Goal: Contribute content: Contribute content

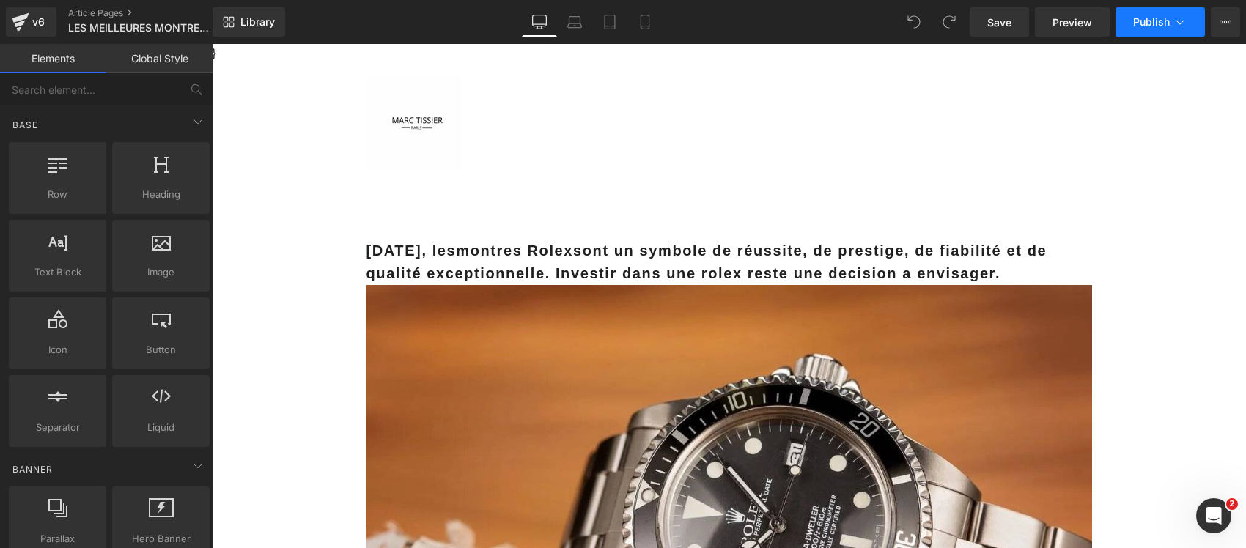
click at [1156, 17] on span "Publish" at bounding box center [1151, 22] width 37 height 12
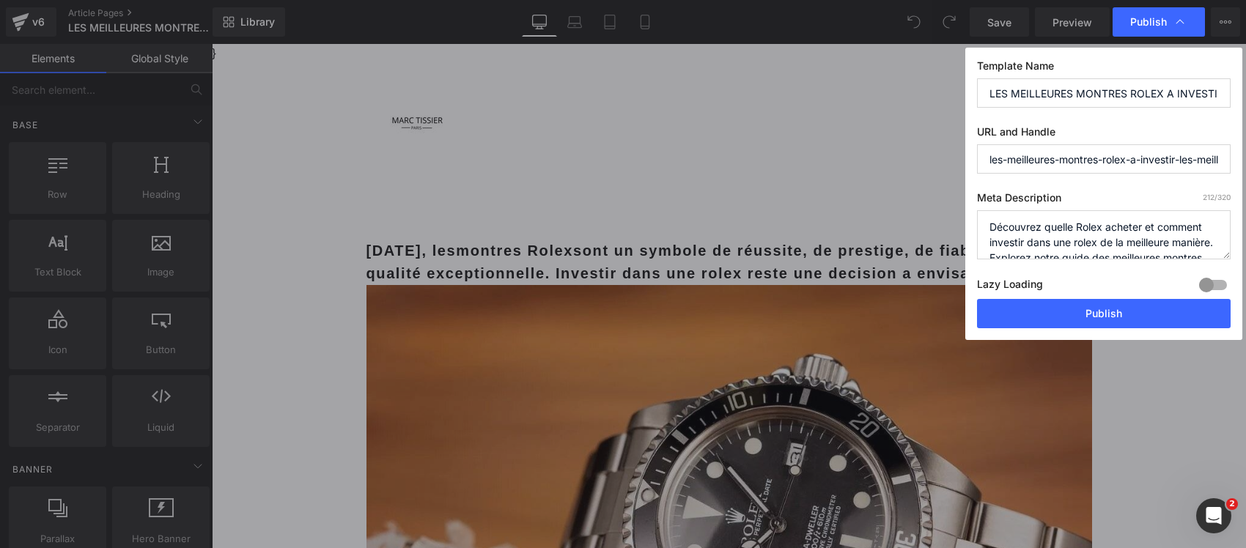
click at [1130, 93] on input "LES MEILLEURES MONTRES ROLEX A INVESTIR : LES MEILLEURS CHOIX POUR 2023" at bounding box center [1104, 92] width 254 height 29
paste input "Explorer, Datejust, Daytona… voici les Rolex les plus rentables pour investir e…"
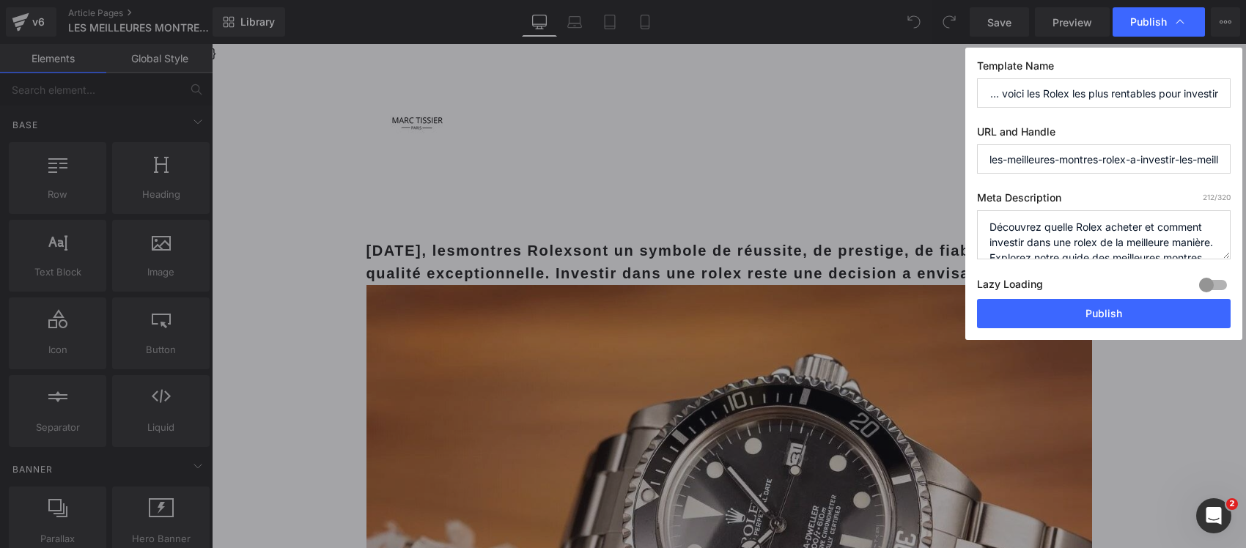
type input "Explorer, Datejust, Daytona… voici les Rolex les plus rentables pour investir"
click at [1030, 229] on textarea "Découvrez quelle Rolex acheter et comment investir dans une rolex de la meilleu…" at bounding box center [1104, 234] width 254 height 49
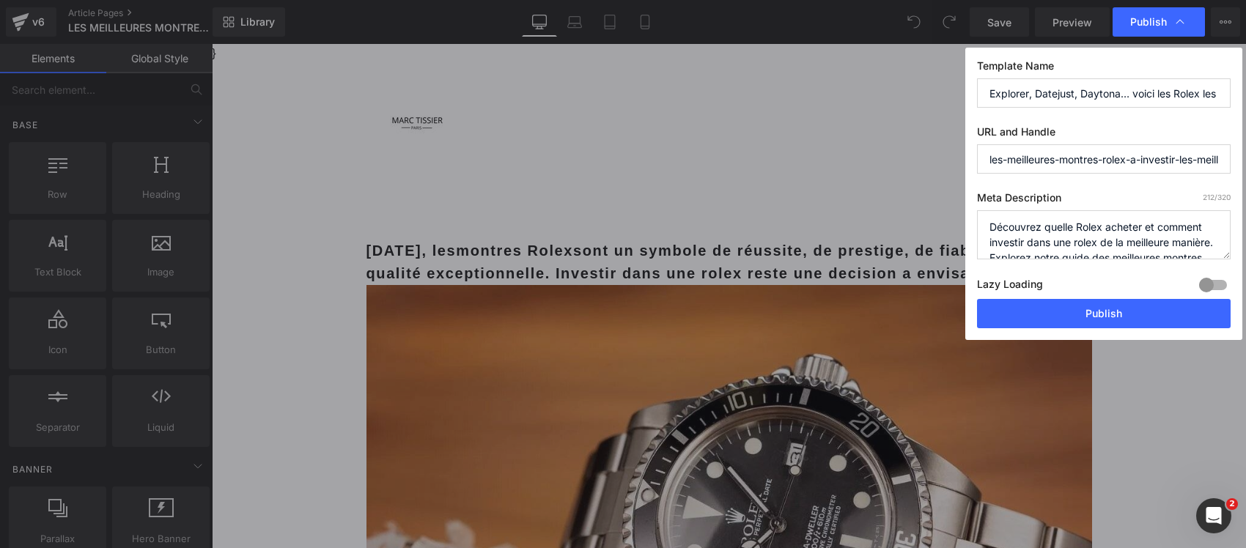
paste textarea "Meilleures Rolex pour investir en 2024 : performances historiques, modèles les …"
click at [1162, 231] on textarea "Découvrez quelle Rolex acheter et comment investir dans une rolex de la meilleu…" at bounding box center [1104, 234] width 254 height 49
type textarea "Meilleures Rolex pour investir: performances historiques, modèles les plus rent…"
click at [1223, 284] on div at bounding box center [1213, 284] width 35 height 23
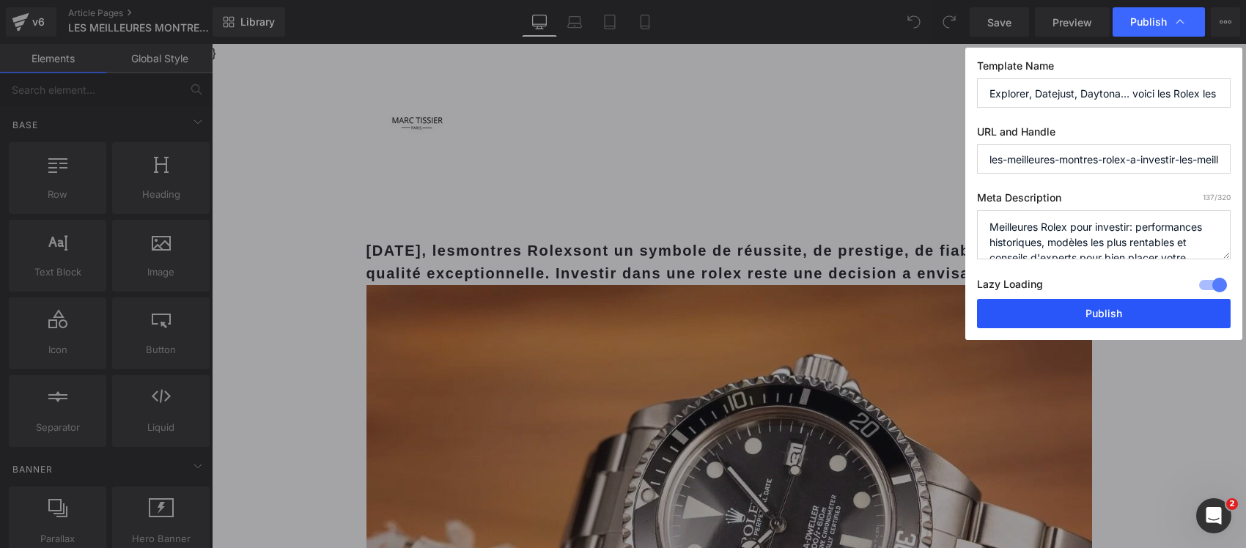
click at [1164, 310] on button "Publish" at bounding box center [1104, 313] width 254 height 29
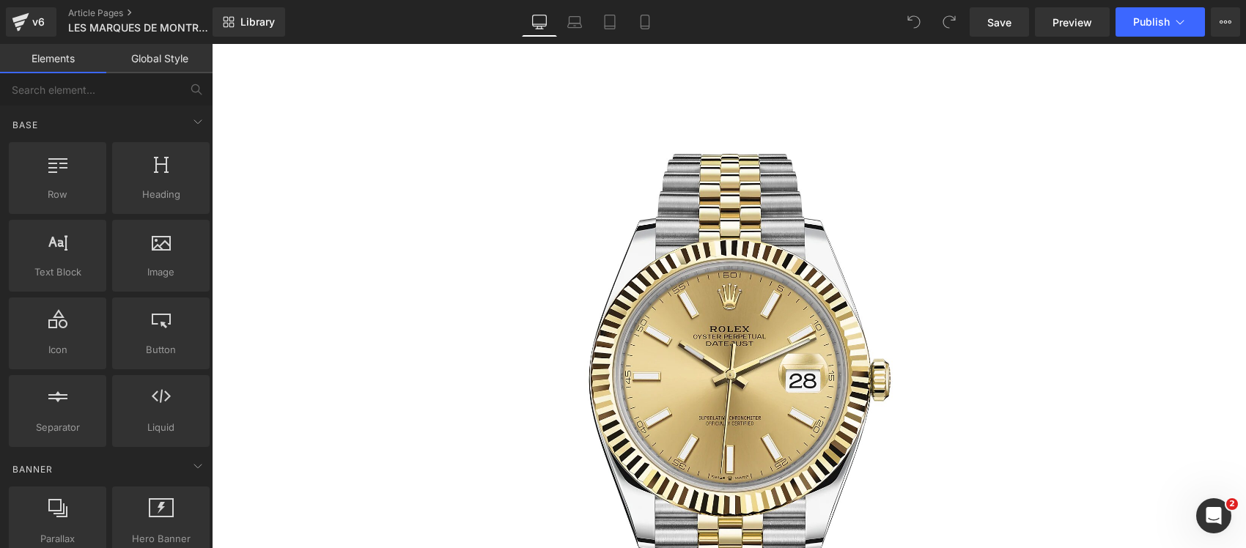
scroll to position [6506, 0]
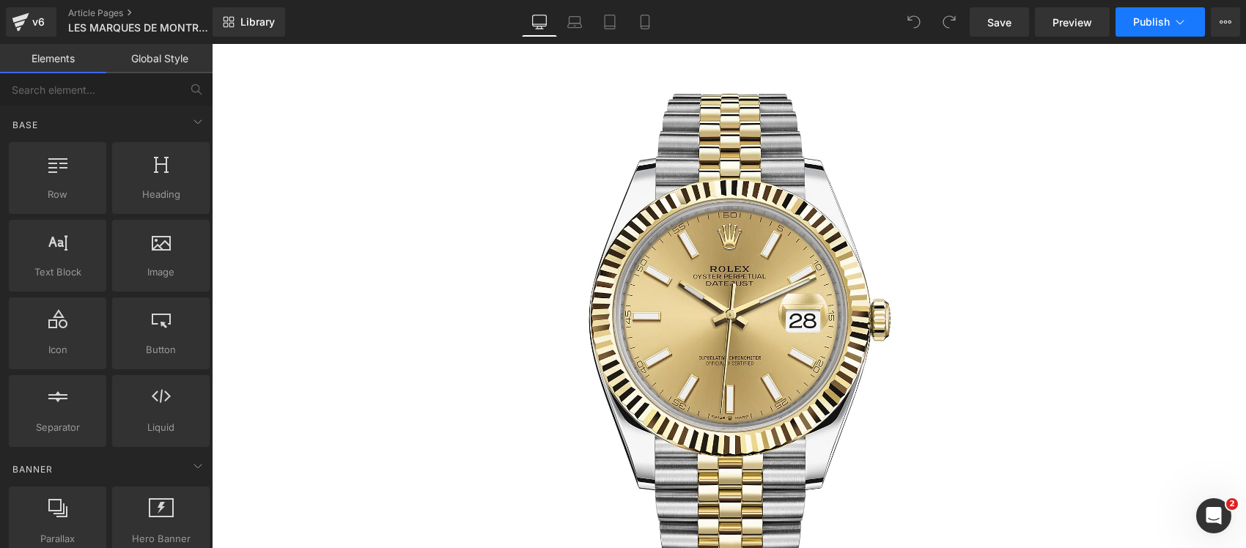
click at [1171, 9] on button "Publish" at bounding box center [1160, 21] width 89 height 29
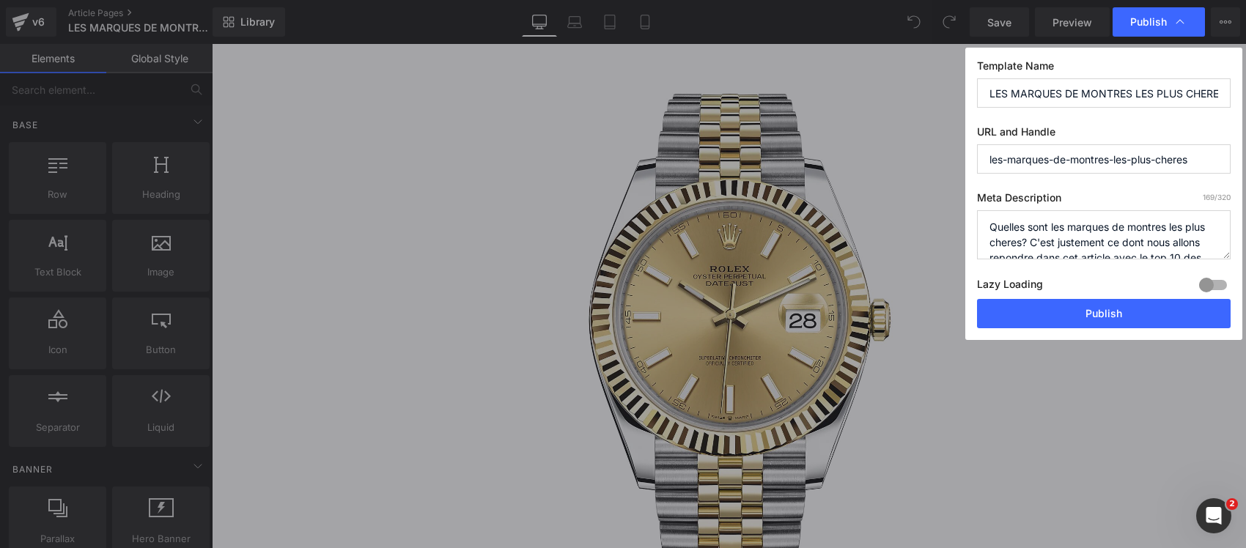
click at [1041, 90] on input "LES MARQUES DE MONTRES LES PLUS CHERES, LE TOP 10" at bounding box center [1104, 92] width 254 height 29
paste input "Graff, Jacob & Co, Richard Mille… ces marques dépassent systématiquement le mil…"
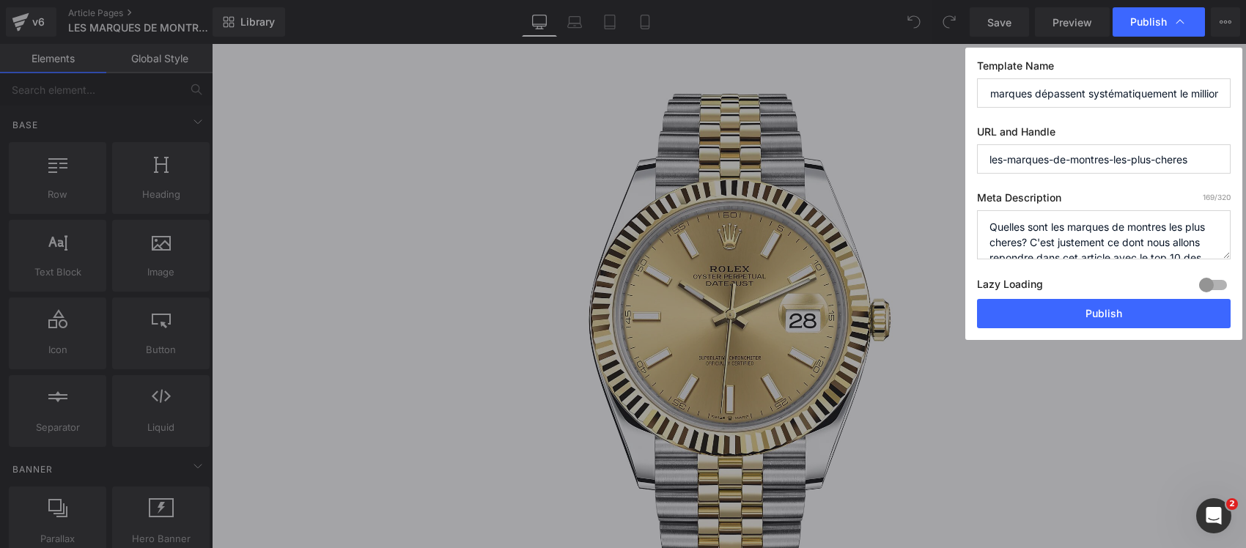
type input "Graff, Jacob & Co, Richard Mille… ces marques dépassent systématiquement le mil…"
click at [1042, 232] on textarea "Quelles sont les marques de montres les plus cheres? C'est justement ce dont no…" at bounding box center [1104, 234] width 254 height 49
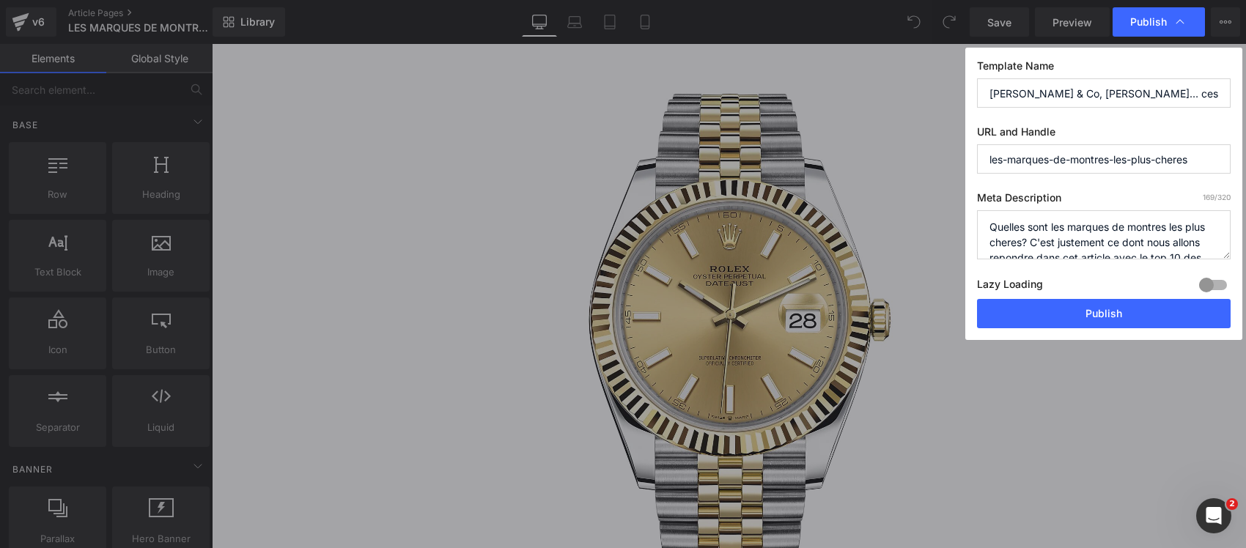
paste textarea "Découvrez les marques de montres les plus chères au monde : records de prix, pi…"
type textarea "Découvrez les marques de montres les plus chères au monde : records de prix, pi…"
click at [1213, 286] on div at bounding box center [1213, 284] width 35 height 23
click at [1057, 89] on input "Graff, Jacob & Co, Richard Mille… ces marques dépassent systématiquement le mil…" at bounding box center [1104, 92] width 254 height 29
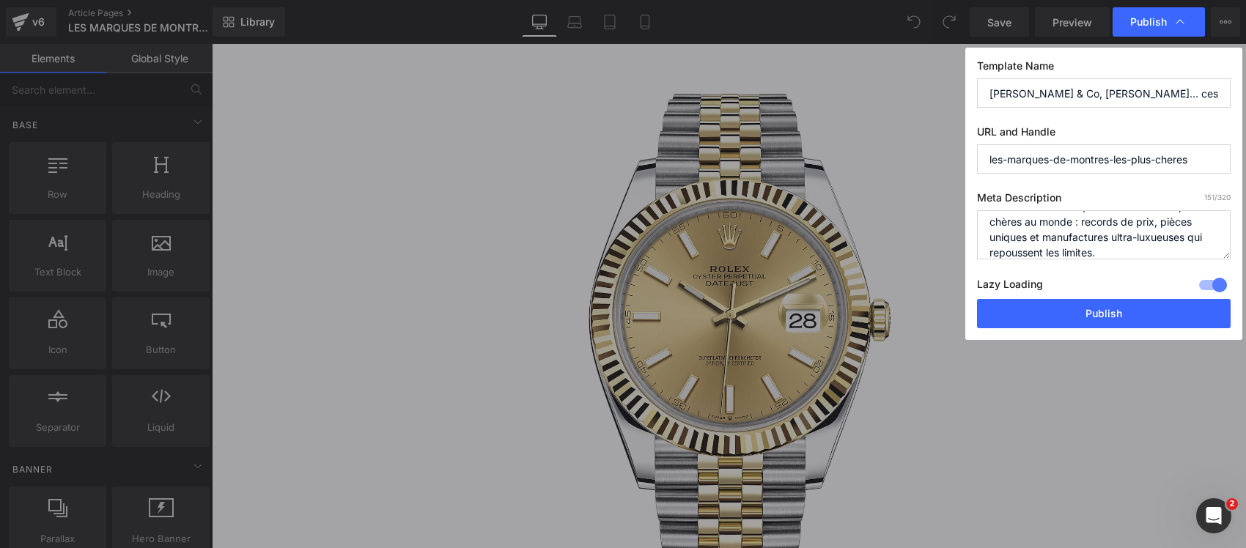
scroll to position [0, 231]
drag, startPoint x: 1122, startPoint y: 86, endPoint x: 1155, endPoint y: 101, distance: 36.4
click at [1241, 89] on div "Template Name Graff, Jacob & Co, Richard Mille… ces marques dépassent systémati…" at bounding box center [1103, 194] width 277 height 292
click at [1094, 92] on input "Graff, Jacob & Co, Richard Mille… ces marques dépassent systématiquement le mil…" at bounding box center [1104, 92] width 254 height 29
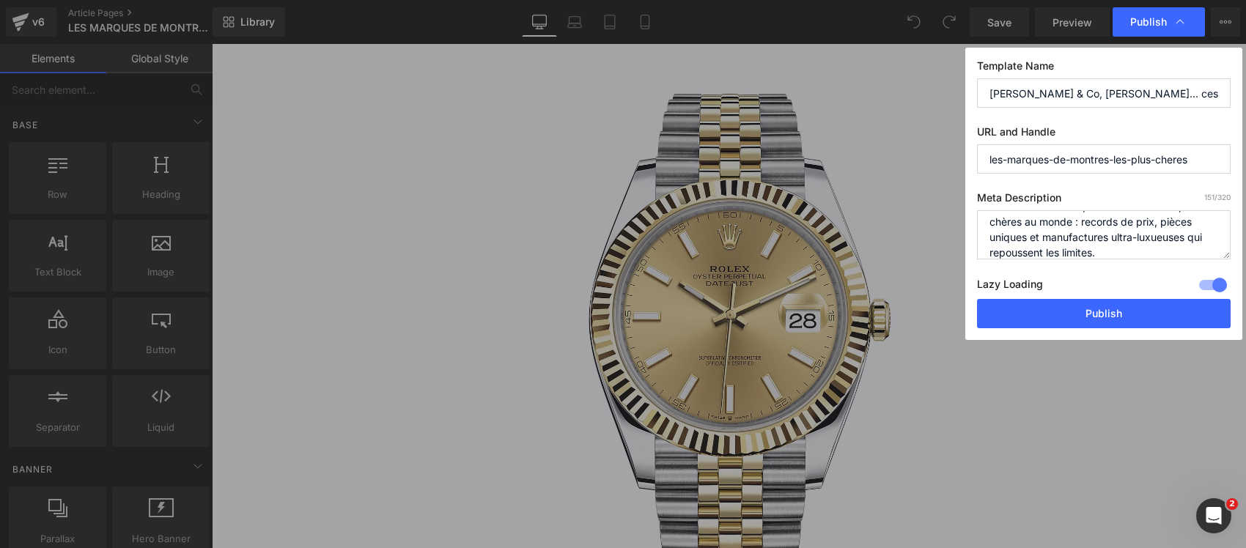
drag, startPoint x: 1064, startPoint y: 92, endPoint x: 970, endPoint y: 92, distance: 93.8
click at [970, 92] on div "Template Name Graff, Jacob & Co, Richard Mille… ces marques dépassent systémati…" at bounding box center [1103, 194] width 277 height 292
click at [1108, 92] on input "Graff, Jacob & Co, Richard Mille… ces marques dépassent systématiquement le mil…" at bounding box center [1104, 92] width 254 height 29
drag, startPoint x: 1171, startPoint y: 92, endPoint x: 1204, endPoint y: 103, distance: 34.8
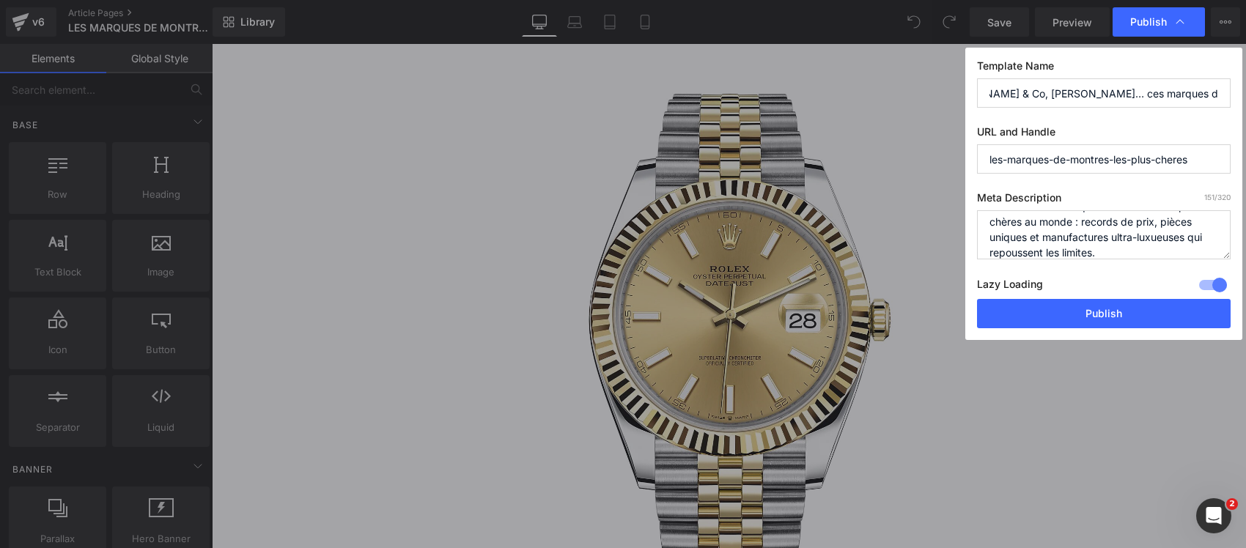
click at [1204, 103] on input "Graff, Jacob & Co, Richard Mille… ces marques dépassent systématiquement le mil…" at bounding box center [1104, 92] width 254 height 29
click at [1100, 319] on button "Publish" at bounding box center [1104, 313] width 254 height 29
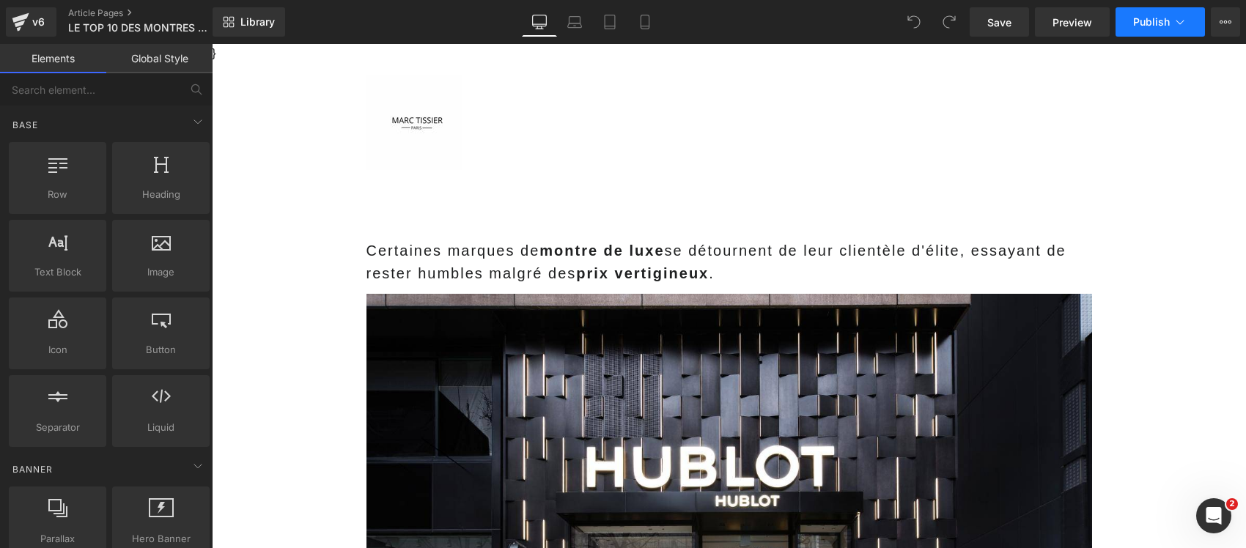
click at [1152, 21] on span "Publish" at bounding box center [1151, 22] width 37 height 12
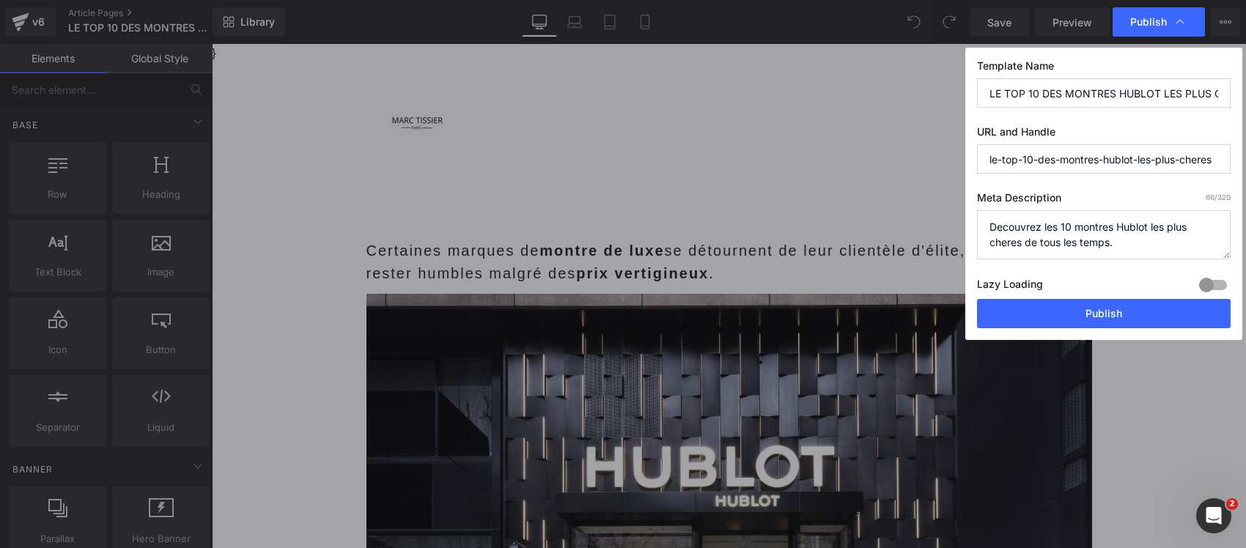
click at [1130, 89] on input "LE TOP 10 DES MONTRES HUBLOT LES PLUS CHERES" at bounding box center [1104, 92] width 254 height 29
paste input "Ces 10 Hublot dépassent les 500 000 €… mais leur design polarise encore les col…"
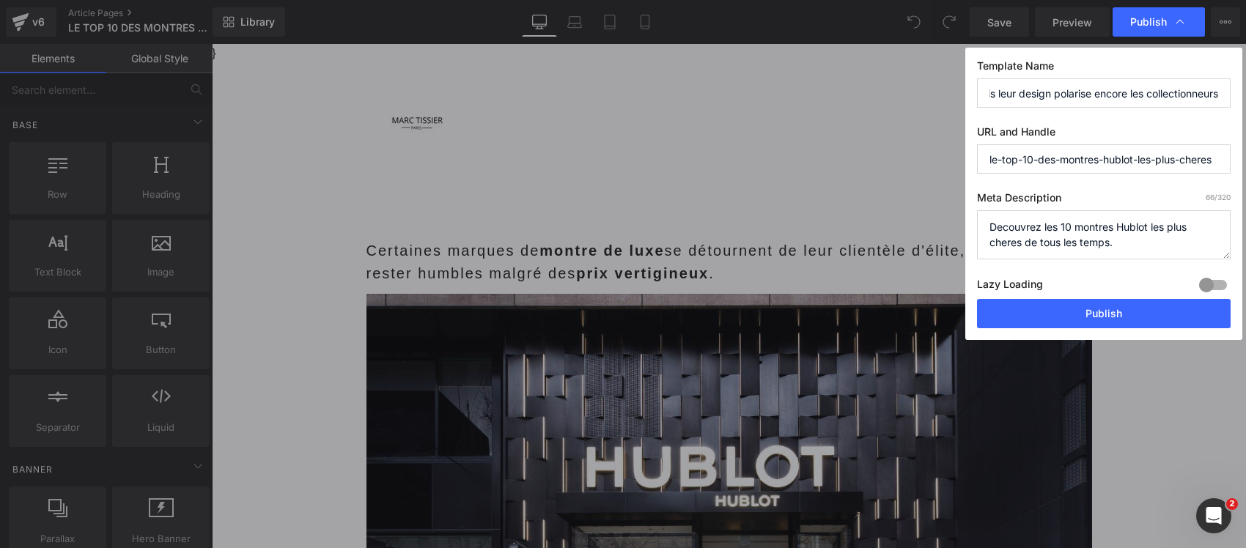
type input "Ces 10 Hublot dépassent les 500 000 €… mais leur design polarise encore les col…"
click at [1102, 236] on textarea "Decouvrez les 10 montres Hublot les plus cheres de tous les temps." at bounding box center [1104, 234] width 254 height 49
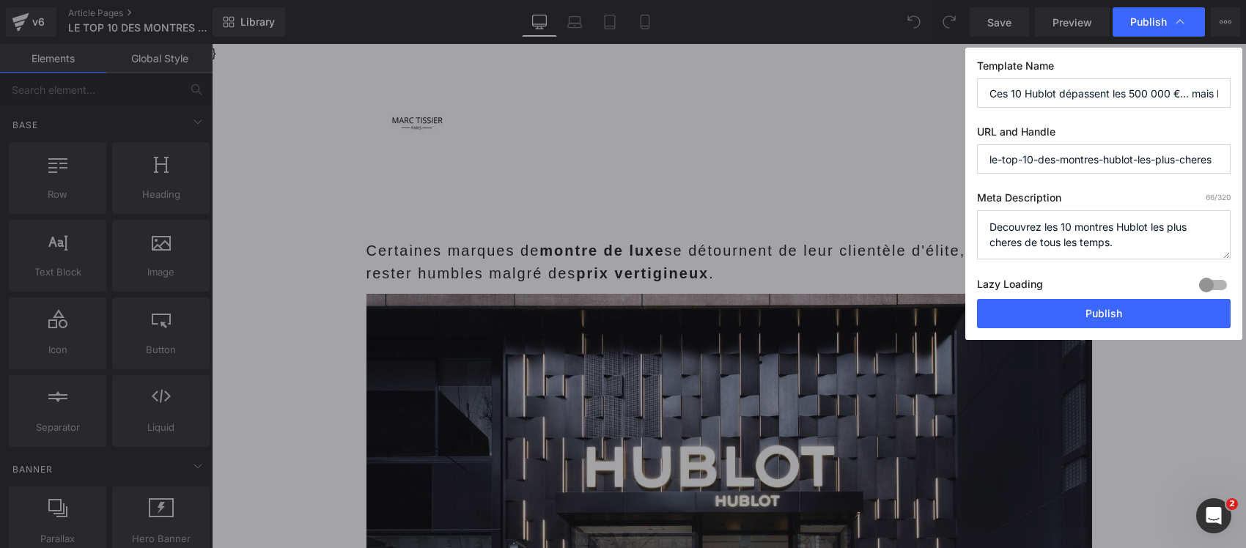
paste textarea "Top 10 des montres Hublot les plus chères : modèles d'exception, records de pri…"
type textarea "Top 10 des montres Hublot les plus chères : modèles d'exception, records de pri…"
click at [1222, 286] on div at bounding box center [1213, 284] width 35 height 23
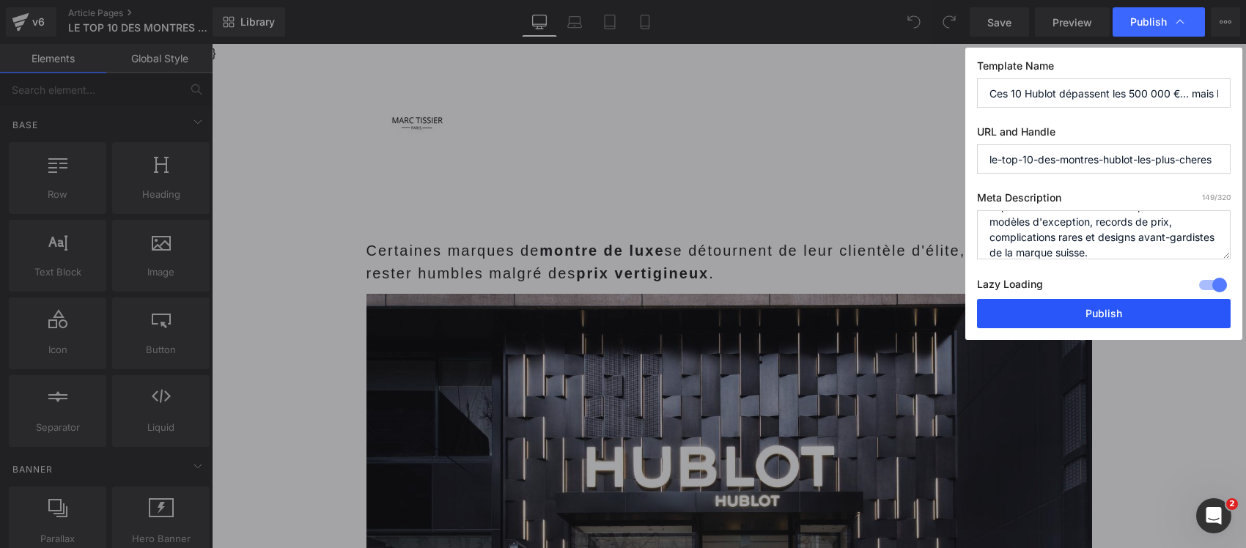
click at [1158, 314] on button "Publish" at bounding box center [1104, 313] width 254 height 29
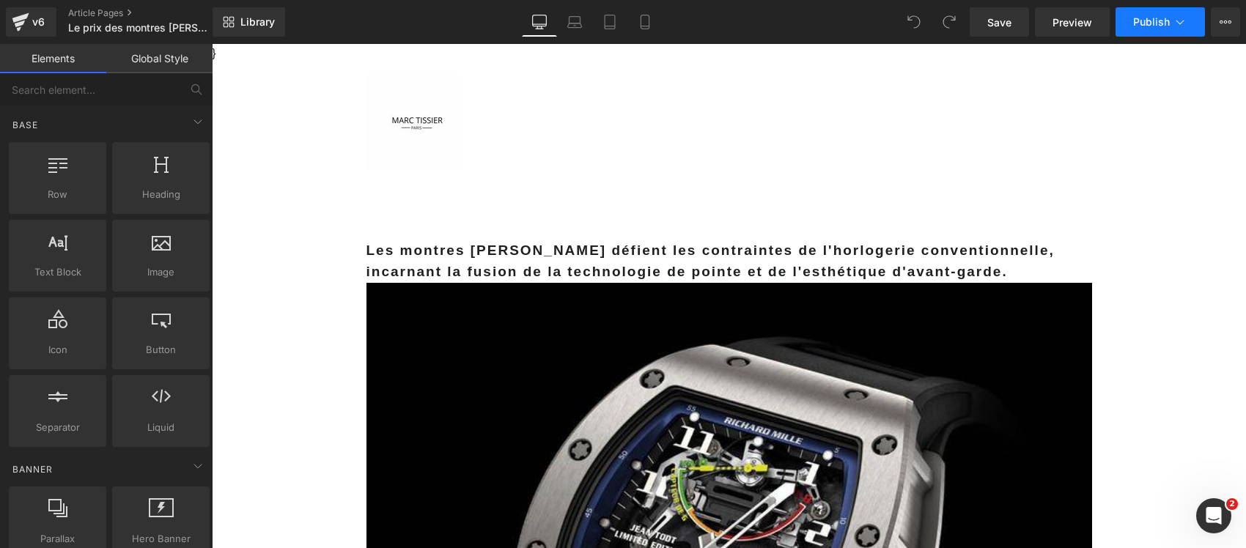
click at [1159, 21] on span "Publish" at bounding box center [1151, 22] width 37 height 12
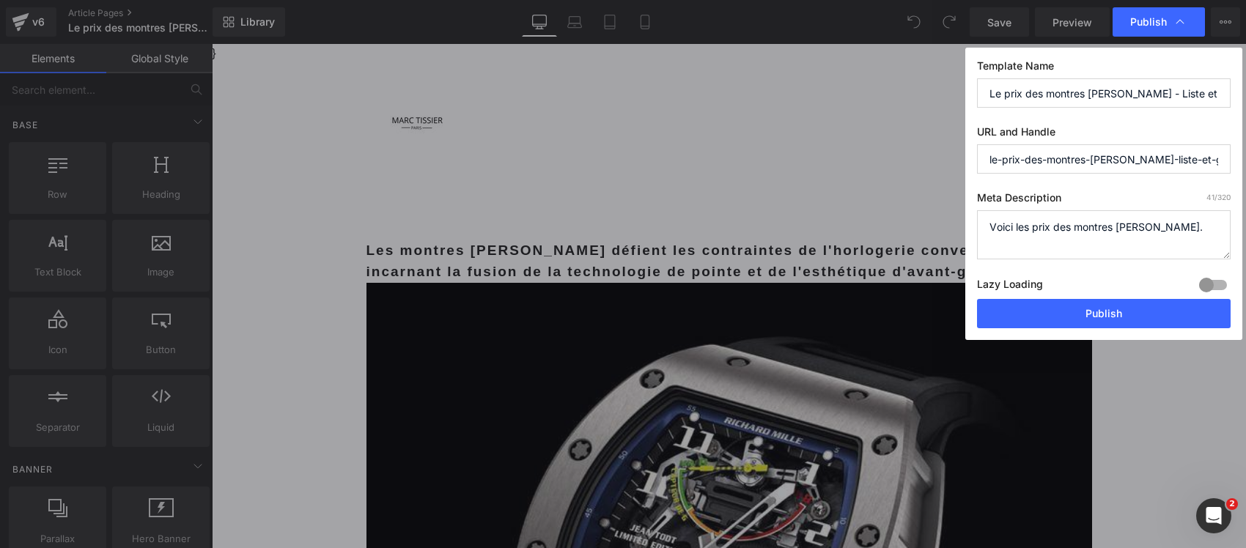
click at [1020, 92] on input "Le prix des montres Richard Mille - Liste et guide 2023" at bounding box center [1104, 92] width 254 height 29
paste input "Prix Richard Mille : de 80 000 € à 2 millions €, voici le tarif des modèles cul…"
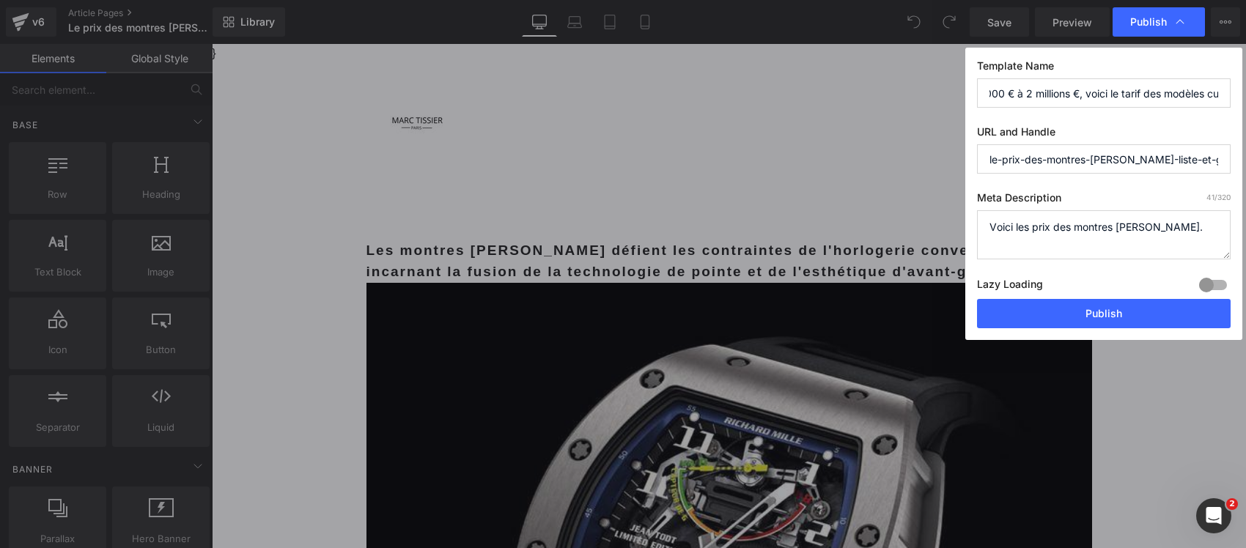
type input "Prix Richard Mille : de 80 000 € à 2 millions €, voici le tarif des modèles cul…"
click at [1020, 225] on textarea "Voici les prix des montres Richard Mille." at bounding box center [1104, 234] width 254 height 49
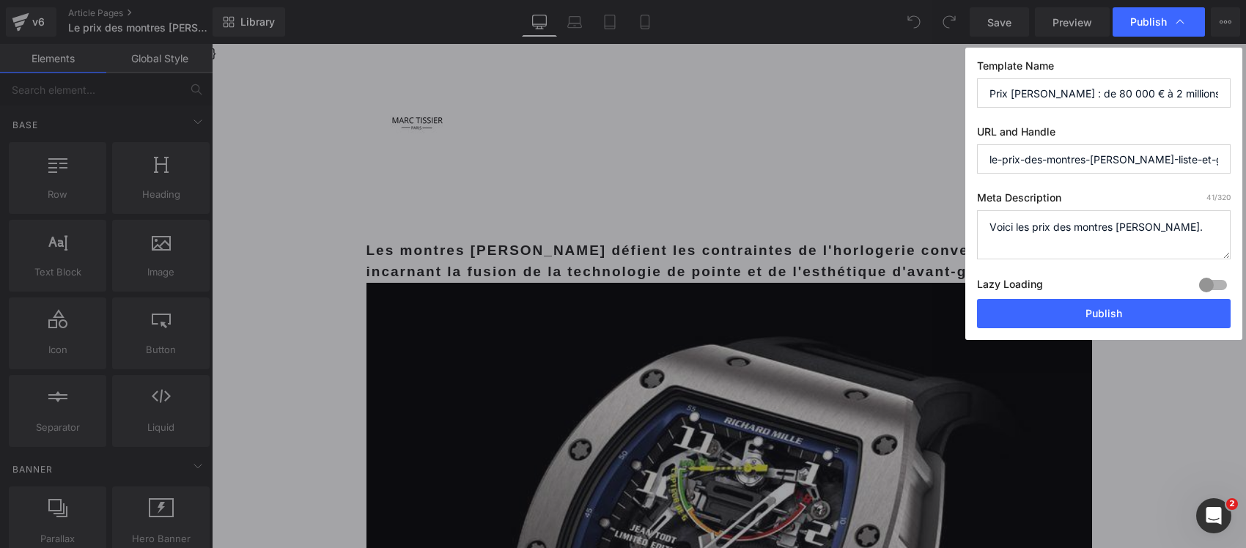
paste textarea "Prix des montres Richard Mille 2024 : tarifs officiels, modèles les plus chers,…"
click at [1156, 225] on textarea "Voici les prix des montres Richard Mille." at bounding box center [1104, 234] width 254 height 49
type textarea "Prix des montres Richard Mille : tarifs officiels, modèles les plus chers, marc…"
click at [1214, 287] on div at bounding box center [1213, 284] width 35 height 23
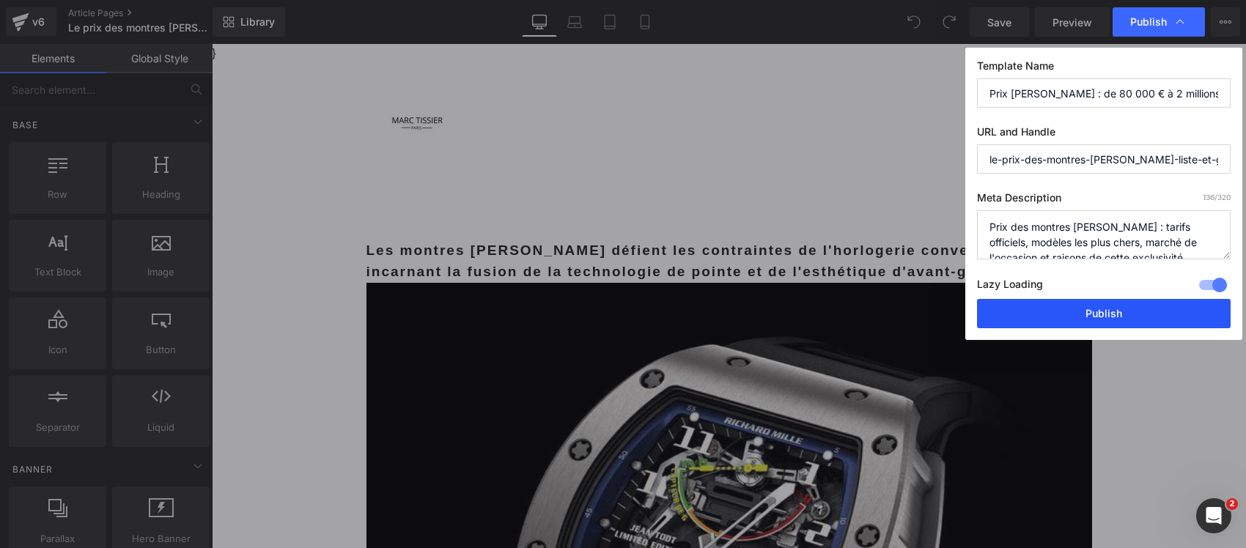
click at [1152, 316] on button "Publish" at bounding box center [1104, 313] width 254 height 29
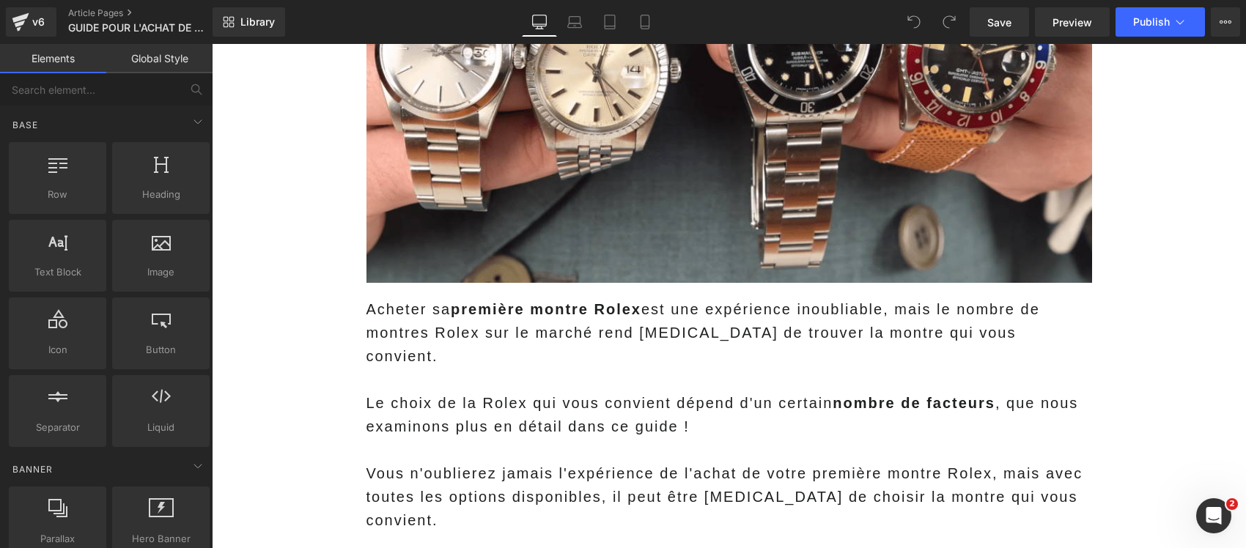
scroll to position [367, 0]
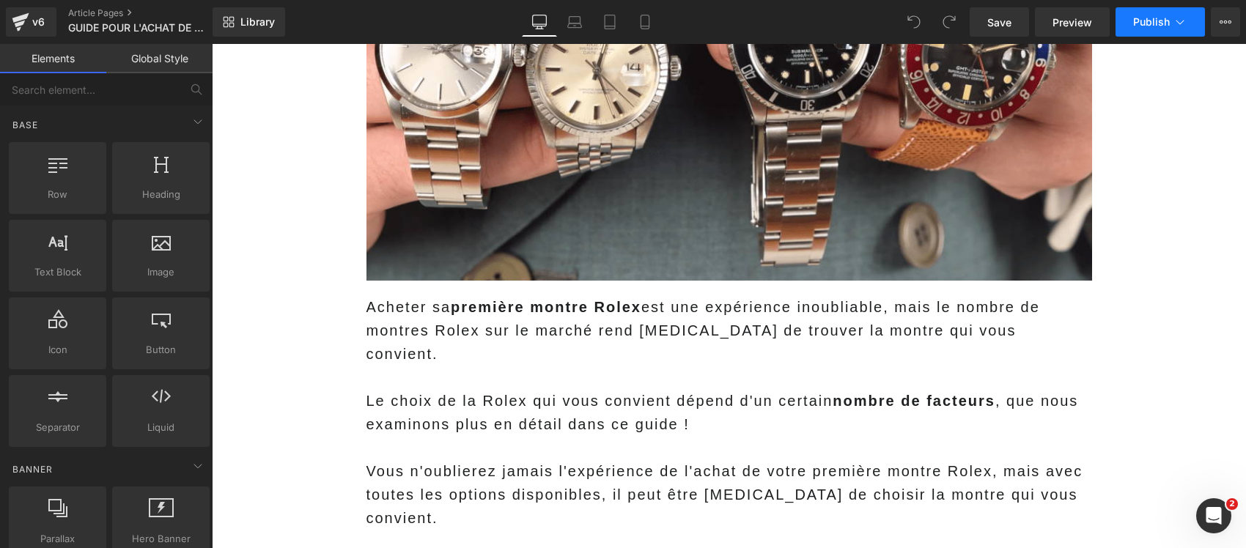
click at [1171, 26] on button "Publish" at bounding box center [1160, 21] width 89 height 29
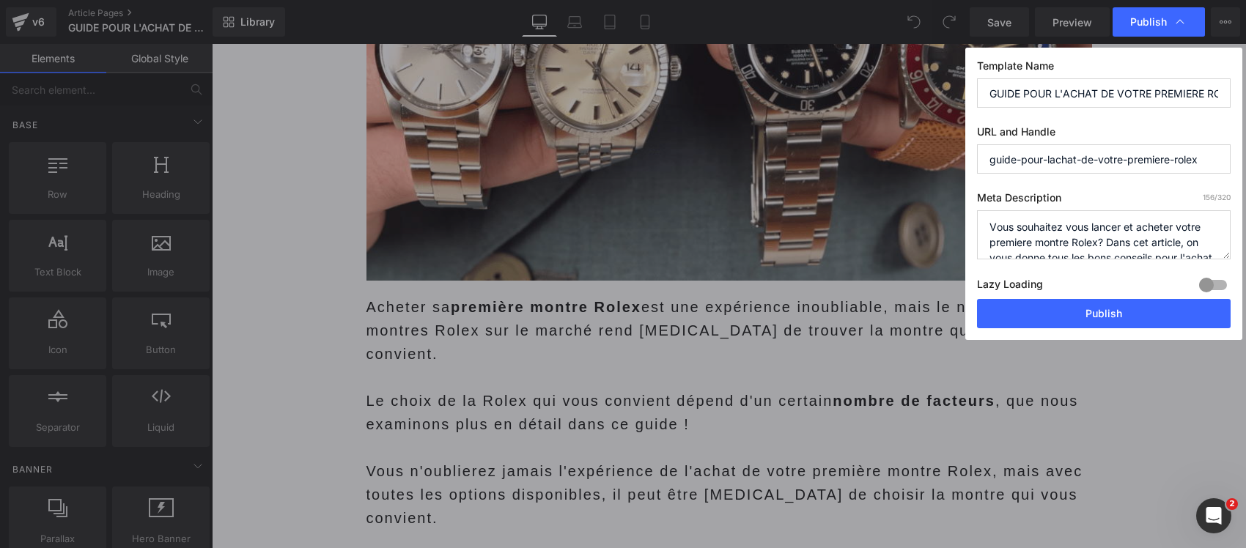
click at [1109, 83] on input "GUIDE POUR L'ACHAT DE VOTRE PREMIERE ROLEX" at bounding box center [1104, 92] width 254 height 29
paste input "Vous voulez acheter votre première Rolex ? Ce budget minimum est désormais inco…"
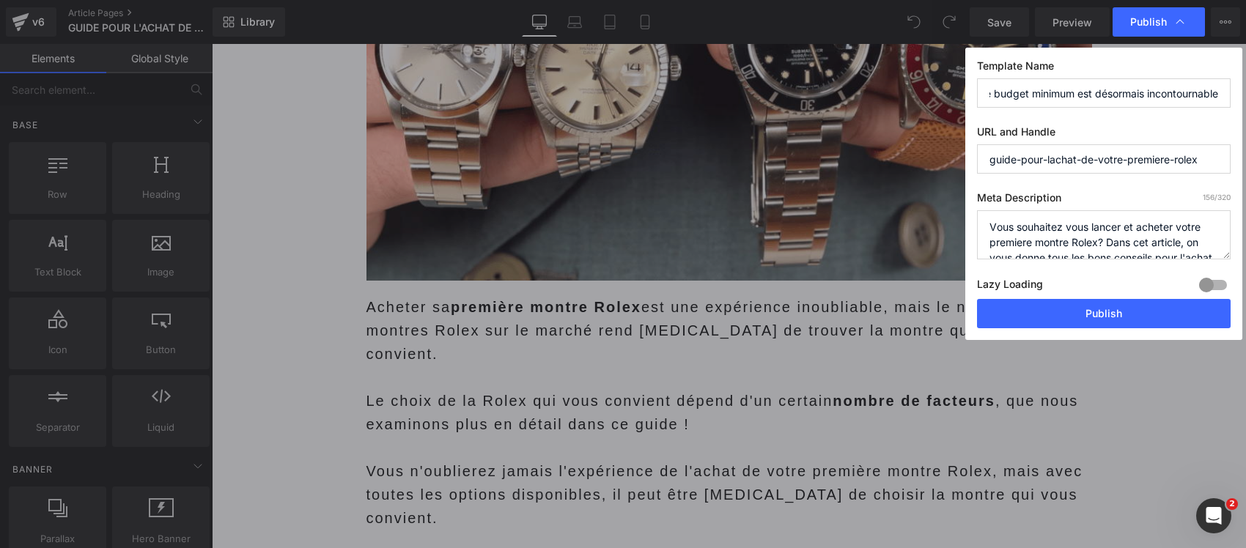
type input "Vous voulez acheter votre première Rolex ? Ce budget minimum est désormais inco…"
click at [1086, 243] on textarea "Vous souhaitez vous lancer et acheter votre premiere montre Rolex? Dans cet art…" at bounding box center [1104, 234] width 254 height 49
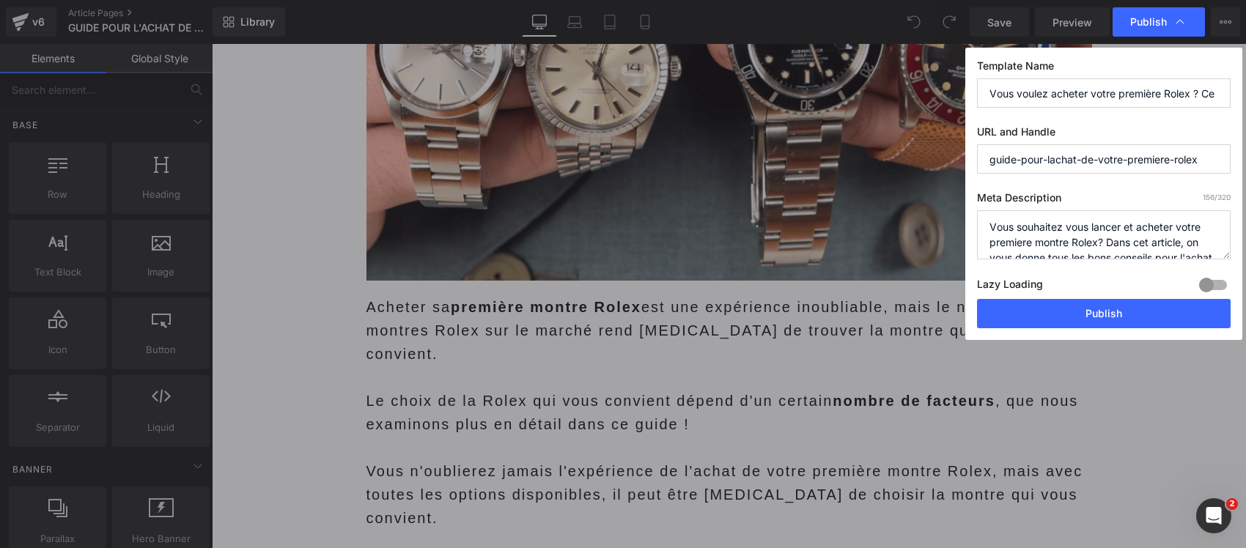
paste textarea "Guide complet pour acheter votre première Rolex : modèles recommandés, budgets,…"
type textarea "Guide complet pour acheter votre première Rolex : modèles recommandés, budgets,…"
click at [1221, 290] on div at bounding box center [1213, 284] width 35 height 23
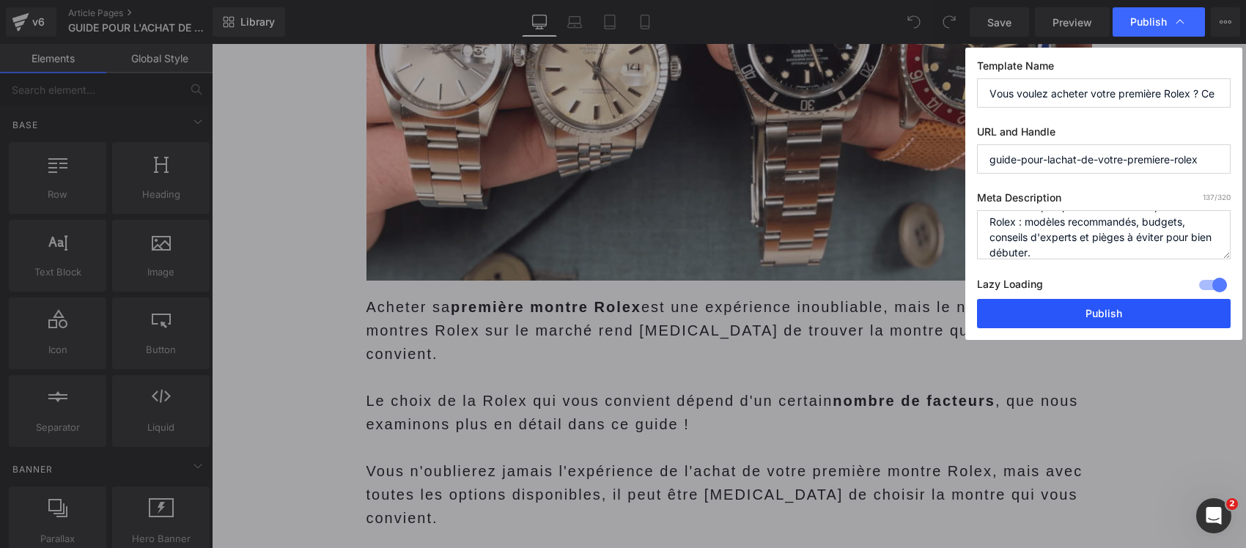
click at [1176, 312] on button "Publish" at bounding box center [1104, 313] width 254 height 29
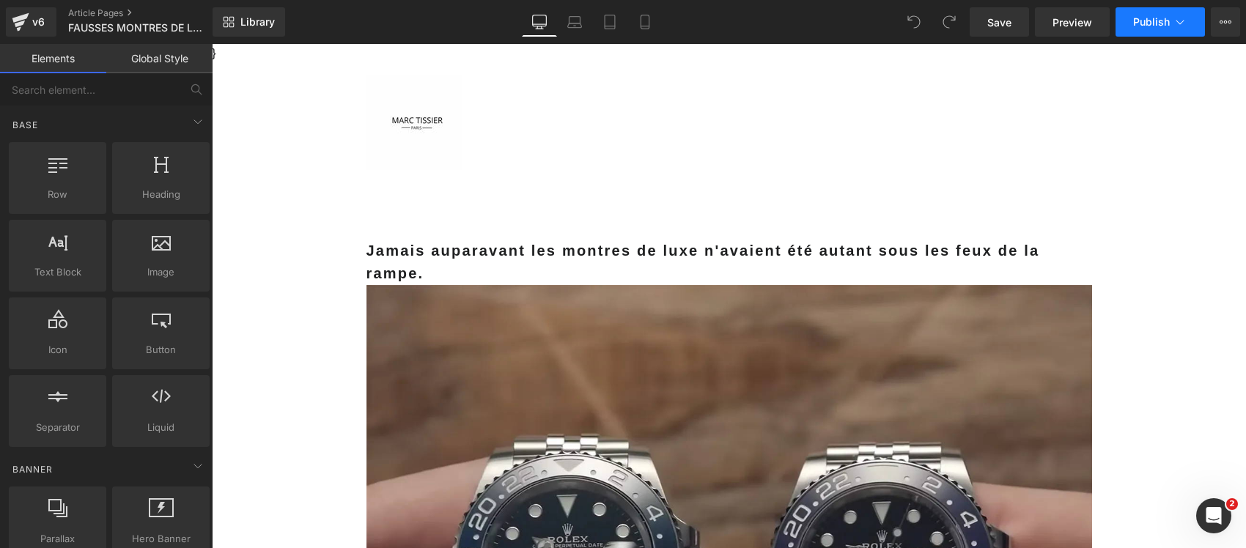
click at [1184, 12] on button "Publish" at bounding box center [1160, 21] width 89 height 29
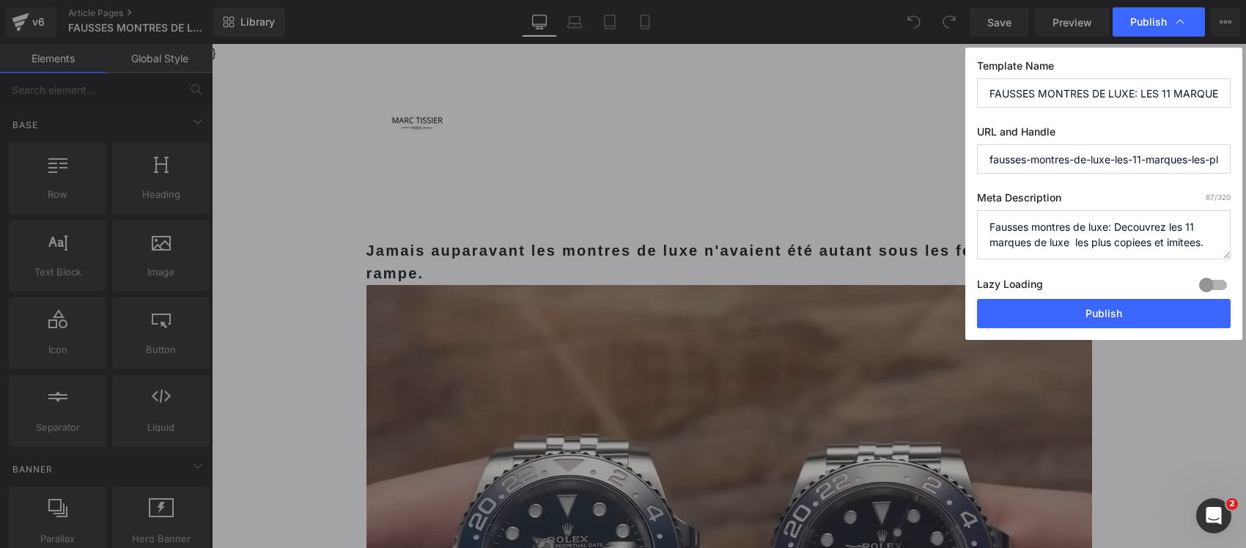
click at [1056, 97] on input "FAUSSES MONTRES DE LUXE: LES 11 MARQUES LES PLUS COPIEES" at bounding box center [1104, 92] width 254 height 29
paste input "Rolex, Omega, Cartier… ces 11 marques représentent 80% des contrefaçons de mont…"
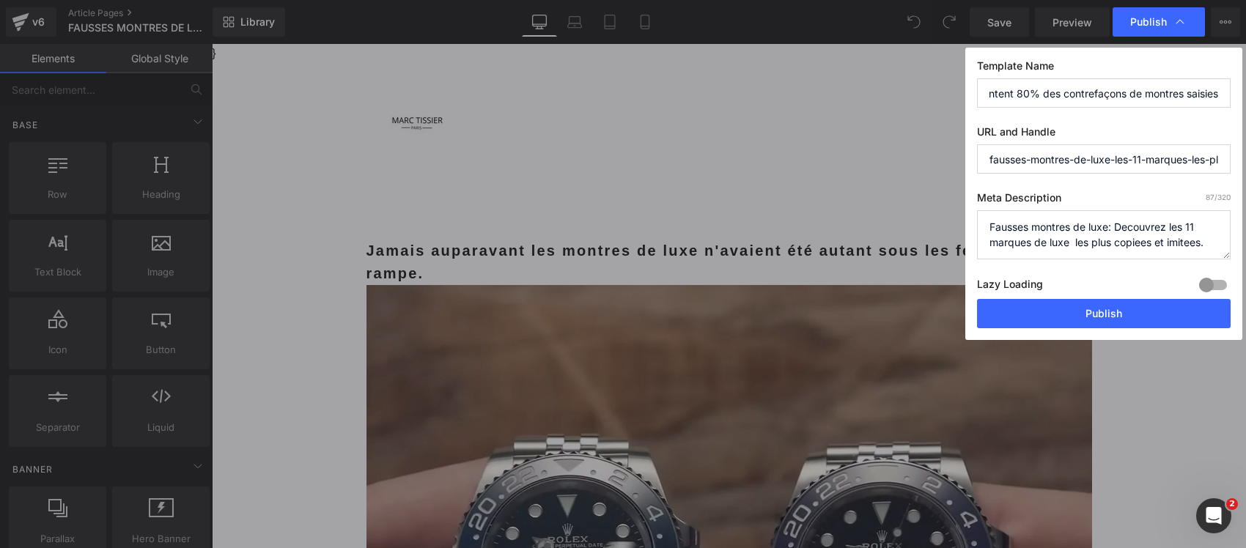
type input "Rolex, Omega, Cartier… ces 11 marques représentent 80% des contrefaçons de mont…"
click at [1064, 226] on textarea "Fausses montres de luxe: Decouvrez les 11 marques de luxe les plus copiees et i…" at bounding box center [1104, 234] width 254 height 49
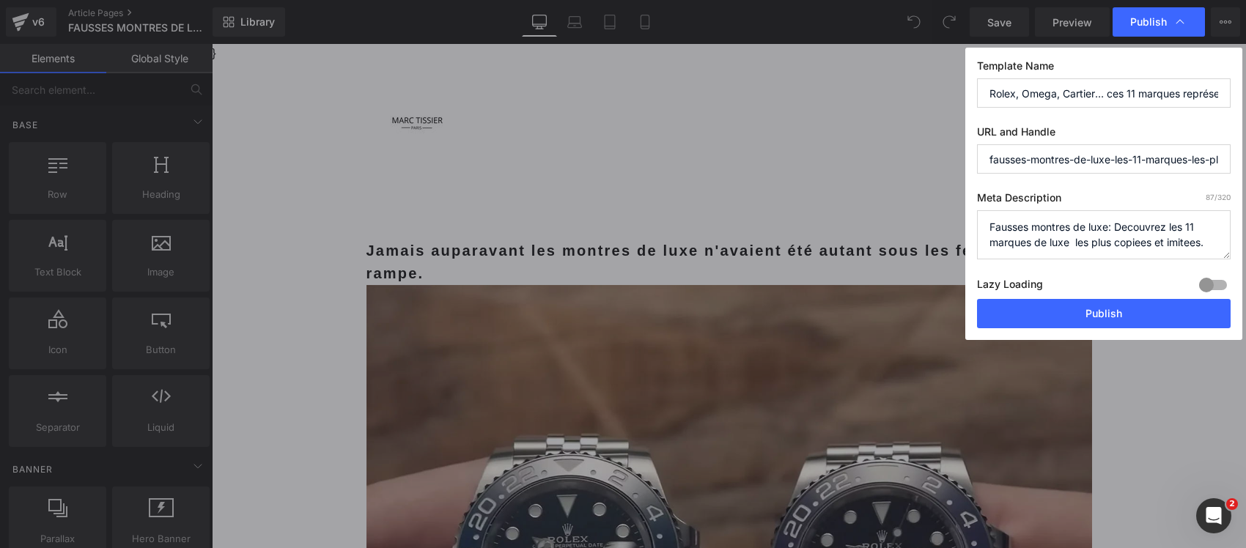
paste textarea "Découvrez les 11 marques de montres de luxe les plus copiées et apprenez à reco…"
type textarea "Découvrez les 11 marques de montres de luxe les plus copiées et apprenez à reco…"
click at [1214, 280] on div at bounding box center [1213, 284] width 35 height 23
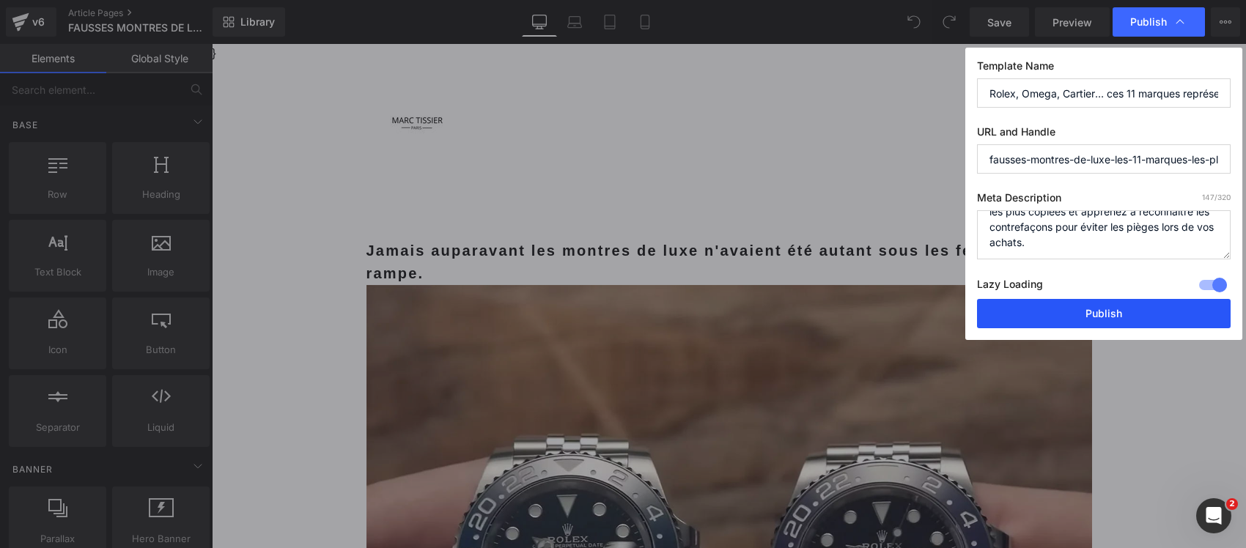
click at [1170, 308] on button "Publish" at bounding box center [1104, 313] width 254 height 29
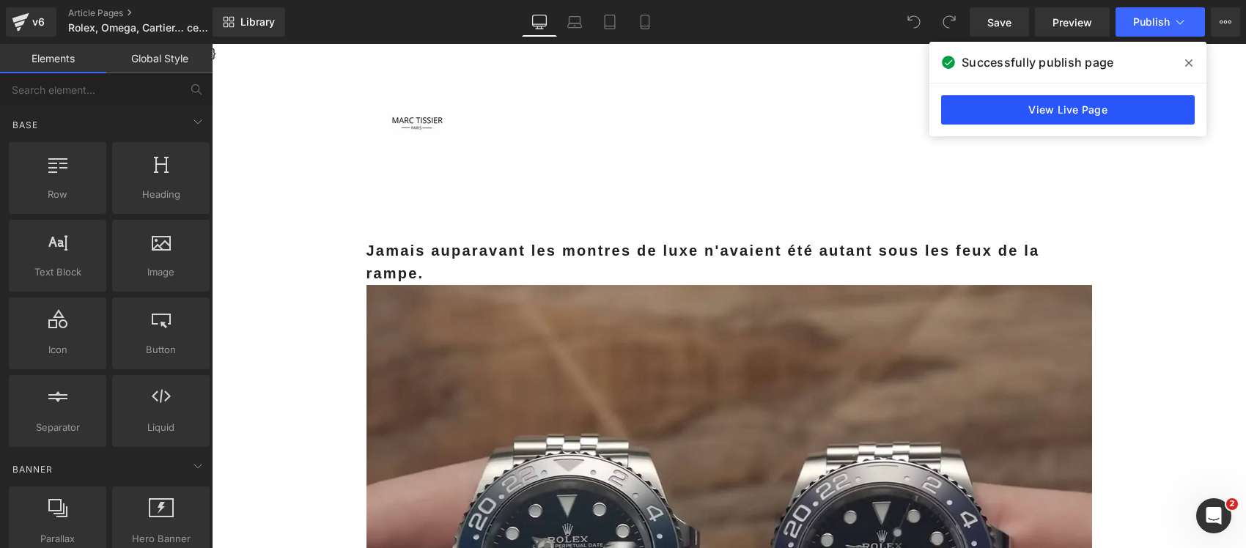
click at [1012, 104] on link "View Live Page" at bounding box center [1068, 109] width 254 height 29
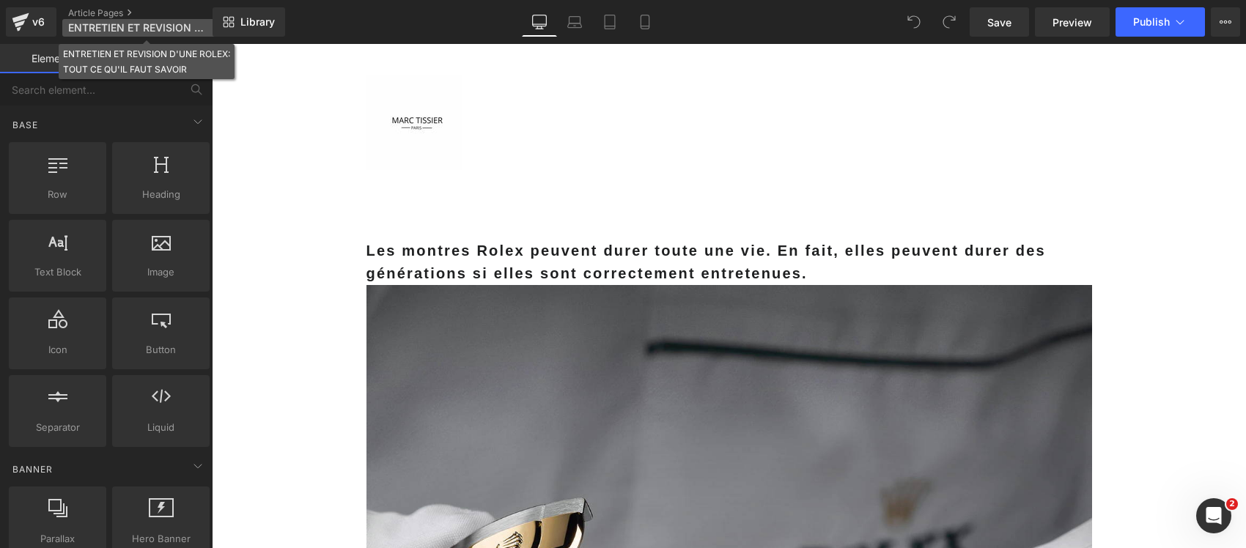
click at [178, 20] on p "ENTRETIEN ET REVISION D'UNE ROLEX: TOUT CE QU'IL FAUT SAVOIR" at bounding box center [146, 28] width 169 height 18
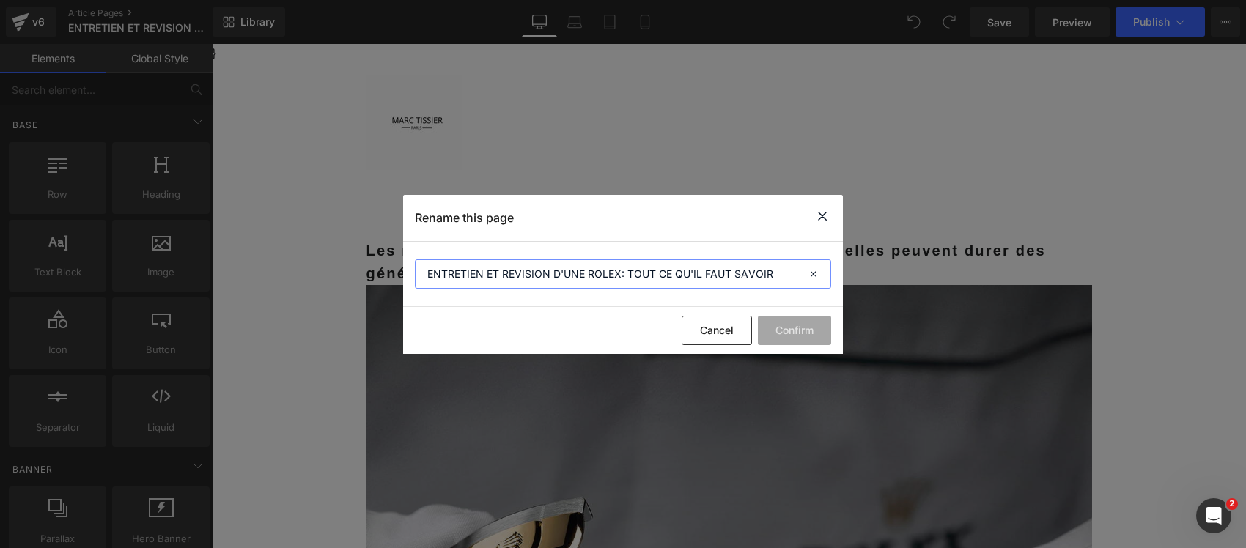
click at [521, 276] on input "ENTRETIEN ET REVISION D'UNE ROLEX: TOUT CE QU'IL FAUT SAVOIR" at bounding box center [623, 273] width 416 height 29
paste input "Voici la fréquence de révision recommandée par Rolex… et pourquoi la négliger c…"
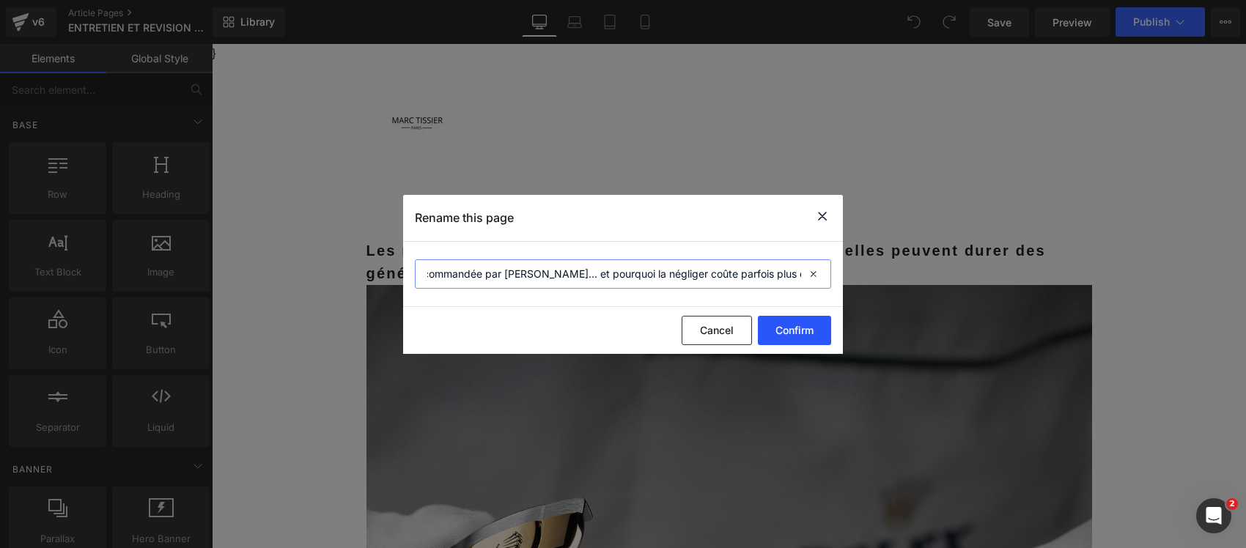
type input "Voici la fréquence de révision recommandée par Rolex… et pourquoi la négliger c…"
click at [788, 335] on button "Confirm" at bounding box center [794, 330] width 73 height 29
click at [825, 218] on icon at bounding box center [823, 216] width 18 height 18
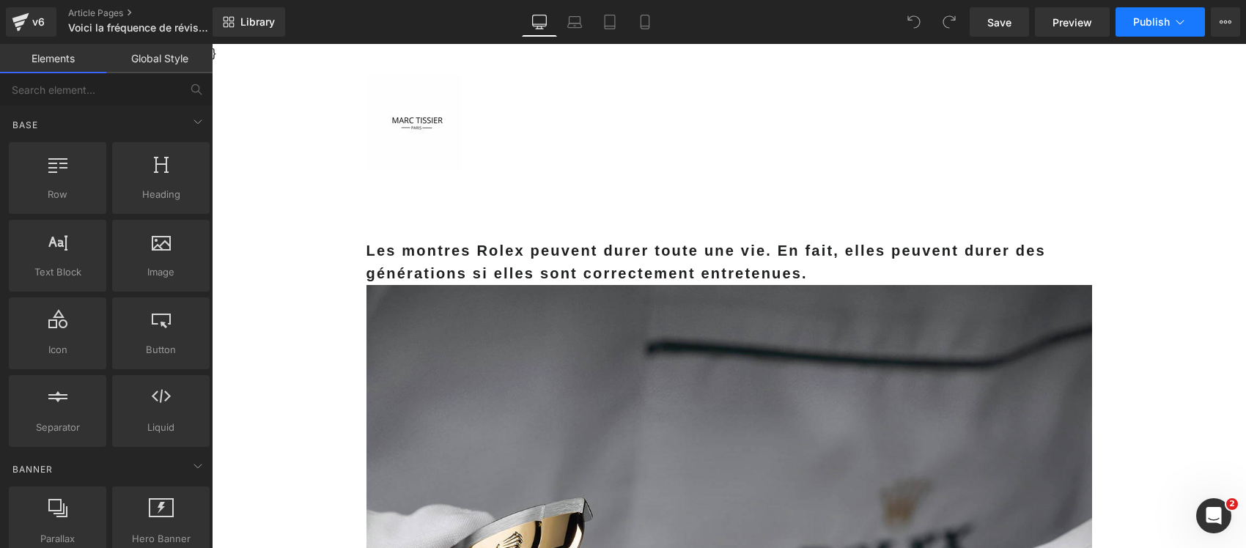
click at [1159, 23] on span "Publish" at bounding box center [1151, 22] width 37 height 12
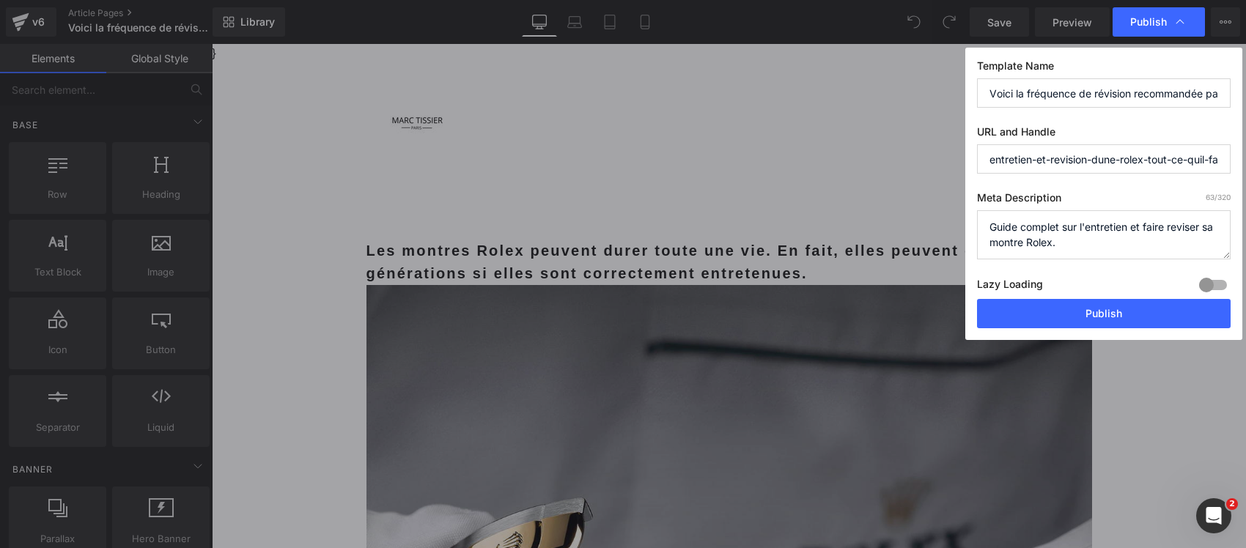
click at [1045, 229] on textarea "Guide complet sur l'entretien et faire reviser sa montre Rolex." at bounding box center [1104, 234] width 254 height 49
paste textarea "Tout savoir sur l'entretien et la révision d'une Rolex : fréquence recommandée,…"
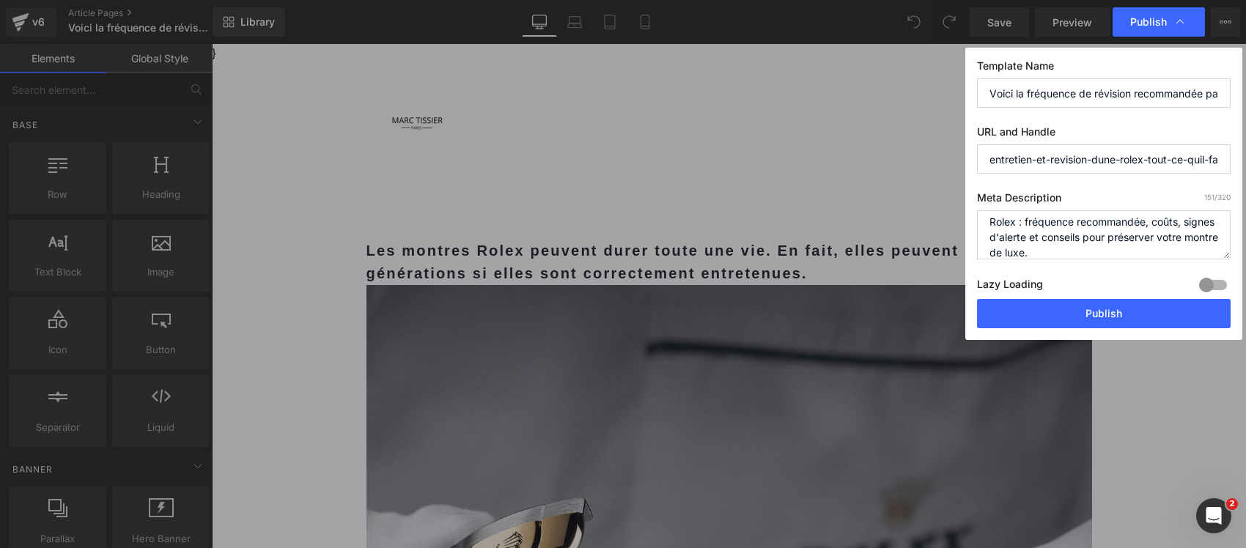
type textarea "Tout savoir sur l'entretien et la révision d'une Rolex : fréquence recommandée,…"
click at [1215, 282] on div at bounding box center [1213, 284] width 35 height 23
click at [1144, 321] on button "Publish" at bounding box center [1104, 313] width 254 height 29
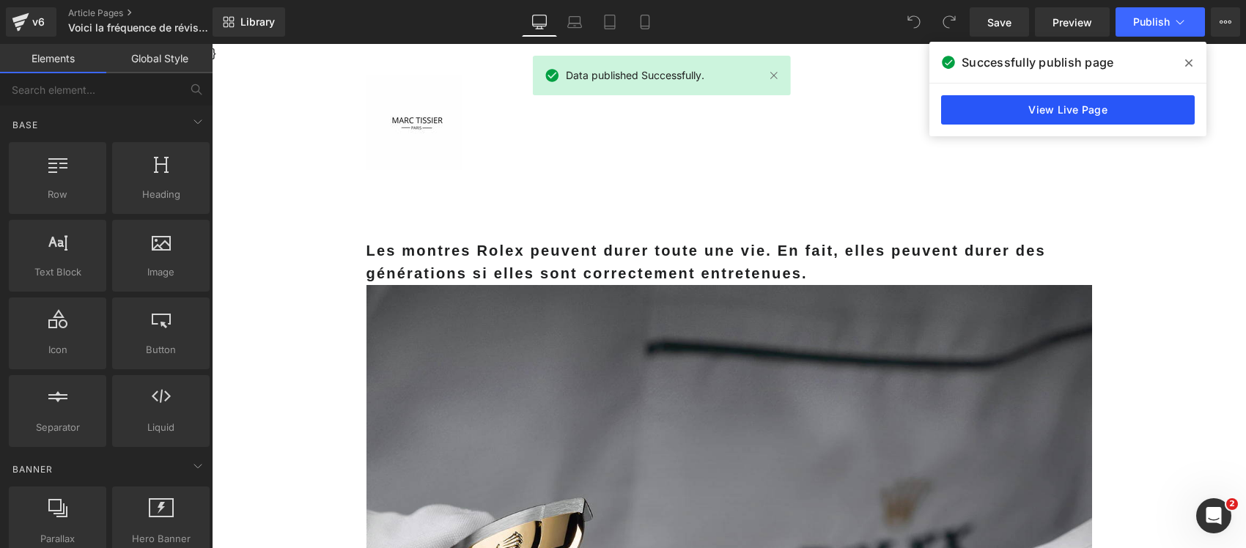
click at [1067, 108] on link "View Live Page" at bounding box center [1068, 109] width 254 height 29
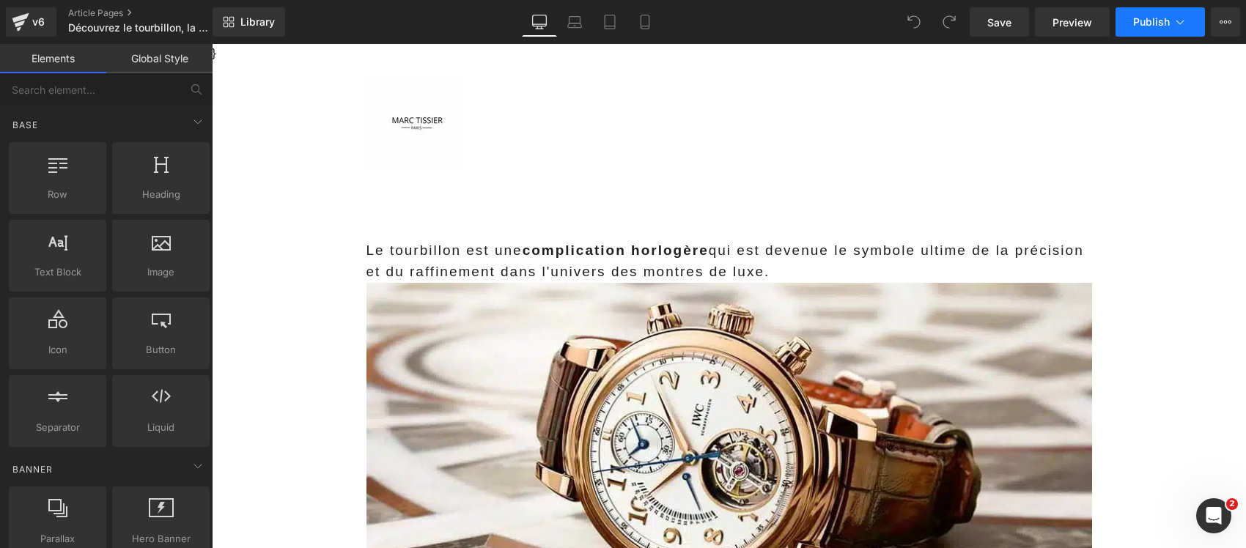
click span "Publish"
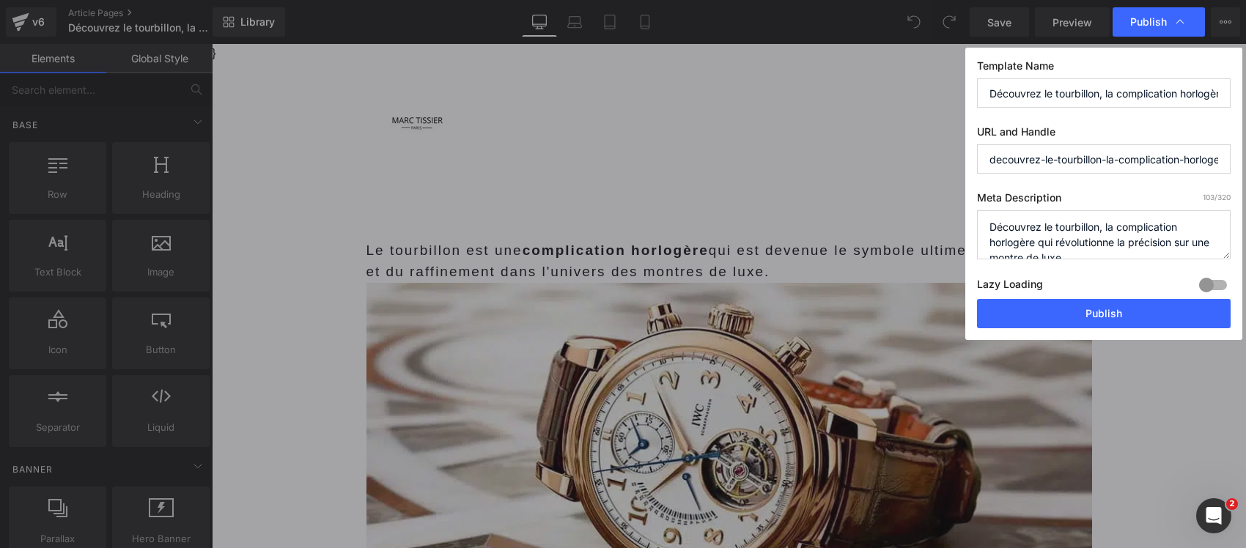
click input "Découvrez le tourbillon, la complication horlogère qui révolutionne la précisio…"
paste input "C'est la complication horlogère la plus spectaculaire… mais son utilité fait dé…"
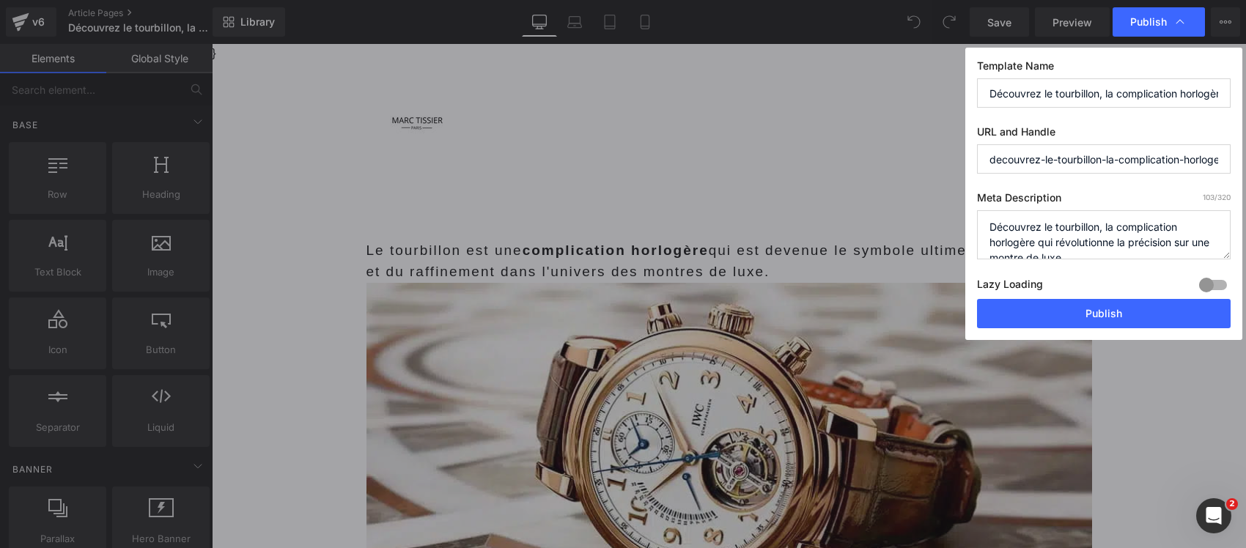
type input "C'est la complication horlogère la plus spectaculaire… mais son utilité fait dé…"
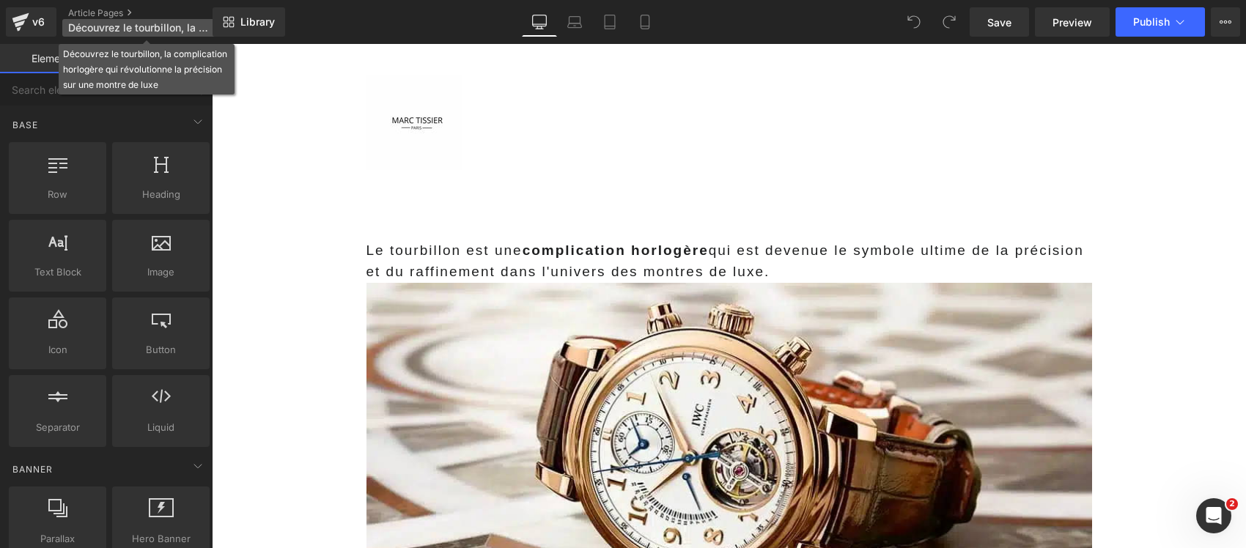
click span "Découvrez le tourbillon, la complication horlogère qui révolutionne la précisio…"
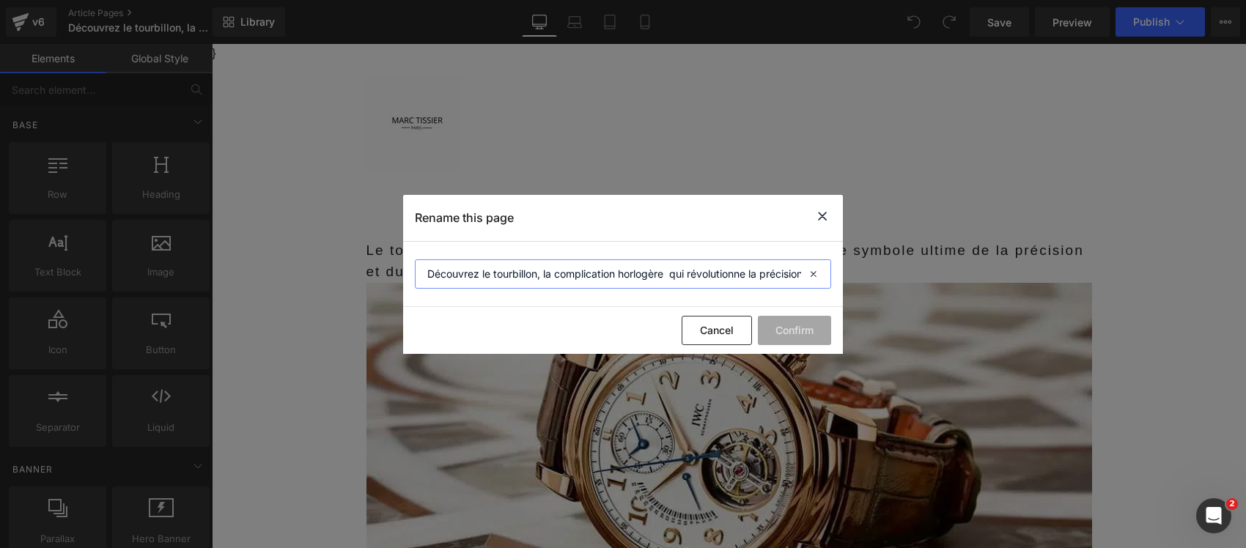
click input "Découvrez le tourbillon, la complication horlogère qui révolutionne la précisio…"
paste input "C'est la complication horlogère la plus spectaculaire… mais son utilité fait dé…"
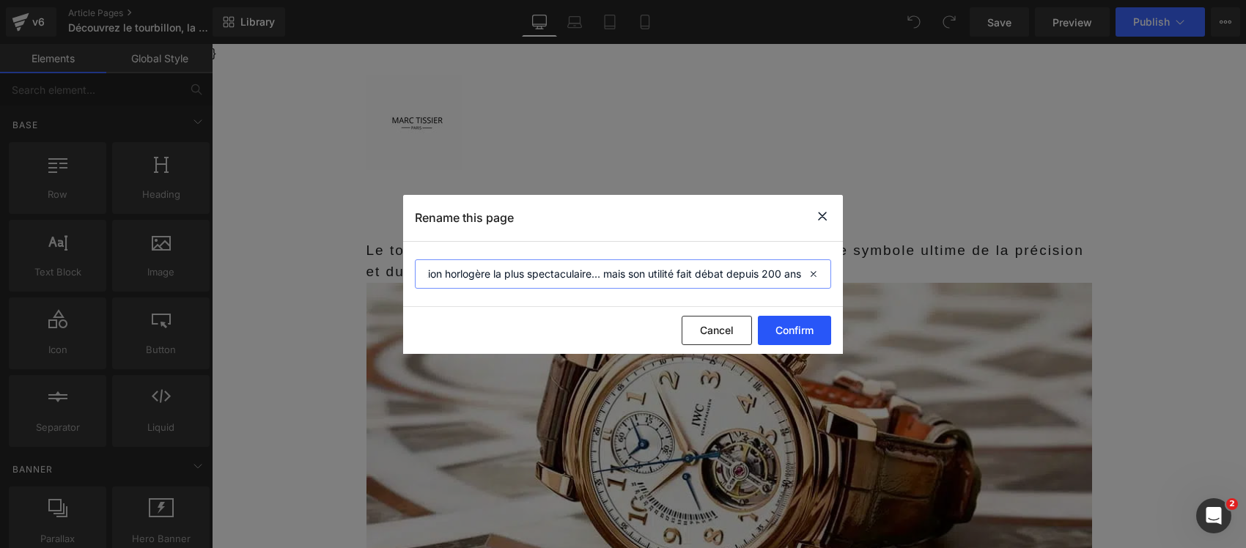
type input "C'est la complication horlogère la plus spectaculaire… mais son utilité fait dé…"
click button "Confirm"
click icon
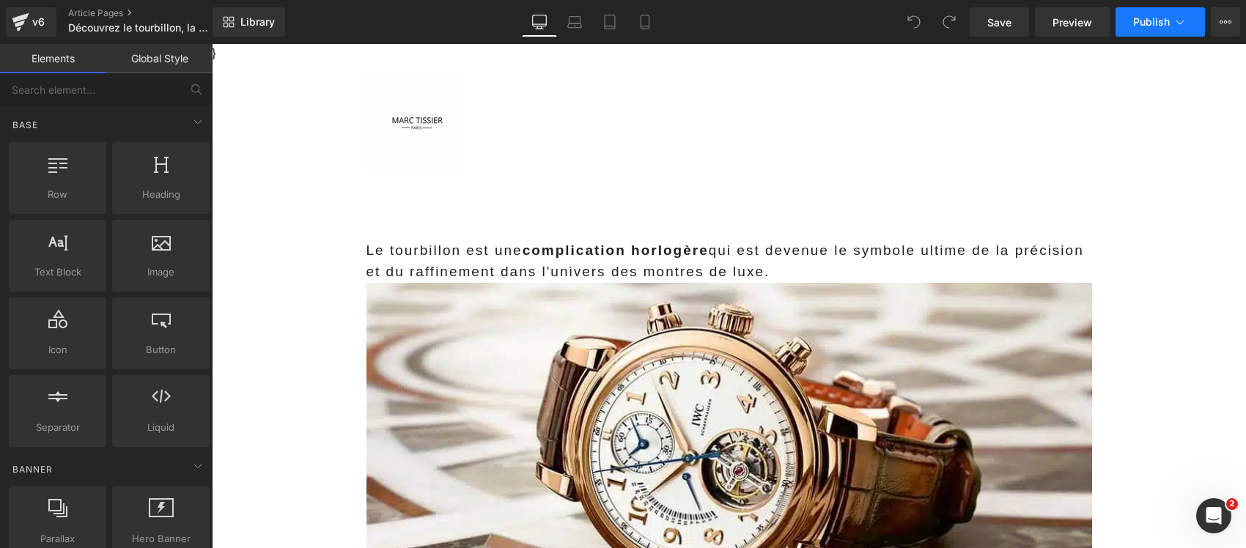
click button "Publish"
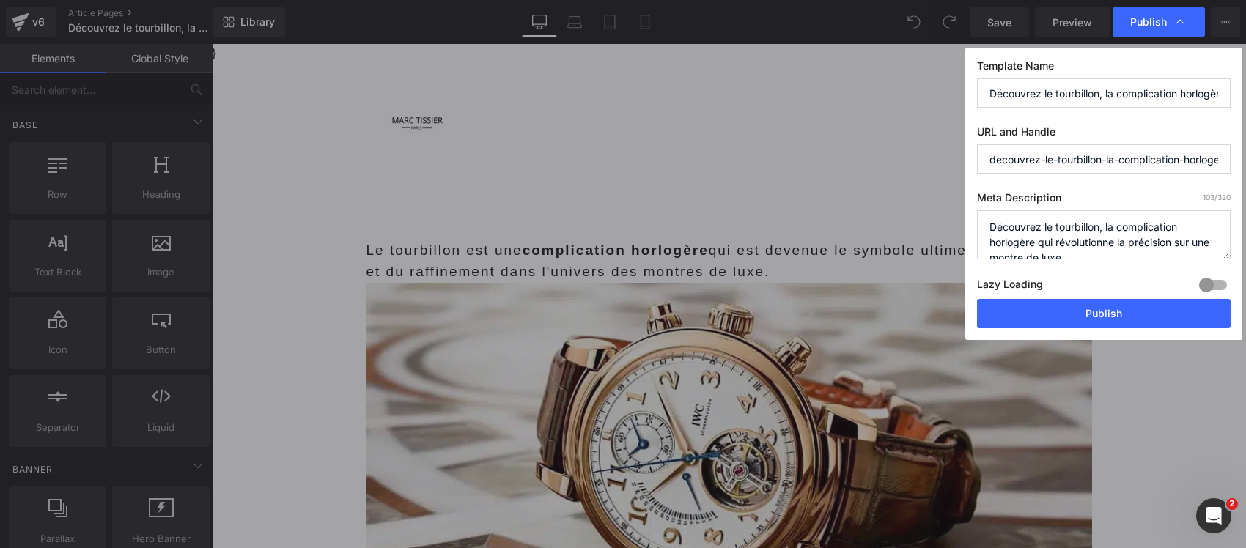
click textarea "Découvrez le tourbillon, la complication horlogère qui révolutionne la précisio…"
paste textarea "Découvrez le tourbillon, cette complication horlogère fascinante qui fait grimp…"
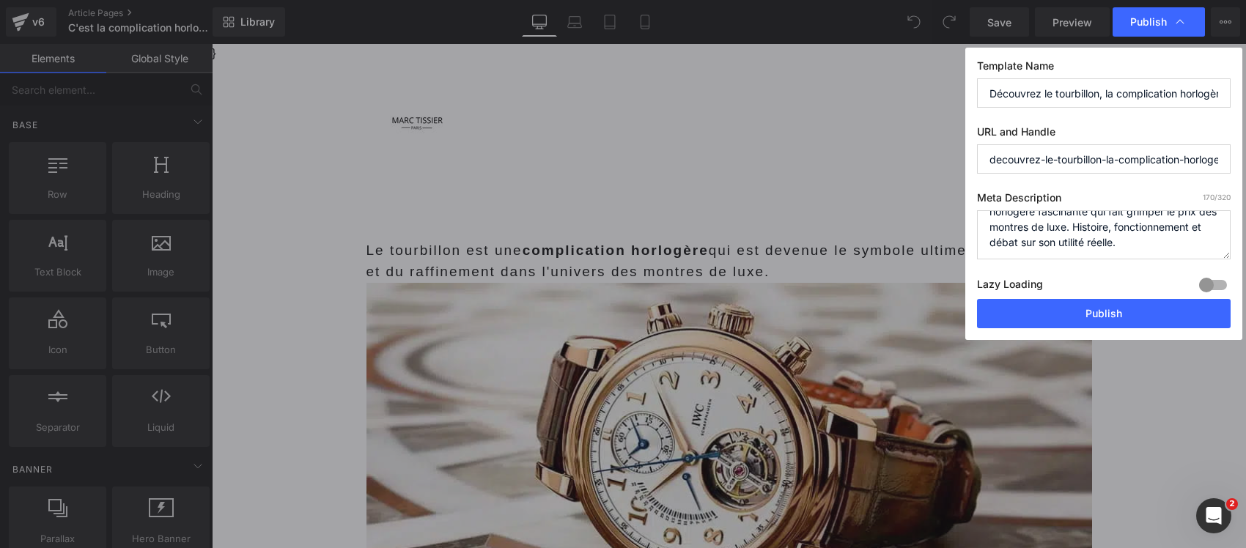
type textarea "Découvrez le tourbillon, cette complication horlogère fascinante qui fait grimp…"
click at [1138, 316] on button "Publish" at bounding box center [1104, 313] width 254 height 29
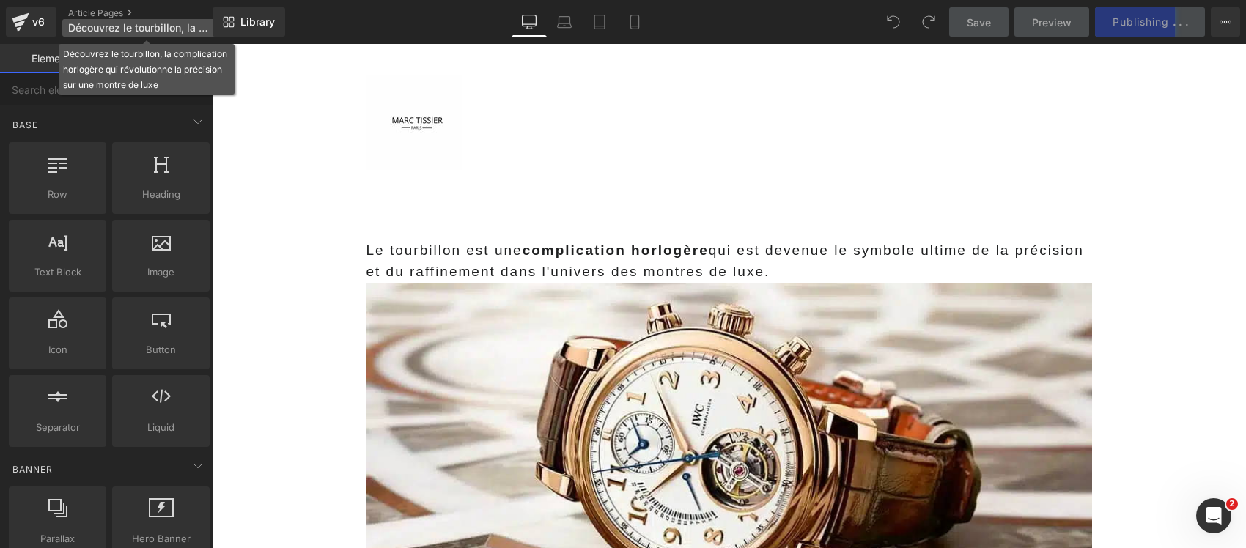
click at [161, 26] on span "Découvrez le tourbillon, la complication horlogère qui révolutionne la précisio…" at bounding box center [138, 28] width 141 height 12
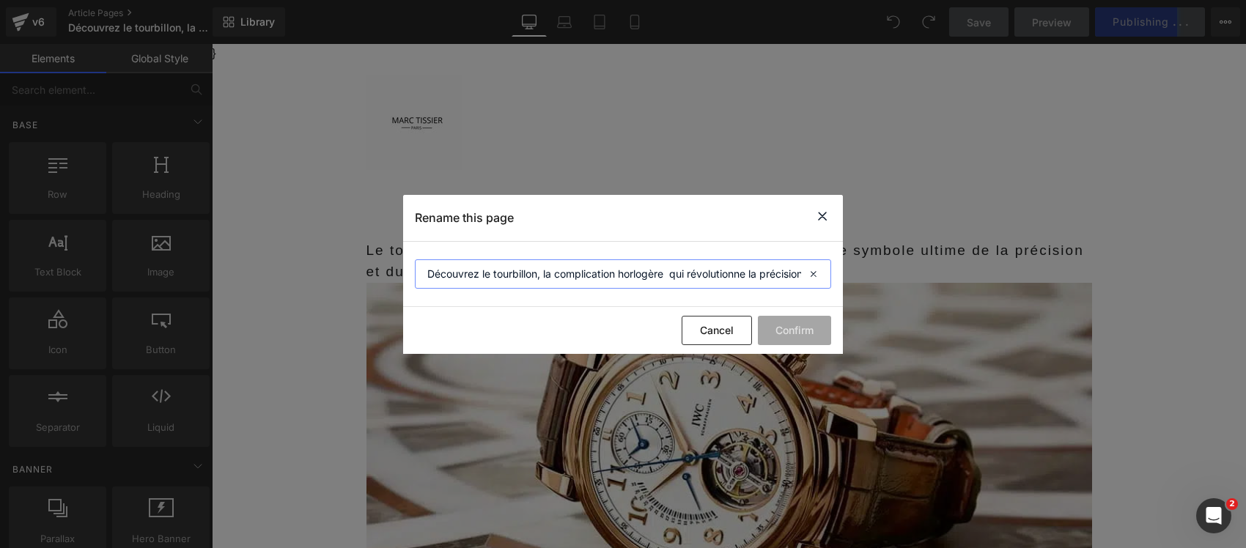
click at [570, 279] on input "Découvrez le tourbillon, la complication horlogère qui révolutionne la précisio…" at bounding box center [623, 273] width 416 height 29
paste input "C'est la complication horlogère la plus spectaculaire… mais son utilité fait dé…"
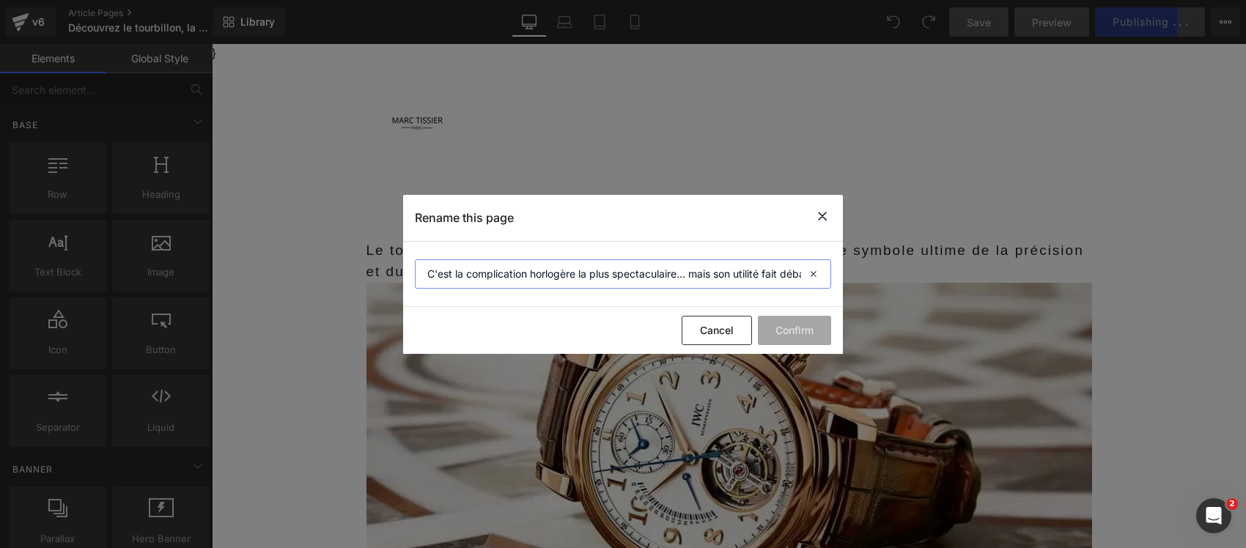
scroll to position [0, 89]
type input "C'est la complication horlogère la plus spectaculaire… mais son utilité fait dé…"
click at [781, 335] on button "Confirm" at bounding box center [794, 330] width 73 height 29
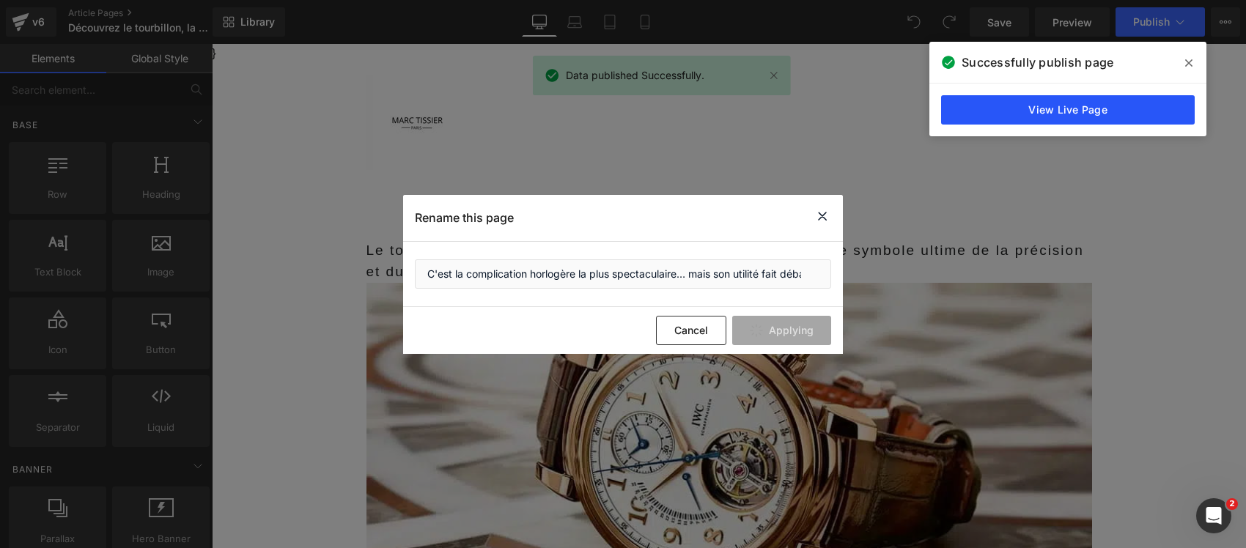
click at [984, 108] on link "View Live Page" at bounding box center [1068, 109] width 254 height 29
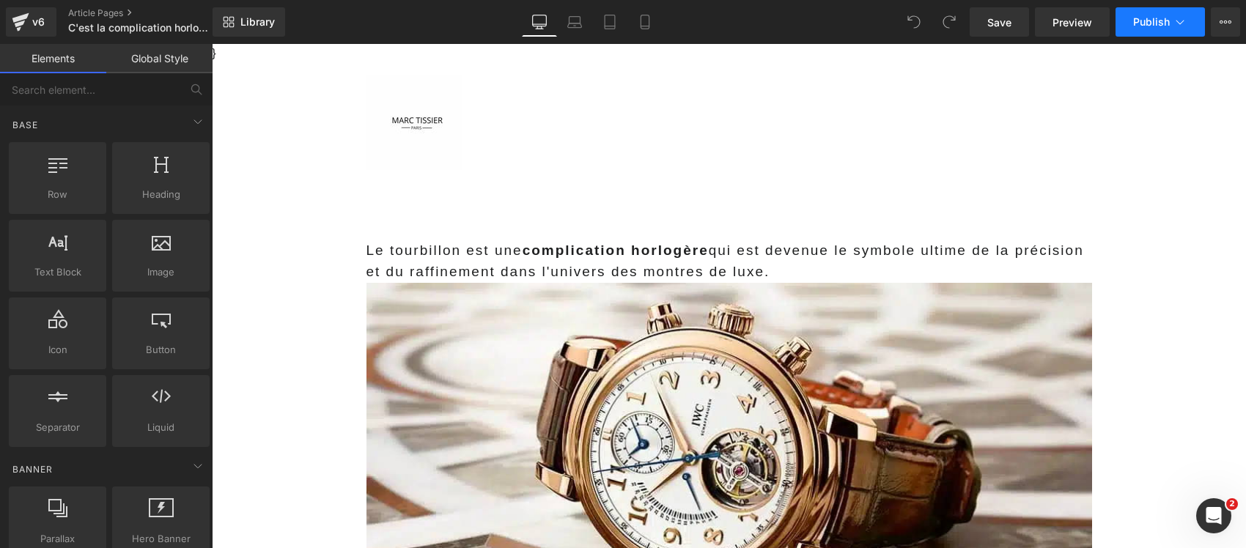
click at [1181, 21] on icon at bounding box center [1180, 22] width 15 height 15
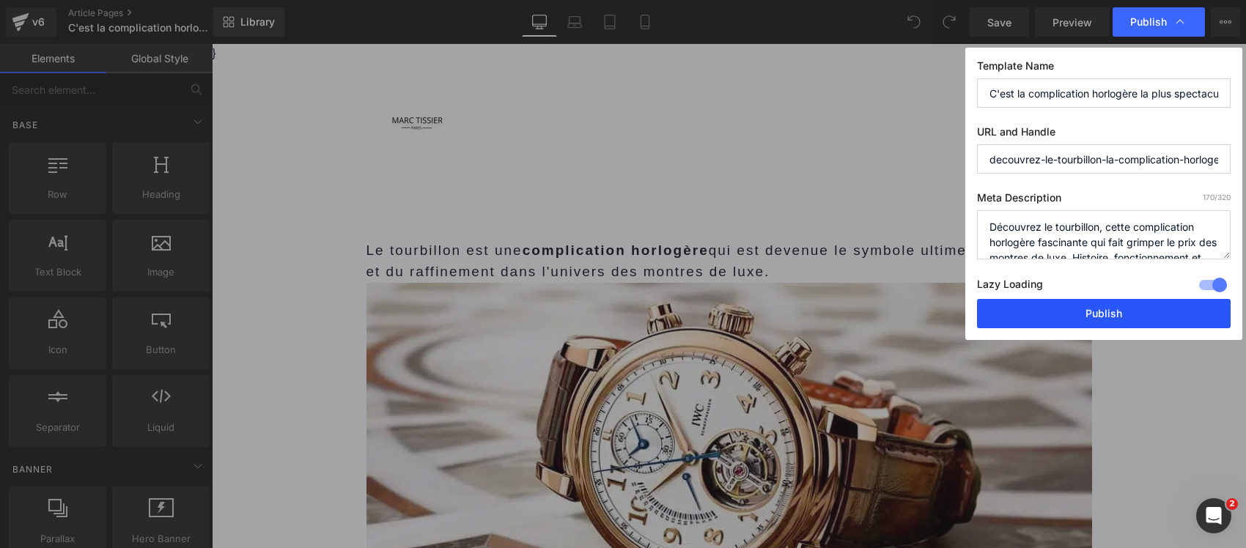
click at [1081, 323] on button "Publish" at bounding box center [1104, 313] width 254 height 29
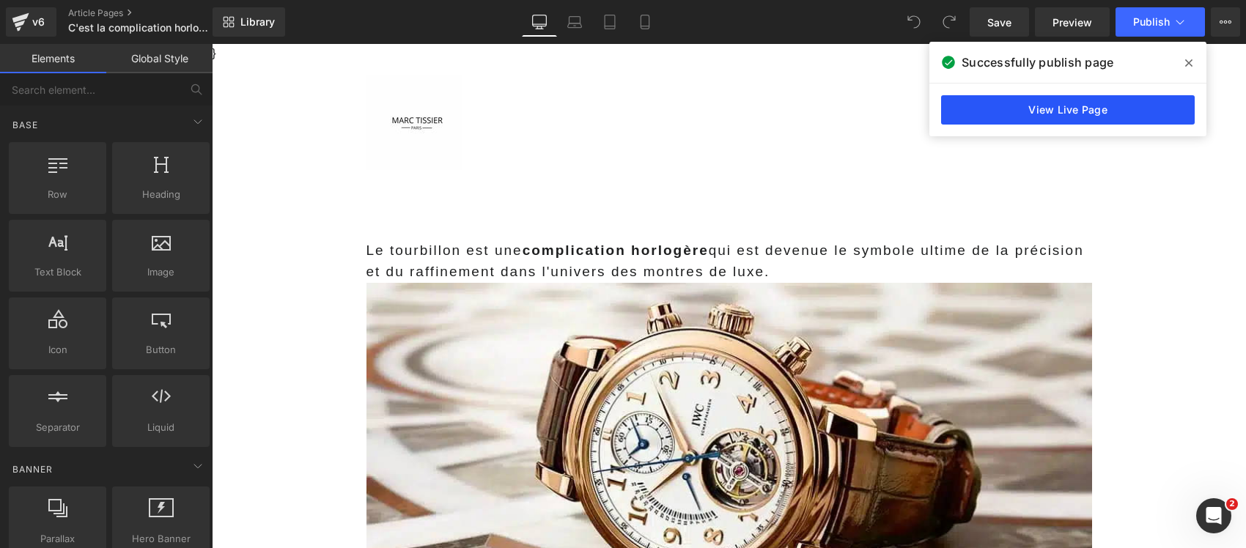
click at [1013, 108] on link "View Live Page" at bounding box center [1068, 109] width 254 height 29
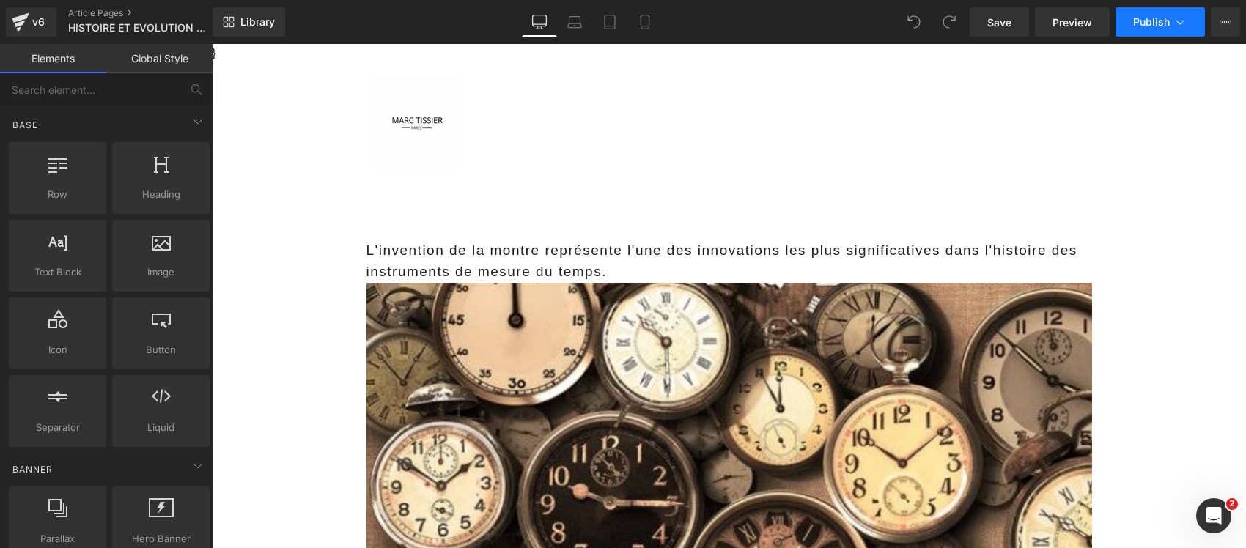
click at [1163, 19] on span "Publish" at bounding box center [1151, 22] width 37 height 12
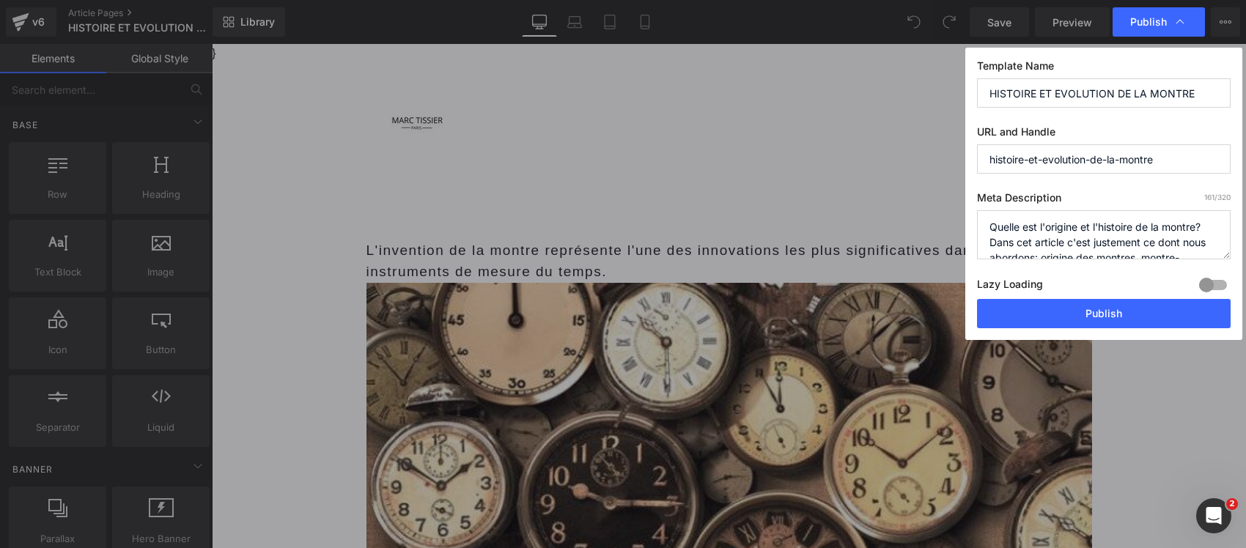
click at [1127, 95] on input "HISTOIRE ET EVOLUTION DE LA MONTRE" at bounding box center [1104, 92] width 254 height 29
paste input "De la cadran solaire à l'Apple Watch : 5 000 ans d'évolution résumés en 12 étap…"
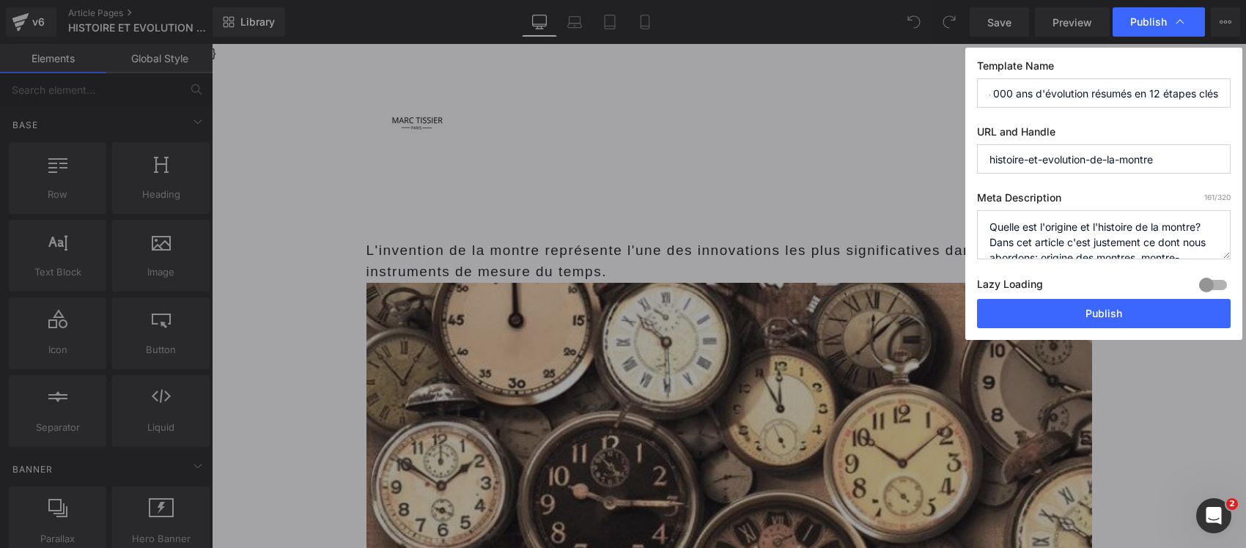
click at [1087, 97] on input "De la cadran solaire à l'Apple Watch : 5 000 ans d'évolution résumés en 12 étap…" at bounding box center [1104, 92] width 254 height 29
type input "De la cadran solaire à l'Apple Watch : 5 000 ans d'évolution de la montre résum…"
click at [1049, 239] on textarea "Quelle est l'origine et l'histoire de la montre? Dans cet article c'est justeme…" at bounding box center [1104, 234] width 254 height 49
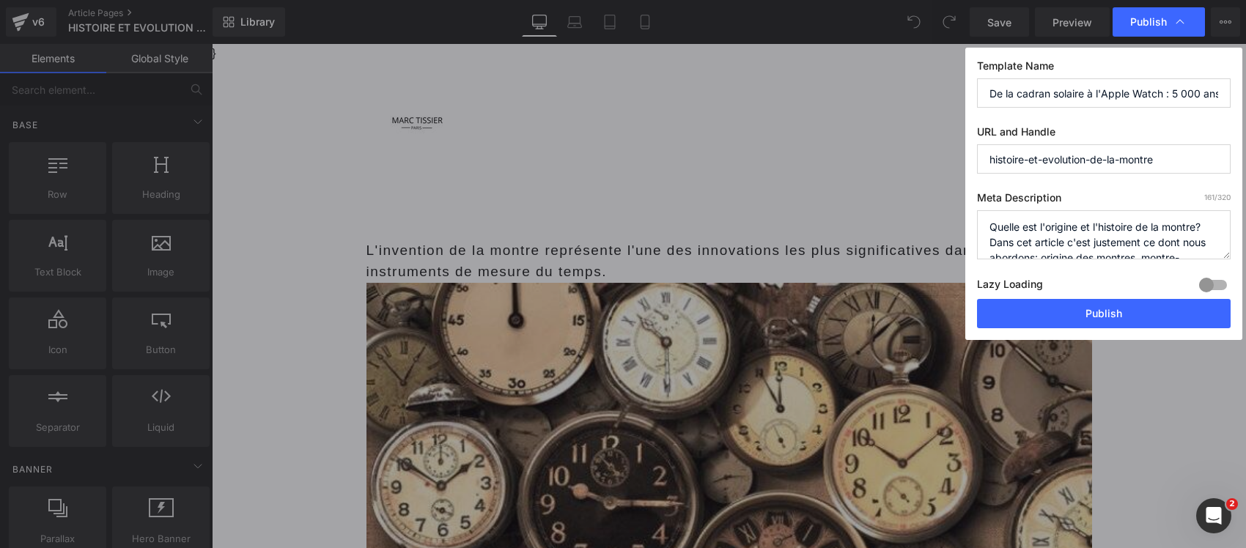
click at [1049, 239] on textarea "Quelle est l'origine et l'histoire de la montre? Dans cet article c'est justeme…" at bounding box center [1104, 234] width 254 height 49
paste textarea "Retracez l'histoire fascinante de la montre, de l'Antiquité à nos jours : inven…"
type textarea "Retracez l'histoire fascinante de la montre, de l'Antiquité à nos jours : inven…"
click at [1224, 281] on div at bounding box center [1213, 284] width 35 height 23
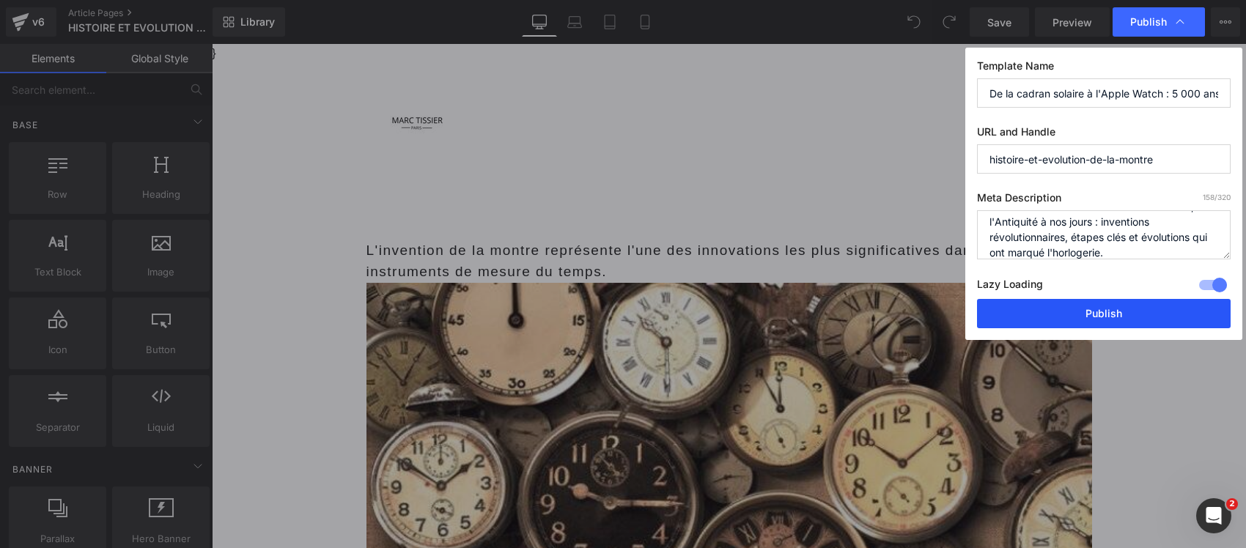
click at [1163, 312] on button "Publish" at bounding box center [1104, 313] width 254 height 29
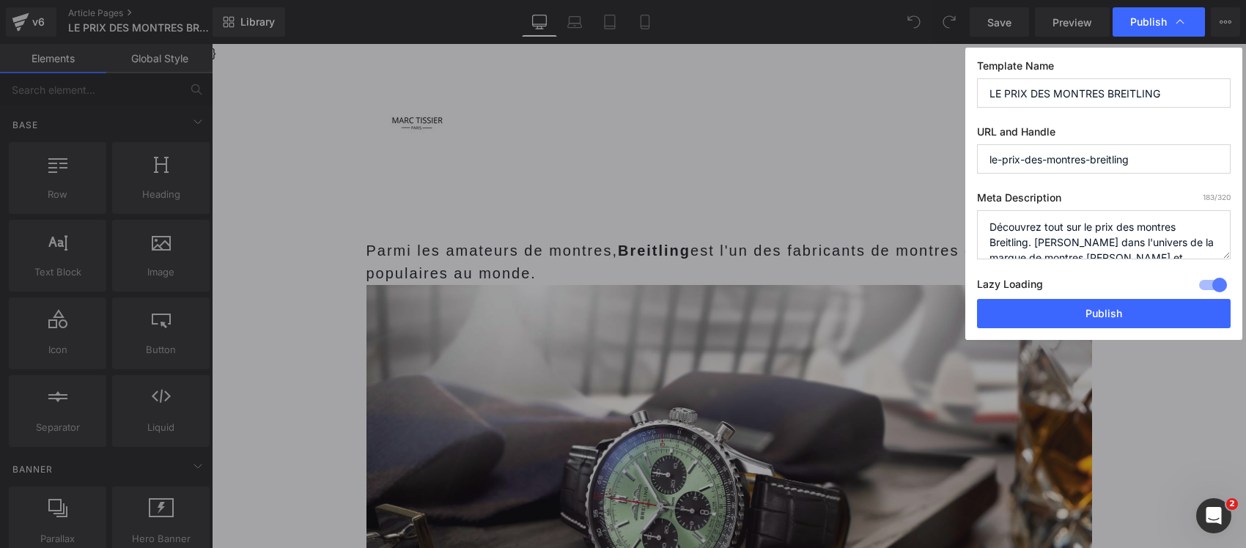
click at [1050, 96] on input "LE PRIX DES MONTRES BREITLING" at bounding box center [1104, 92] width 254 height 29
paste input "Navitimer, Superocean… voici les prix officiels 2024 des montres [PERSON_NAME] …"
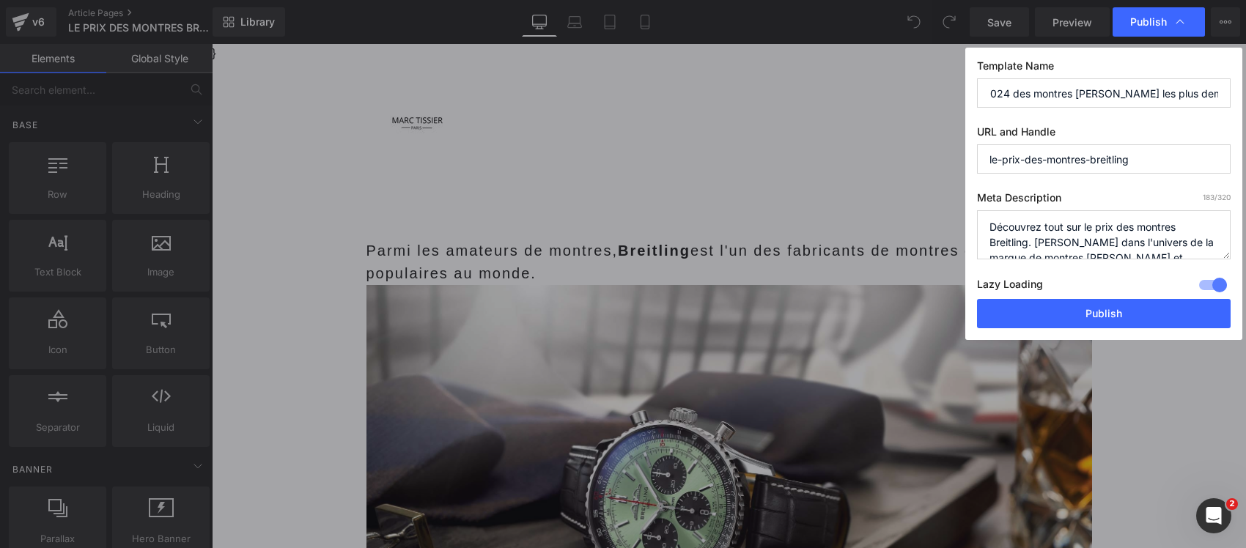
click at [1006, 89] on input "Navitimer, Superocean… voici les prix officiels 2024 des montres [PERSON_NAME] …" at bounding box center [1104, 92] width 254 height 29
type input "Navitimer, Superocean… voici les prix officiels des montres [PERSON_NAME] les p…"
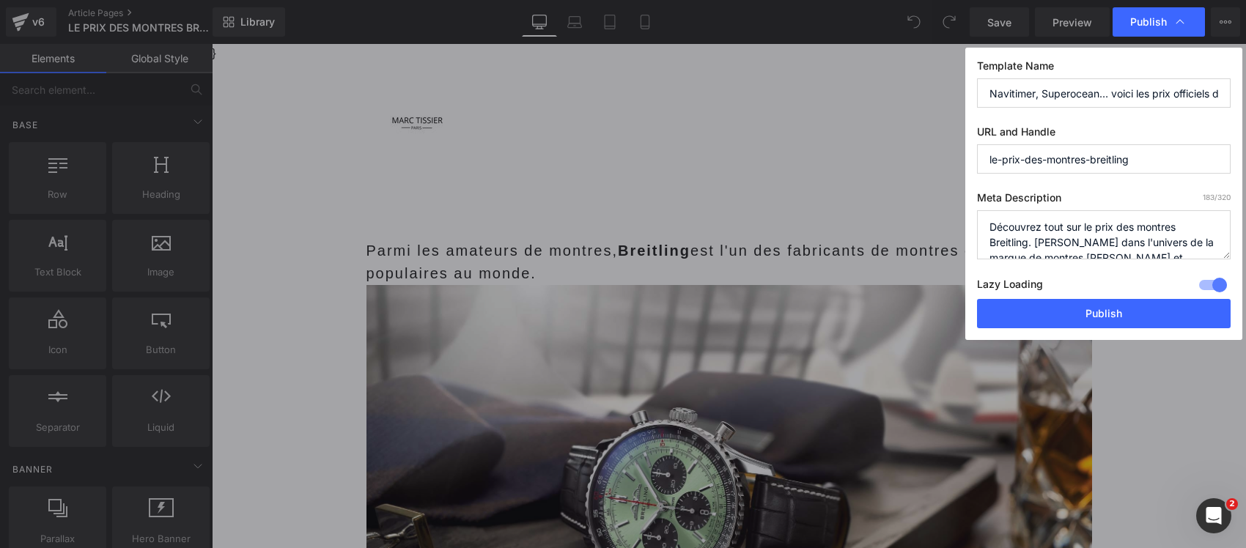
click at [1120, 248] on textarea "Découvrez tout sur le prix des montres Breitling. Plongez dans l'univers de la …" at bounding box center [1104, 234] width 254 height 49
paste textarea "Prix des montres Breitling 2024 : grille tarifaire complète, modèles accessible…"
click at [1133, 226] on textarea "Découvrez tout sur le prix des montres Breitling. Plongez dans l'univers de la …" at bounding box center [1104, 234] width 254 height 49
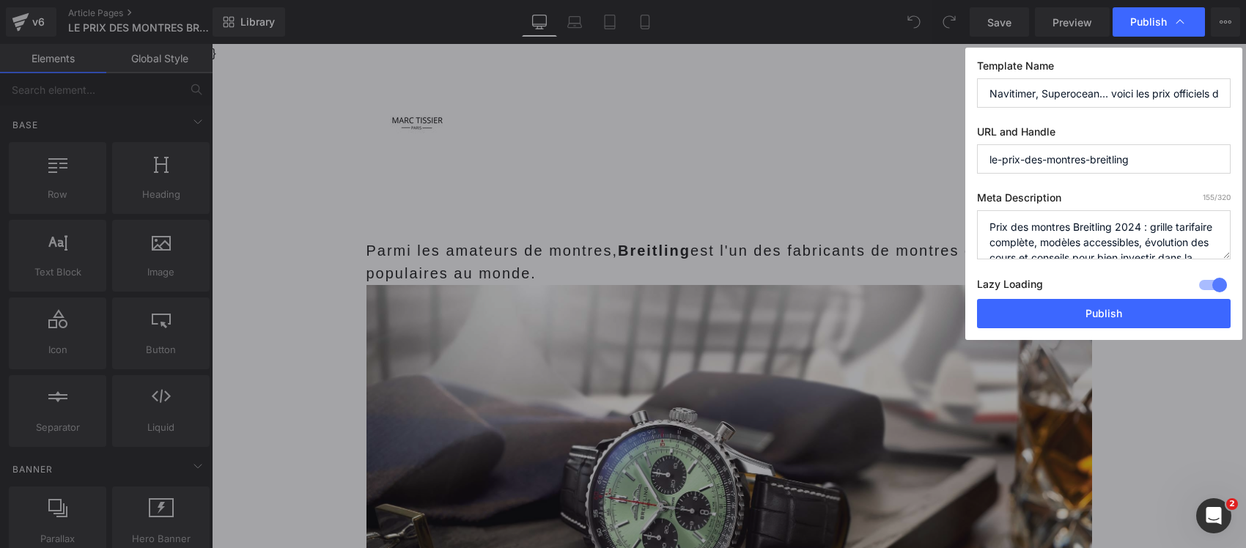
click at [1133, 226] on textarea "Découvrez tout sur le prix des montres Breitling. Plongez dans l'univers de la …" at bounding box center [1104, 234] width 254 height 49
type textarea "Prix des montres Breitling : grille tarifaire complète, modèles accessibles, év…"
click at [1119, 315] on button "Publish" at bounding box center [1104, 313] width 254 height 29
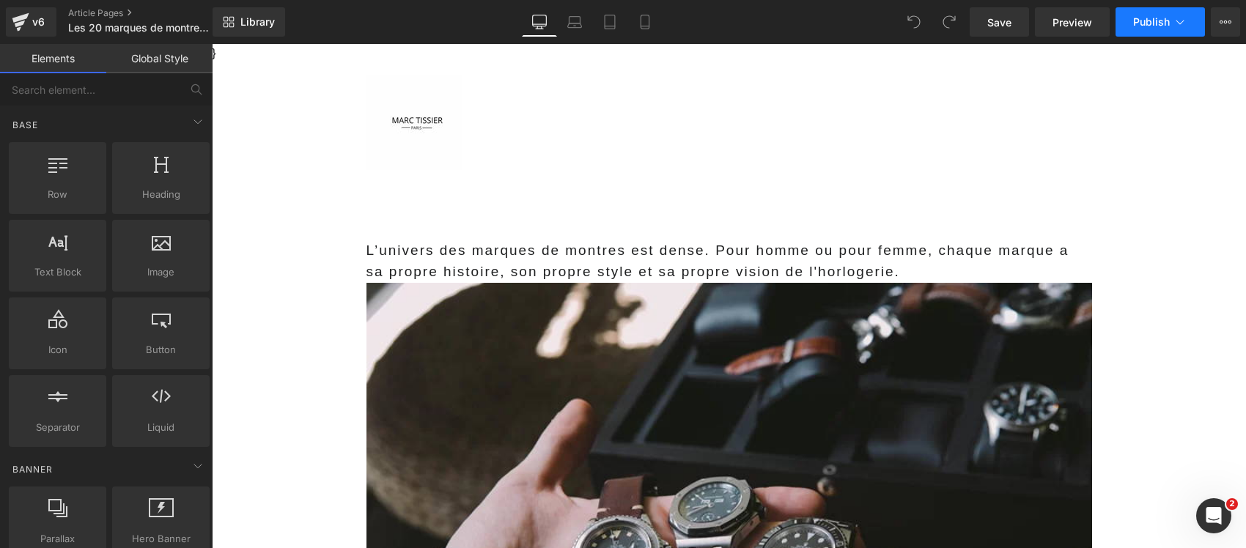
click at [1188, 13] on button "Publish" at bounding box center [1160, 21] width 89 height 29
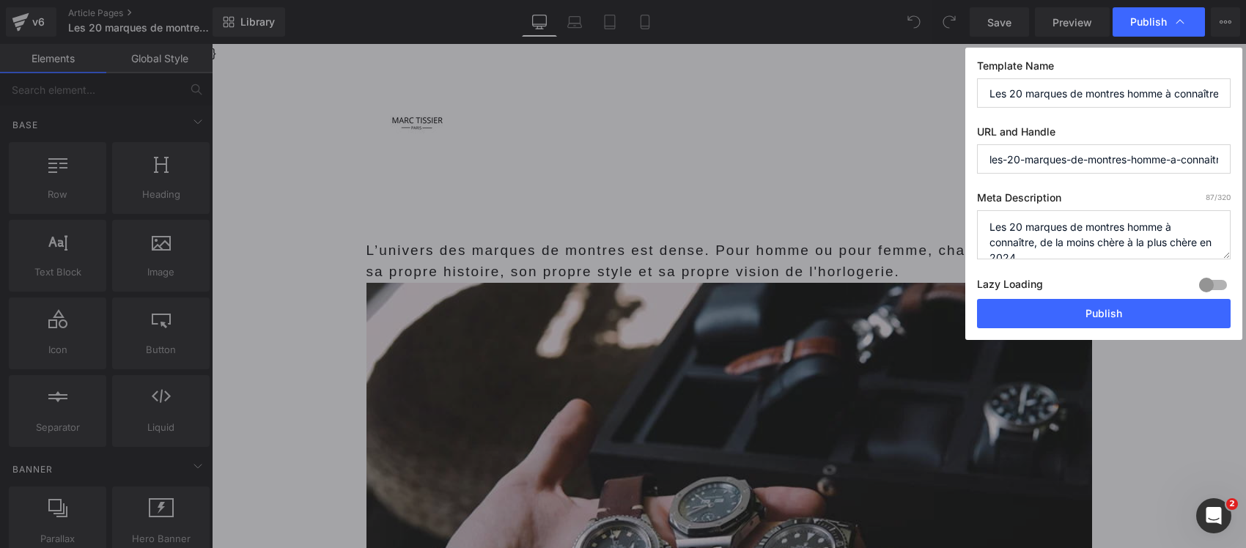
click at [1048, 88] on input "Les 20 marques de montres homme à connaître, de la moins chère à la plus chère …" at bounding box center [1104, 92] width 254 height 29
paste input "Casio, Rolex, [PERSON_NAME]… ces 20 marques couvrent tous les budgets de 50 € à…"
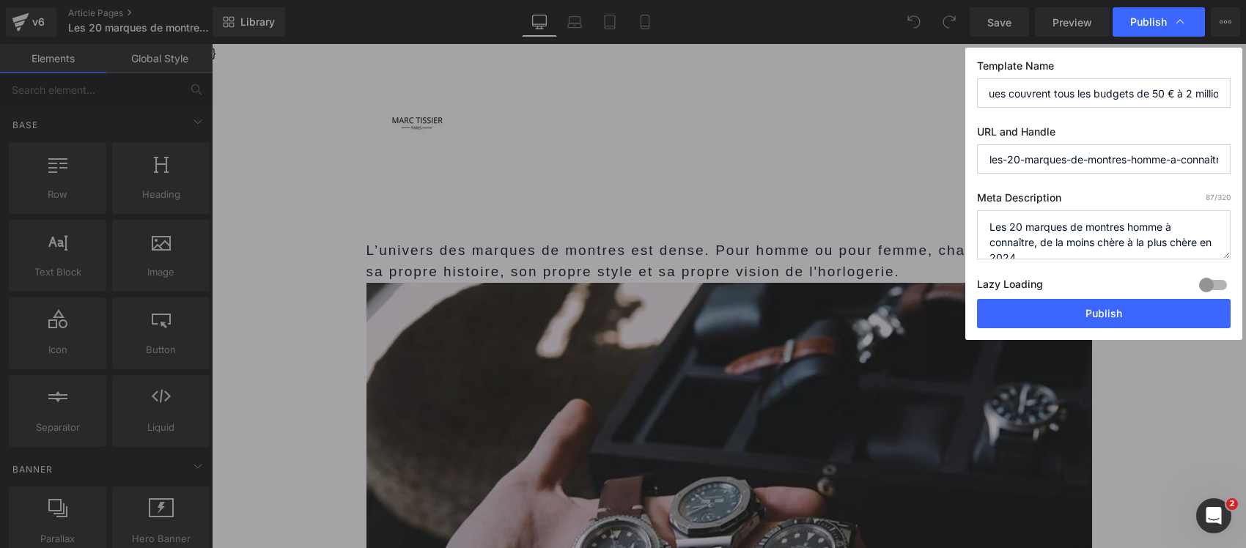
type input "Casio, Rolex, [PERSON_NAME]… ces 20 marques couvrent tous les budgets de 50 € à…"
click at [1042, 239] on textarea "Les 20 marques de montres homme à connaître, de la moins chère à la plus chère …" at bounding box center [1104, 234] width 254 height 49
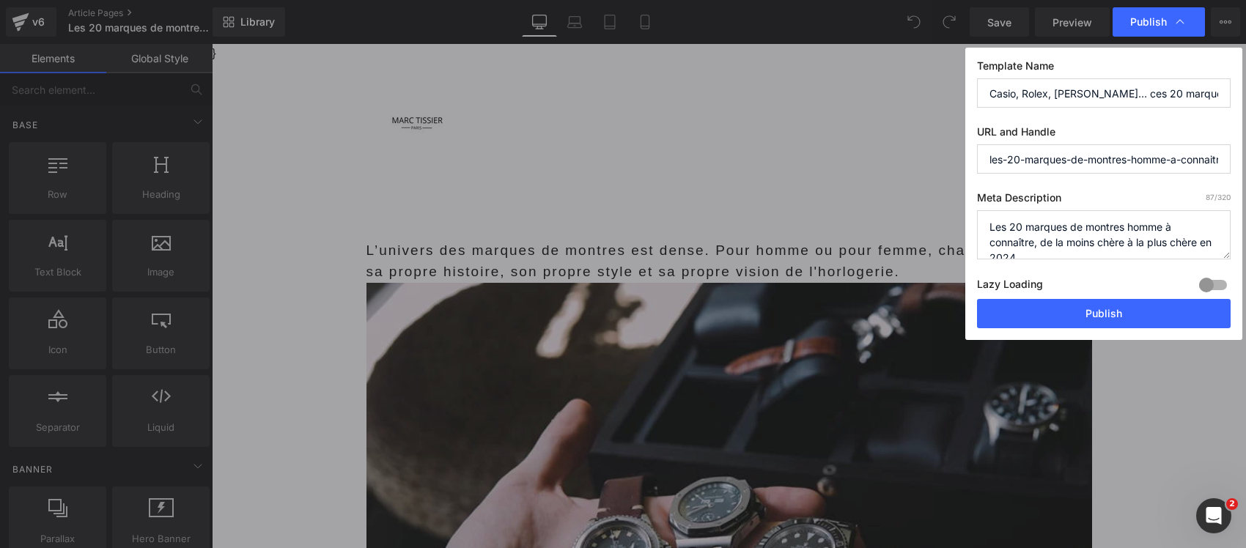
paste textarea "Guide des 20 meilleures marques de montres homme 2024 : de l'entrée de gamme au…"
click at [1041, 221] on textarea "Les 20 marques de montres homme à connaître, de la moins chère à la plus chère …" at bounding box center [1104, 234] width 254 height 49
type textarea "Guide des 20 meilleures marques de montres homme : de l'entrée de gamme au luxe…"
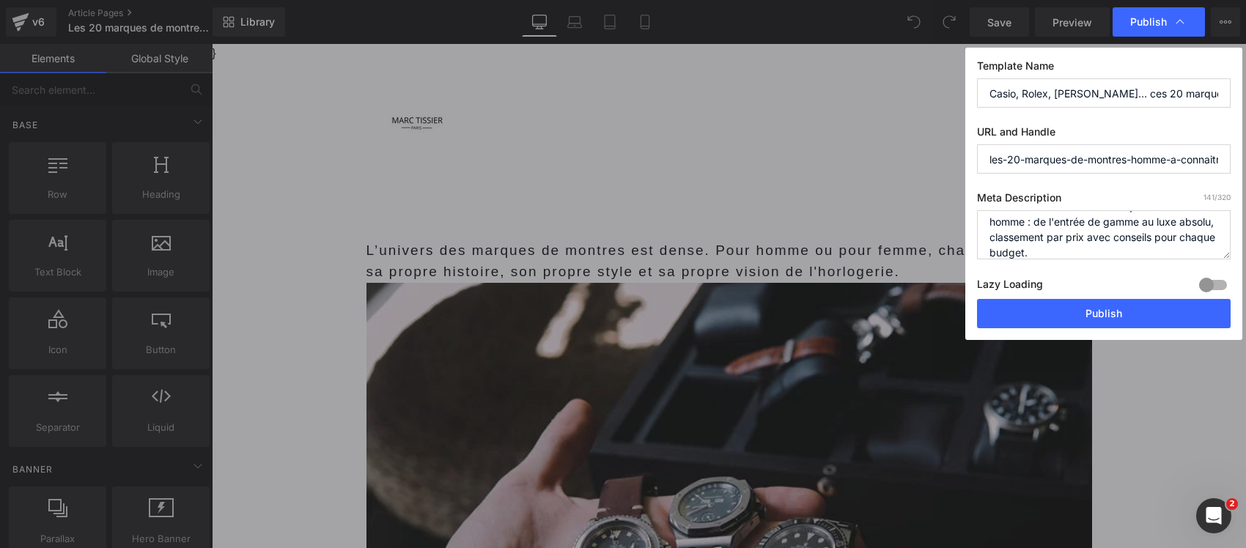
click at [1215, 287] on div at bounding box center [1213, 284] width 35 height 23
click at [1174, 315] on button "Publish" at bounding box center [1104, 313] width 254 height 29
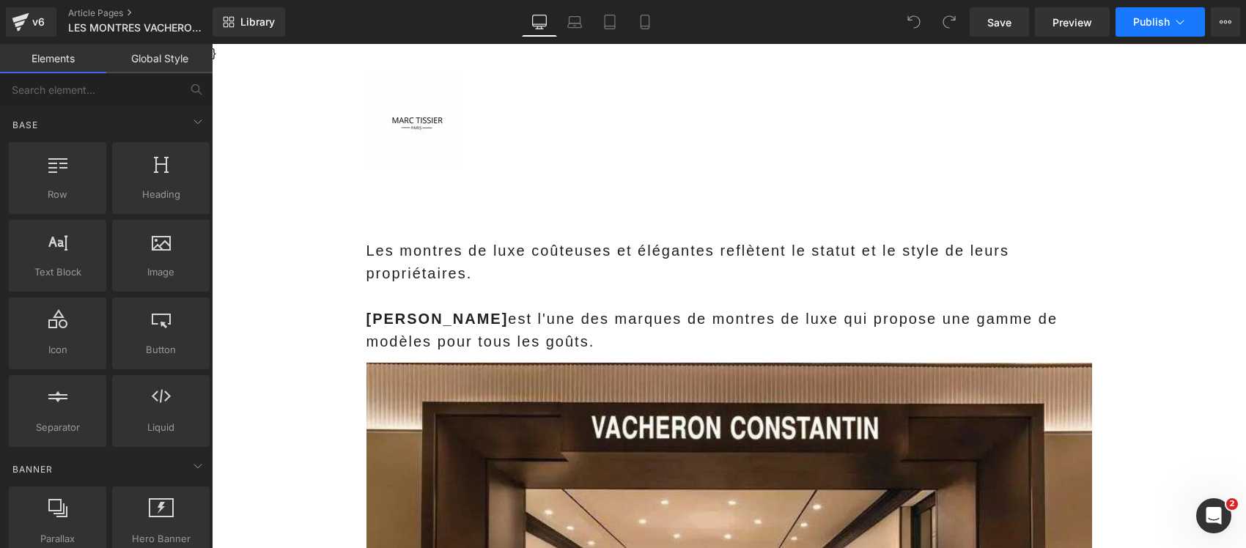
click at [1152, 26] on span "Publish" at bounding box center [1151, 22] width 37 height 12
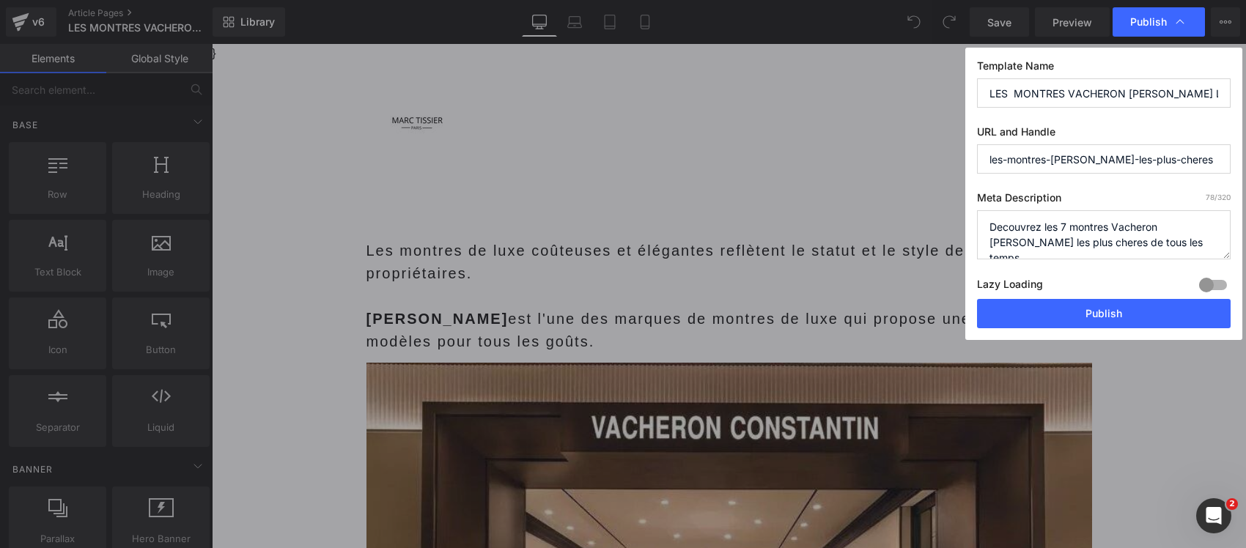
click at [1127, 88] on input "LES MONTRES VACHERON CONSTANTIN LES PLUS CHERES" at bounding box center [1104, 92] width 254 height 29
paste input "Cette manufacture de 270 ans produit des montres plus chères que des Ferrari"
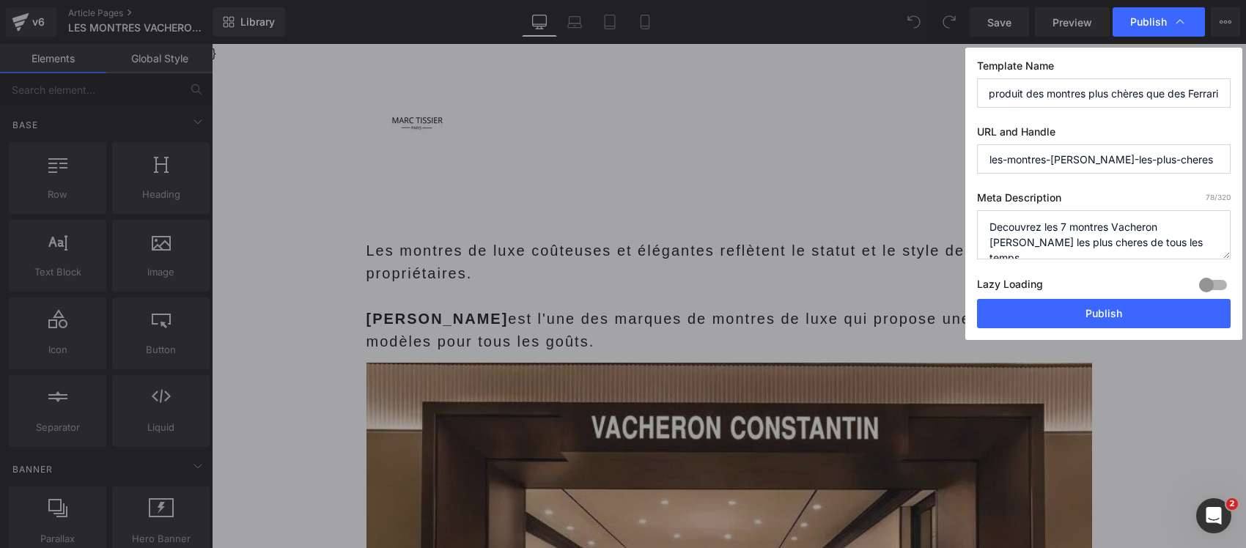
type input "Cette manufacture de 270 ans produit des montres plus chères que des Ferrari"
click at [1052, 231] on textarea "Decouvrez les 7 montres Vacheron constantin les plus cheres de tous les temps." at bounding box center [1104, 234] width 254 height 49
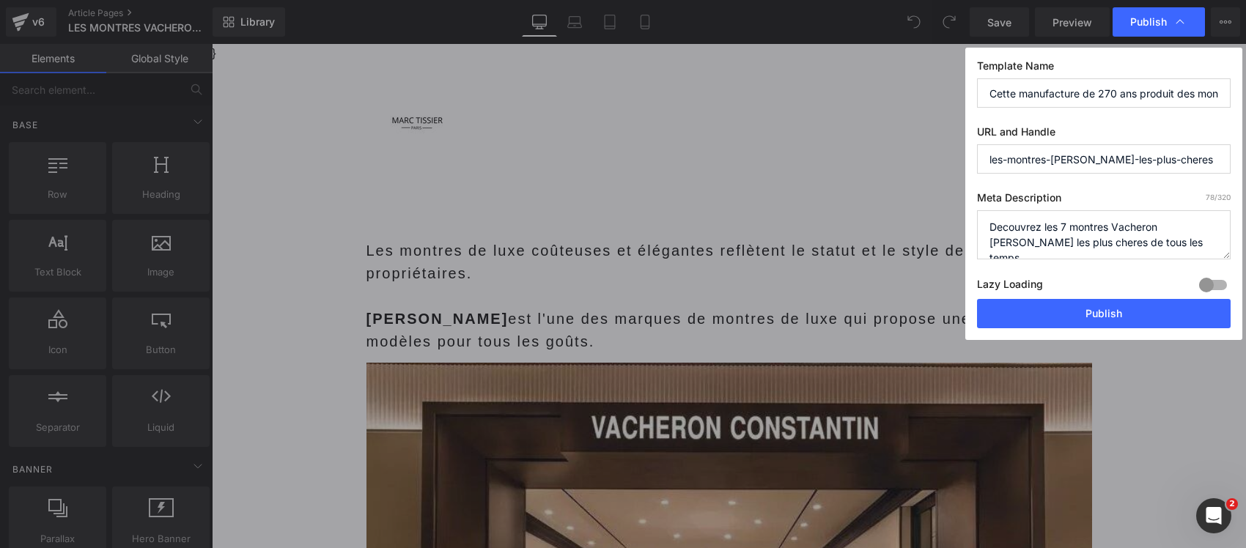
paste textarea "écouvrez les montres Vacheron Constantin les plus chères : la Kallista à 10 mil…"
type textarea "Découvrez les montres Vacheron Constantin les plus chères : la Kallista à 10 mi…"
click at [1212, 287] on div at bounding box center [1213, 284] width 35 height 23
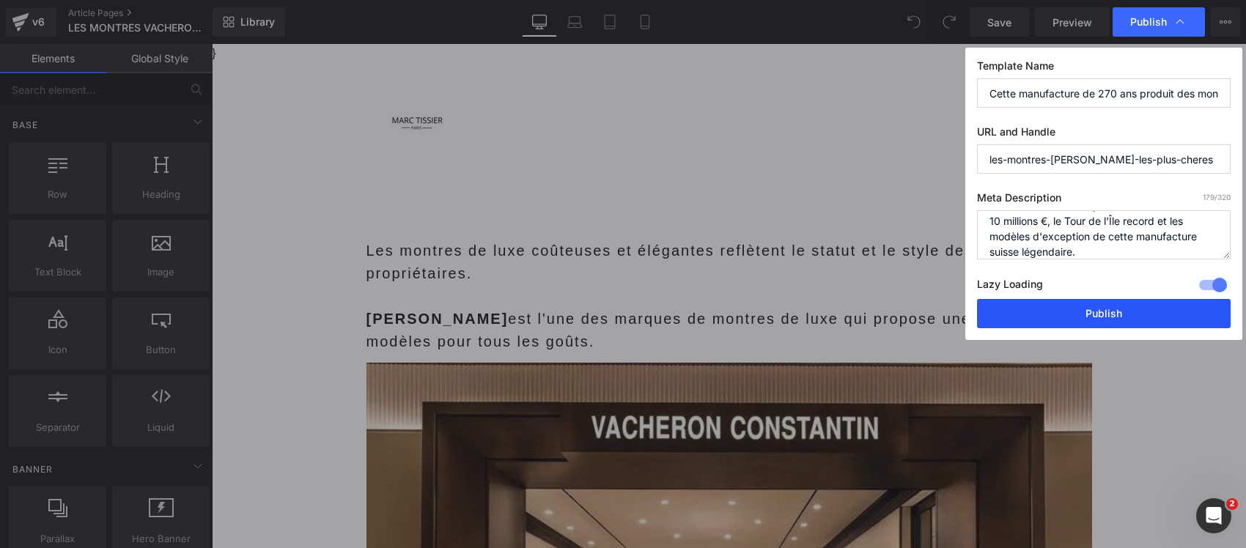
click at [1174, 304] on button "Publish" at bounding box center [1104, 313] width 254 height 29
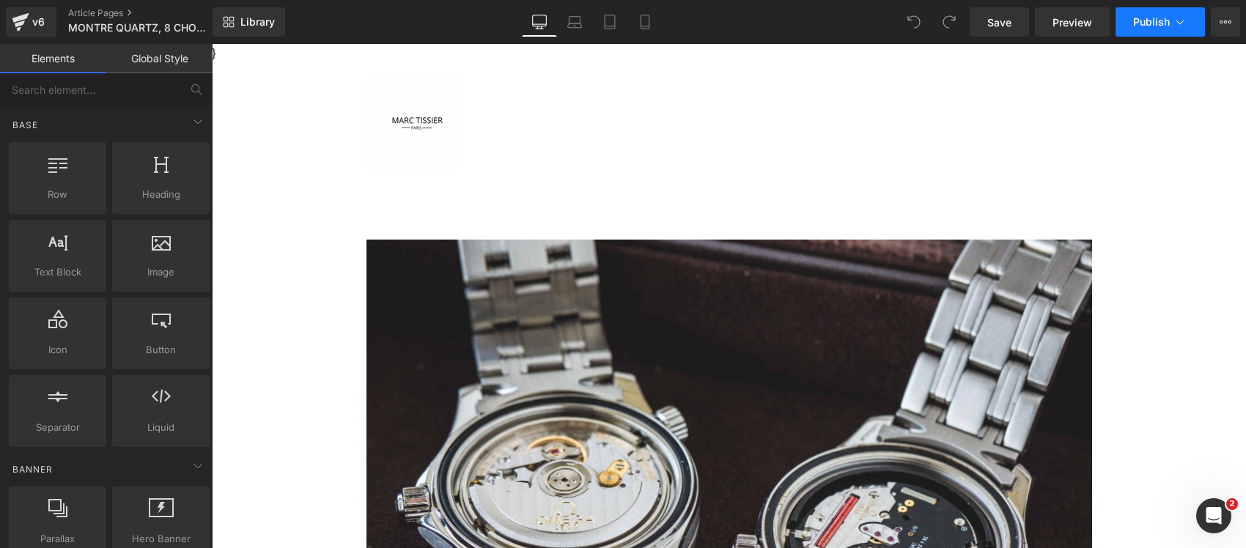
click at [1151, 12] on button "Publish" at bounding box center [1160, 21] width 89 height 29
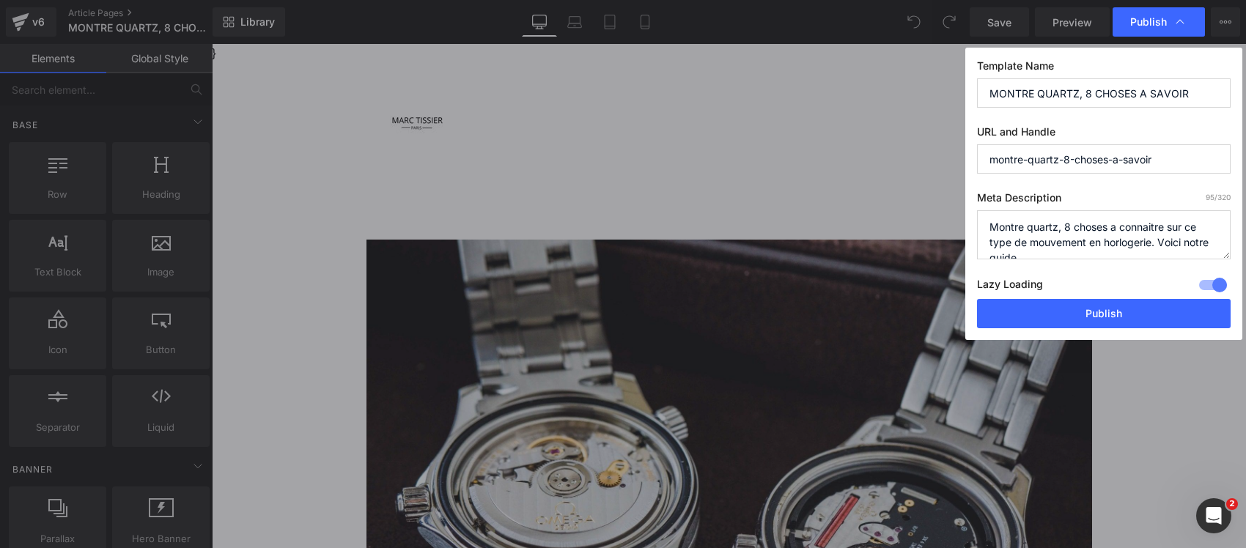
click at [1072, 92] on input "MONTRE QUARTZ, 8 CHOSES A SAVOIR" at bounding box center [1104, 92] width 254 height 29
paste input "Quartz vs mécanique : cette guerre divise encore l'horlogerie après 50 ans"
type input "Quartz vs mécanique : cette guerre divise encore l'horlogerie après 50 ans"
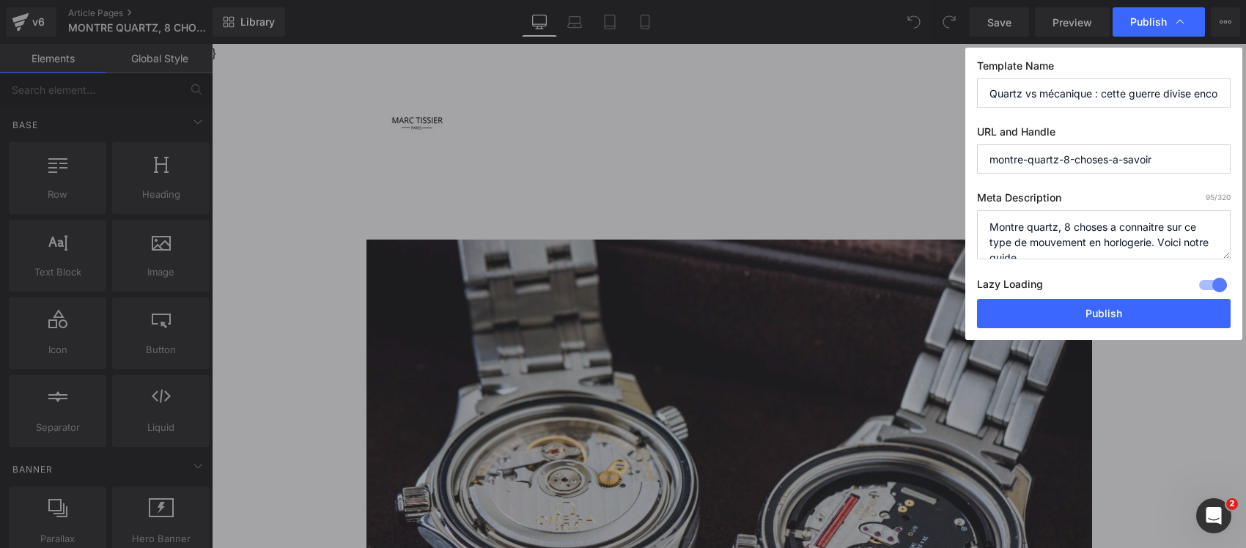
scroll to position [0, 134]
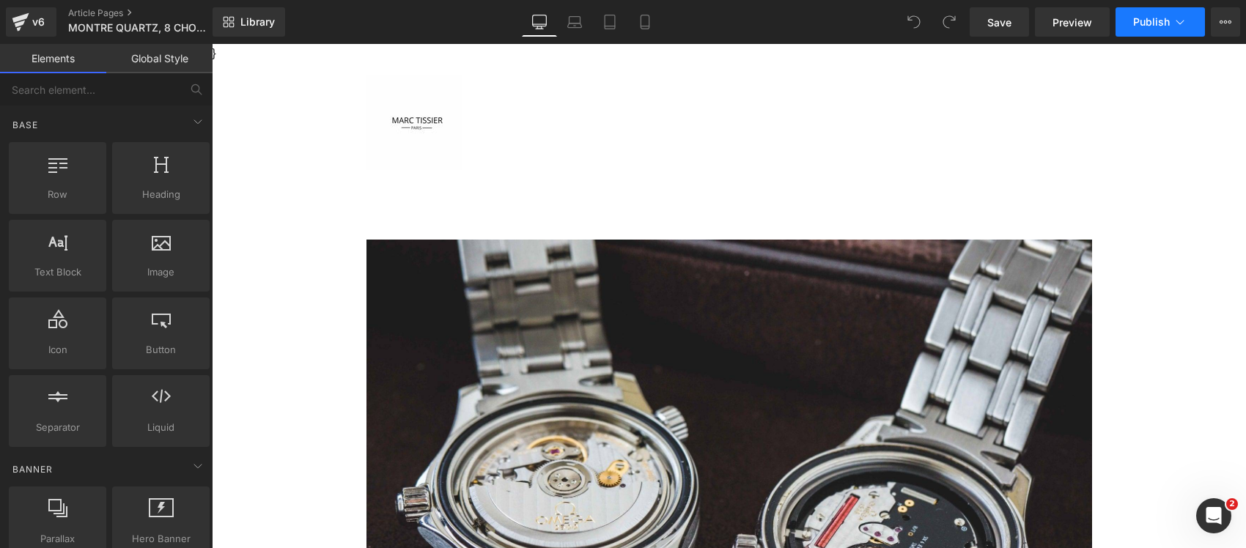
click at [1146, 23] on span "Publish" at bounding box center [1151, 22] width 37 height 12
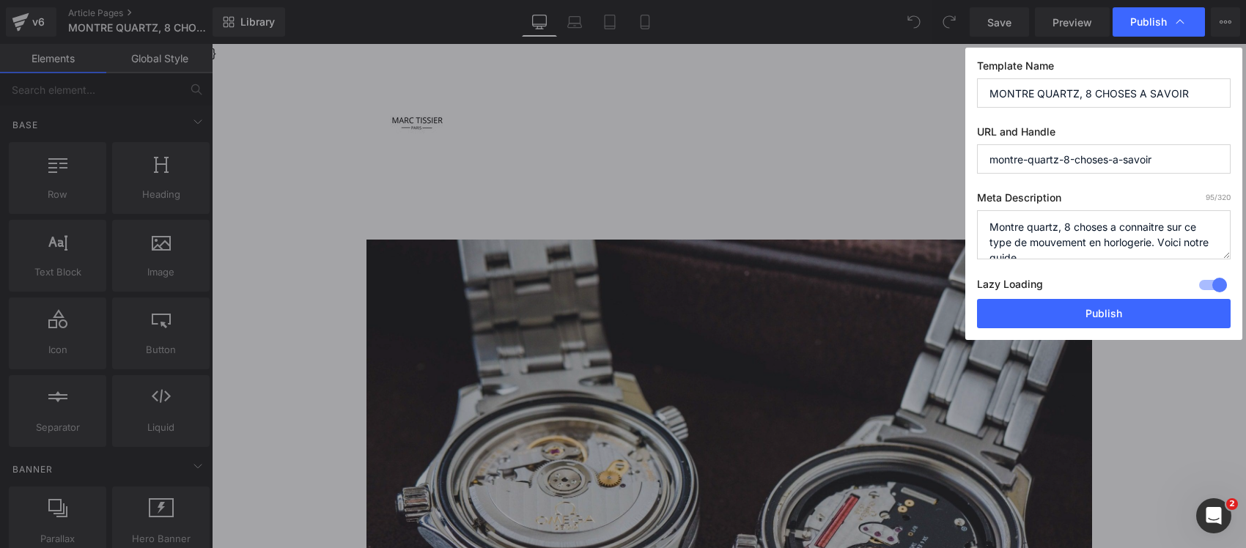
click at [1148, 90] on input "MONTRE QUARTZ, 8 CHOSES A SAVOIR" at bounding box center [1104, 92] width 254 height 29
paste input "Ces 8 choses sur les montres quartz vont changer votre vision de l'horlogerie"
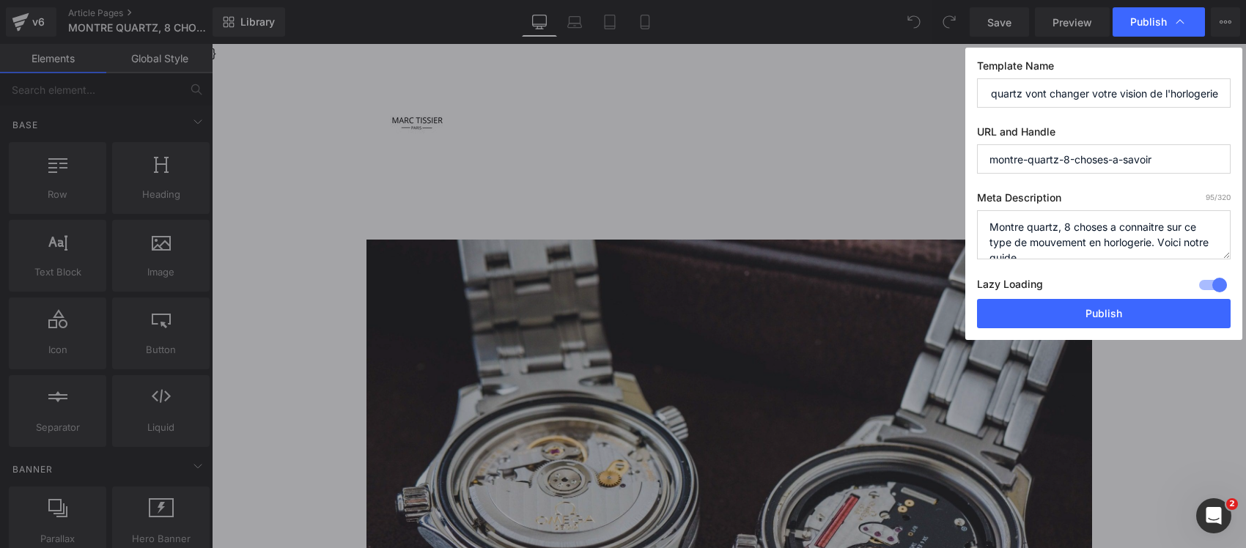
type input "Ces 8 choses sur les montres quartz vont changer votre vision de l'horlogerie"
click at [1089, 236] on textarea "Montre quartz, 8 choses a connaitre sur ce type de mouvement en horlogerie. Voi…" at bounding box center [1104, 234] width 254 height 49
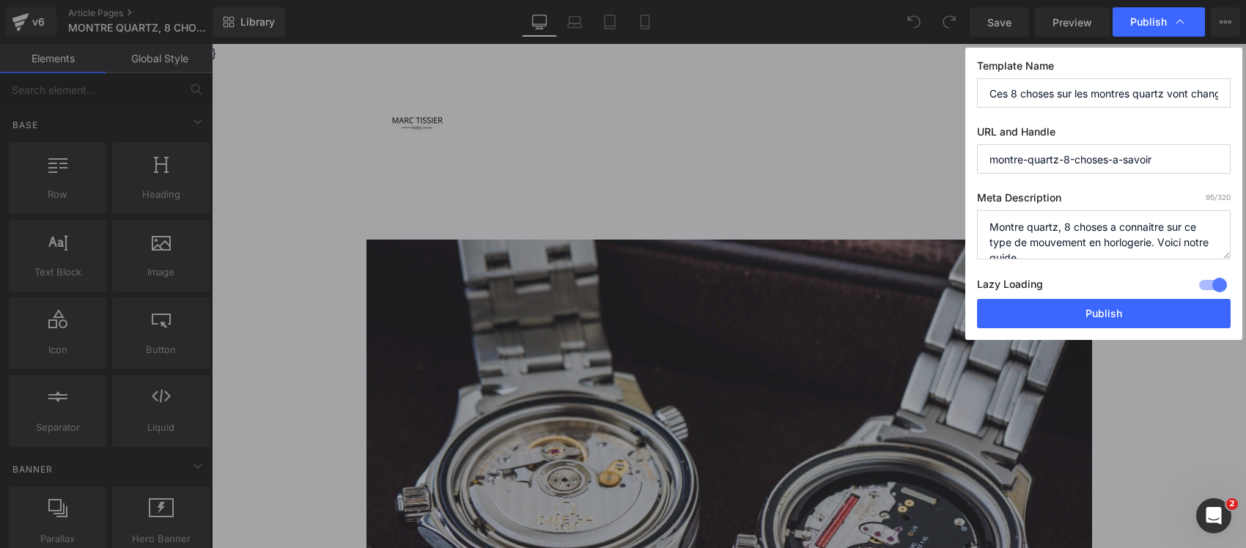
paste textarea "8 choses essentielles à savoir sur les montres quartz : révolution technologiqu…"
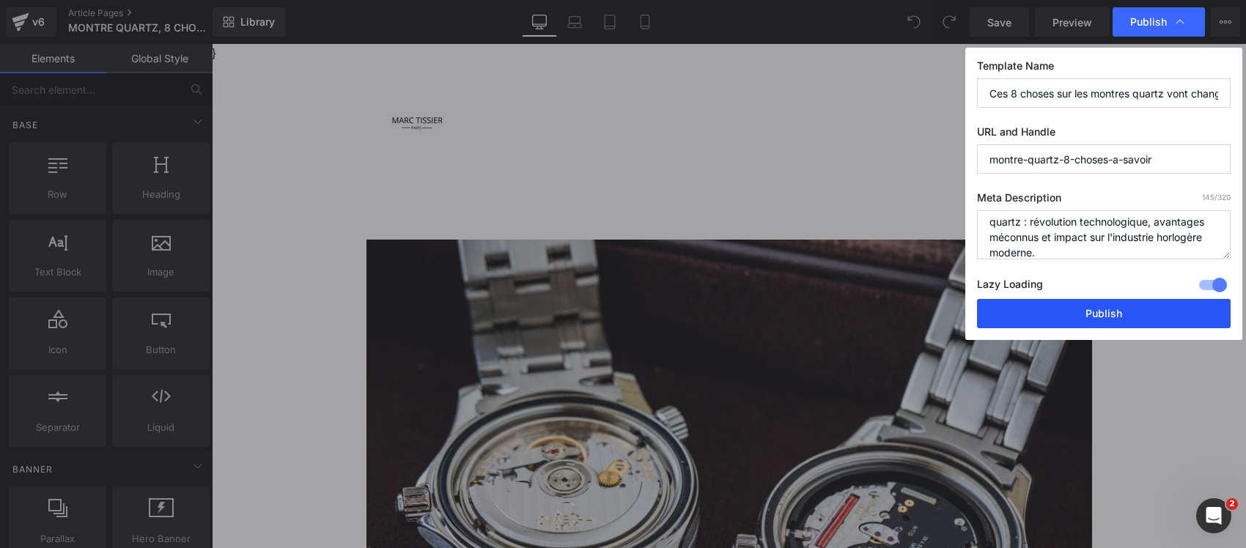
type textarea "8 choses essentielles à savoir sur les montres quartz : révolution technologiqu…"
click at [1122, 313] on button "Publish" at bounding box center [1104, 313] width 254 height 29
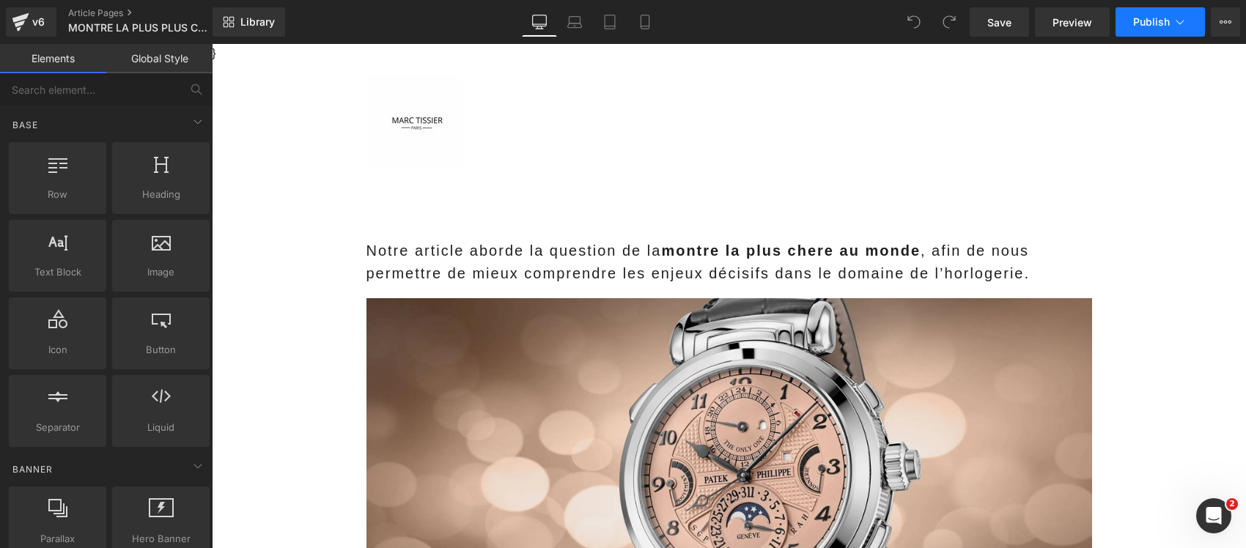
click at [1186, 19] on icon at bounding box center [1180, 22] width 15 height 15
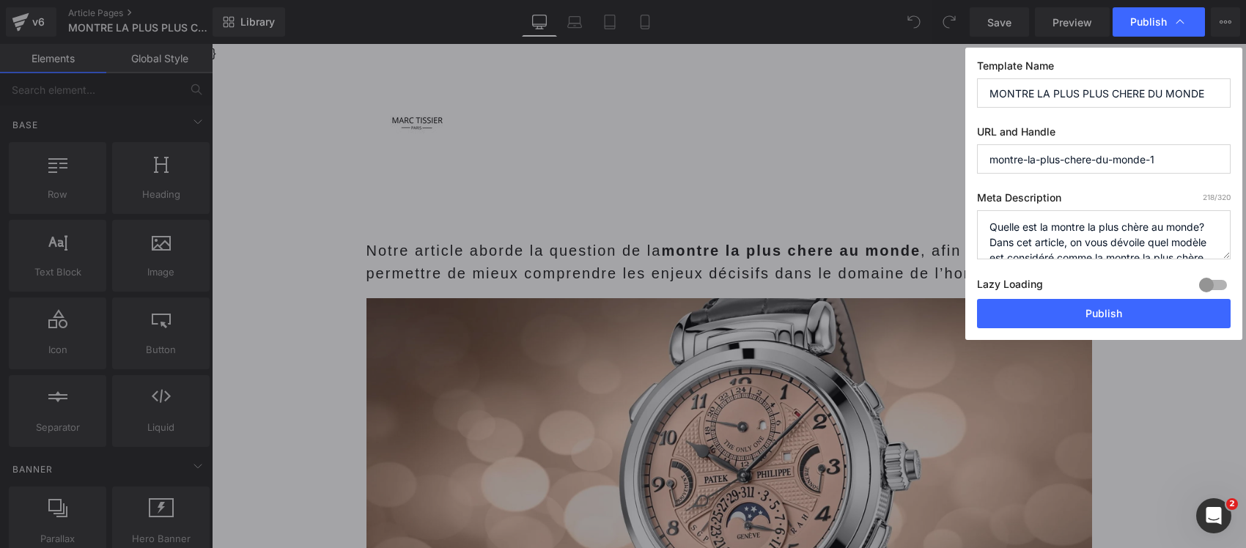
click at [1104, 99] on input "MONTRE LA PLUS PLUS CHERE DU MONDE" at bounding box center [1104, 92] width 254 height 29
paste input "Cette montre détient le record du monde… mais personne ne sait qui l'a achetée"
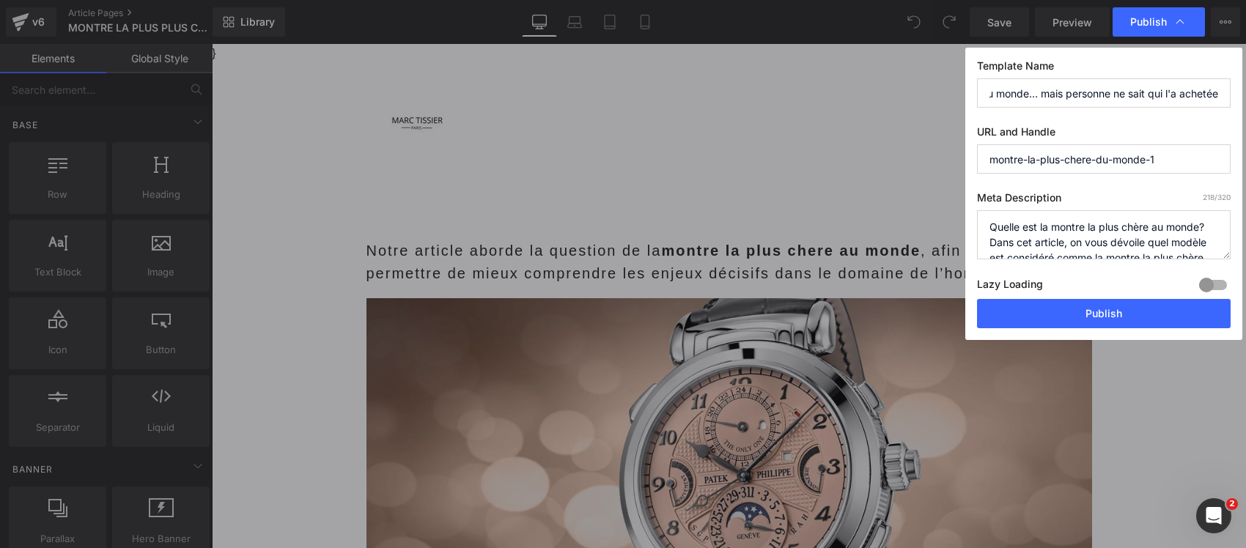
type input "Cette montre détient le record du monde… mais personne ne sait qui l'a achetée"
click at [1053, 224] on textarea "Quelle est la montre la plus chère au monde? Dans cet article, on vous dévoile …" at bounding box center [1104, 234] width 254 height 49
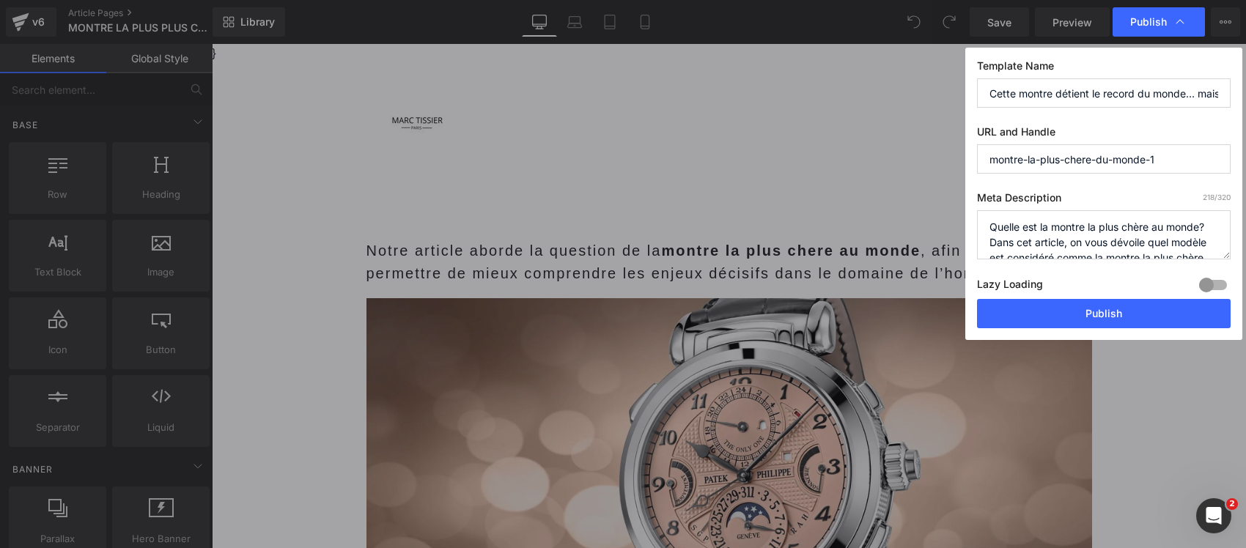
paste textarea "La montre la plus chère du monde : record absolu de prix, pièces uniques except…"
paste textarea
type textarea "La montre la plus chère du monde : record absolu de prix, pièces uniques except…"
click at [1224, 283] on div at bounding box center [1213, 284] width 35 height 23
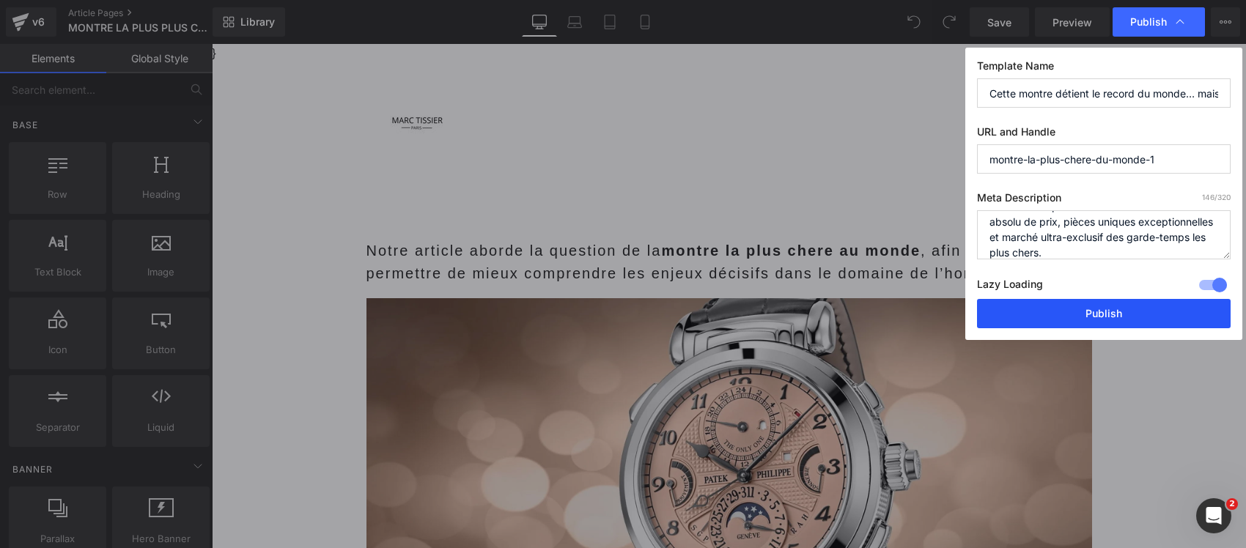
click at [1133, 316] on button "Publish" at bounding box center [1104, 313] width 254 height 29
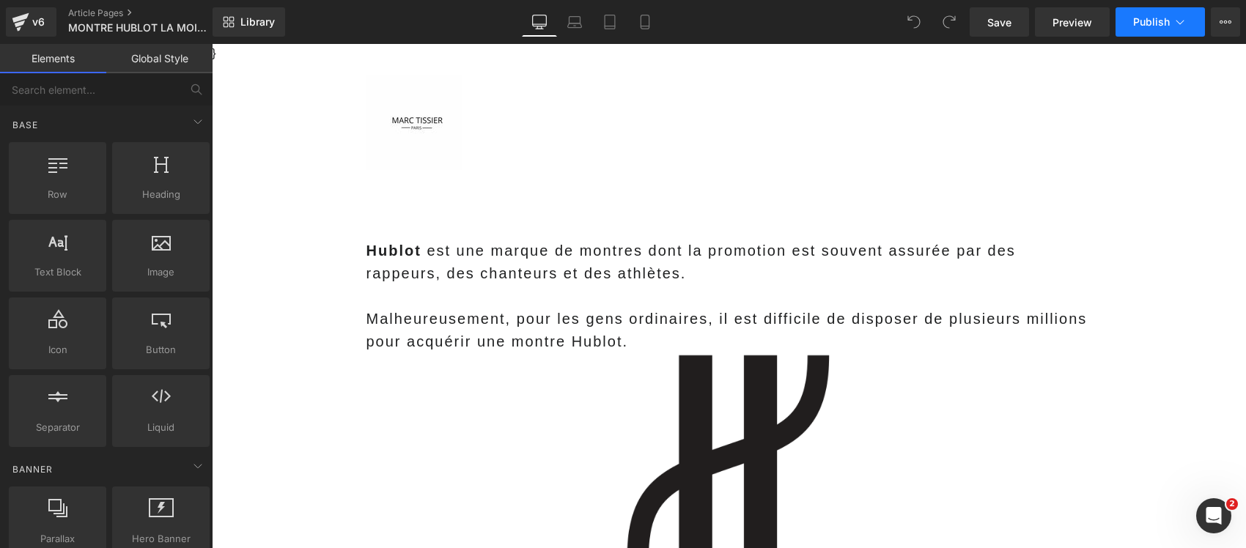
click at [1133, 27] on span "Publish" at bounding box center [1151, 22] width 37 height 12
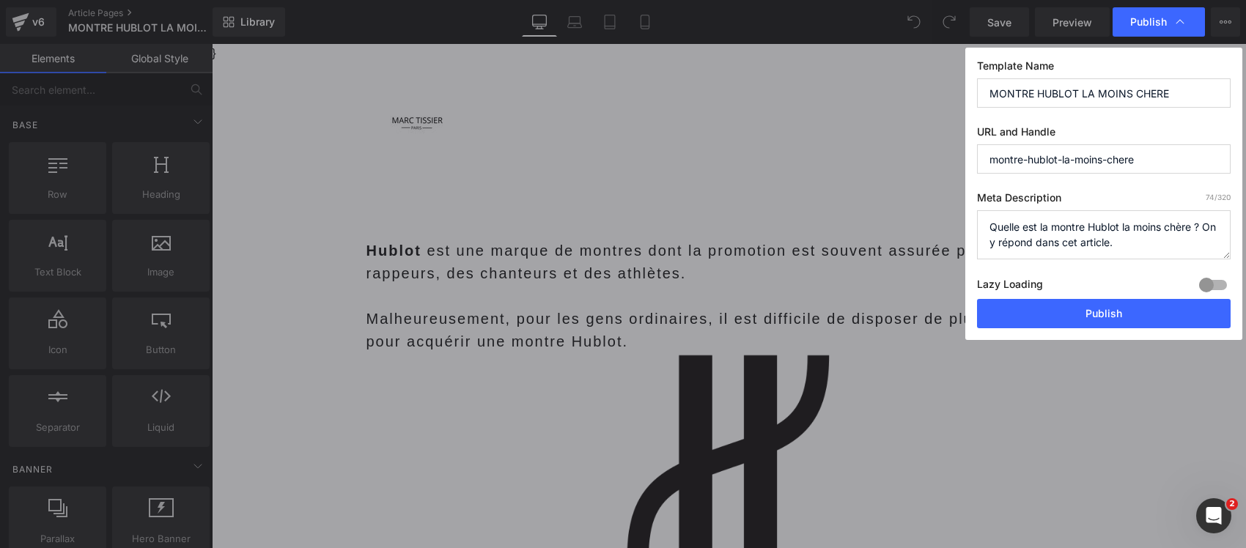
click at [1072, 97] on input "MONTRE HUBLOT LA MOINS CHERE" at bounding box center [1104, 92] width 254 height 29
paste input "Cette montre Hublot est la moins chère… et fait encore polémique à 6000 €"
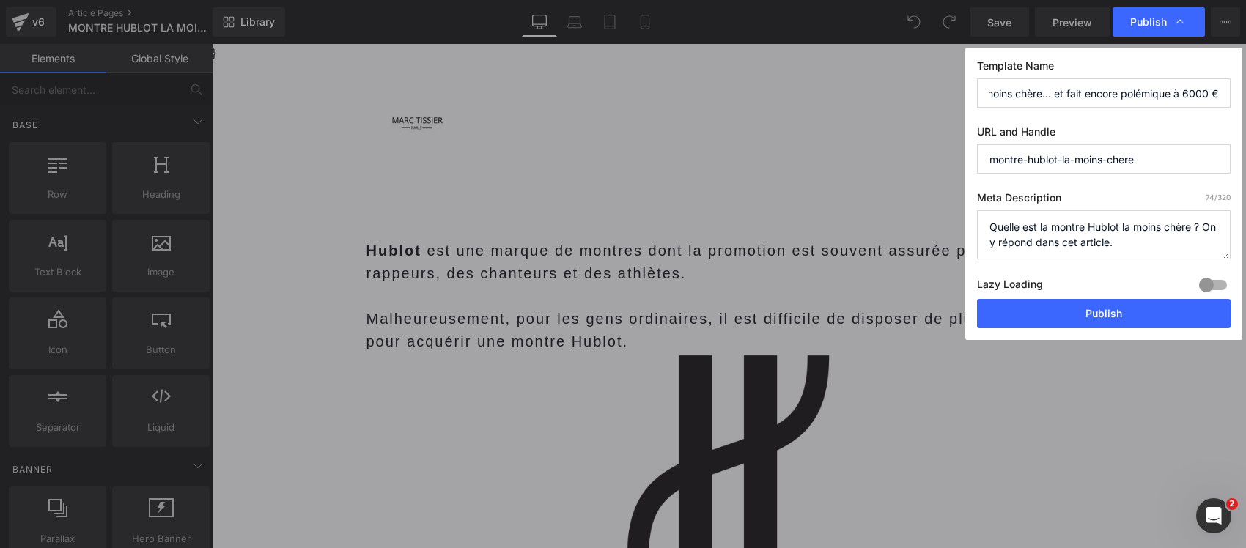
type input "Cette montre Hublot est la moins chère… et fait encore polémique à 6000 €"
click at [1017, 232] on textarea "Quelle est la montre Hublot la moins chère ? On y répond dans cet article." at bounding box center [1104, 234] width 254 height 49
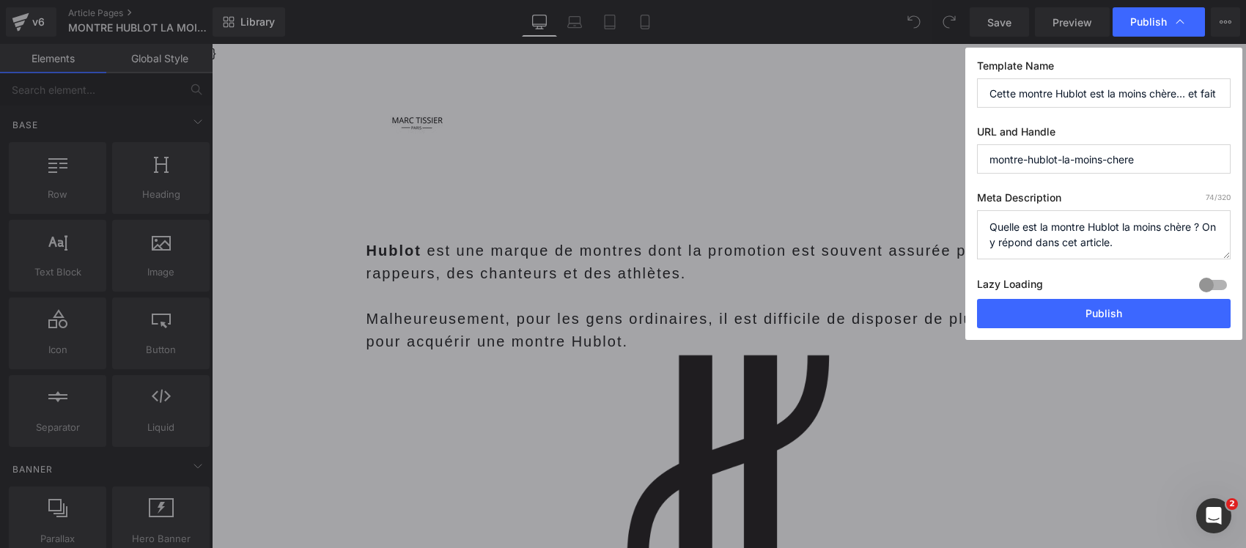
paste textarea "Montre Hublot la moins chère : prix d'accès, modèles d'entrée de gamme et polém…"
type textarea "Montre Hublot la moins chère : prix d'accès, modèles d'entrée de gamme et polém…"
click at [1211, 284] on div at bounding box center [1213, 284] width 35 height 23
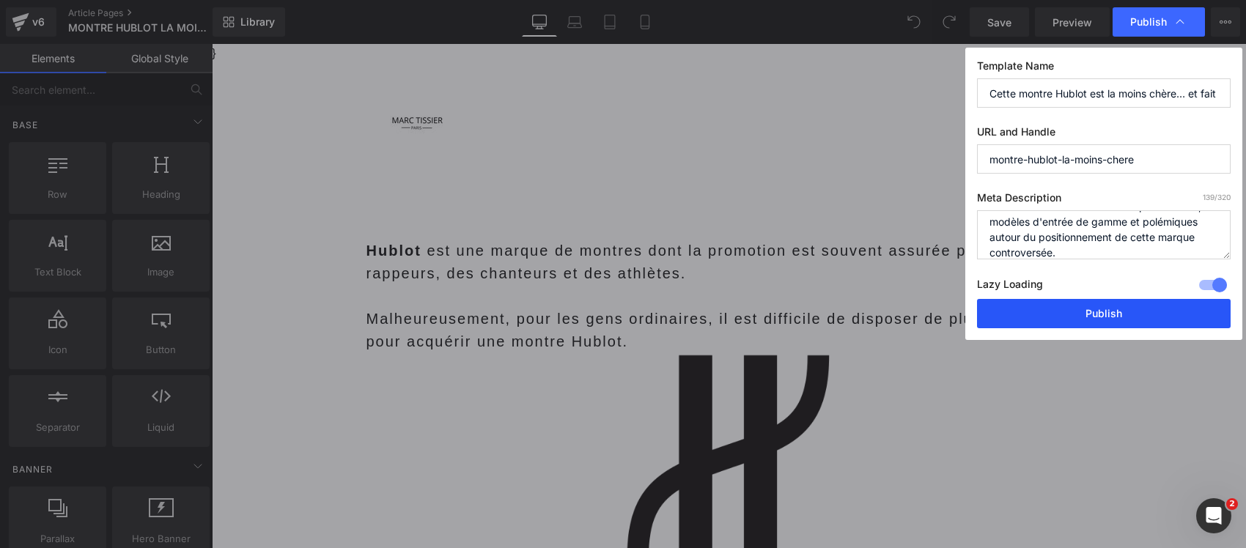
click at [1124, 317] on button "Publish" at bounding box center [1104, 313] width 254 height 29
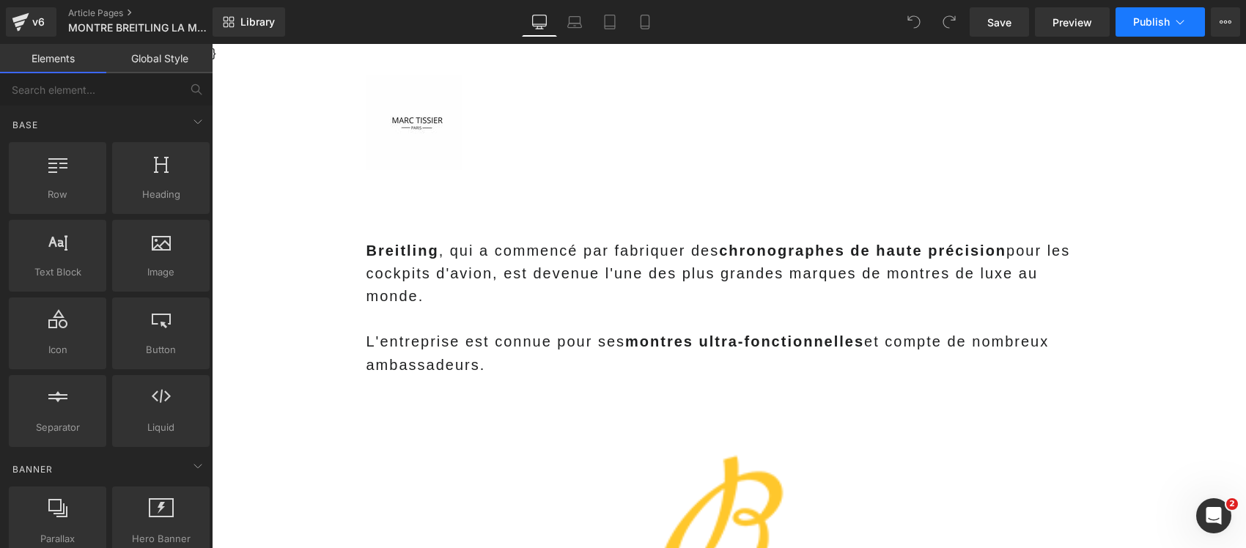
click at [1195, 16] on button "Publish" at bounding box center [1160, 21] width 89 height 29
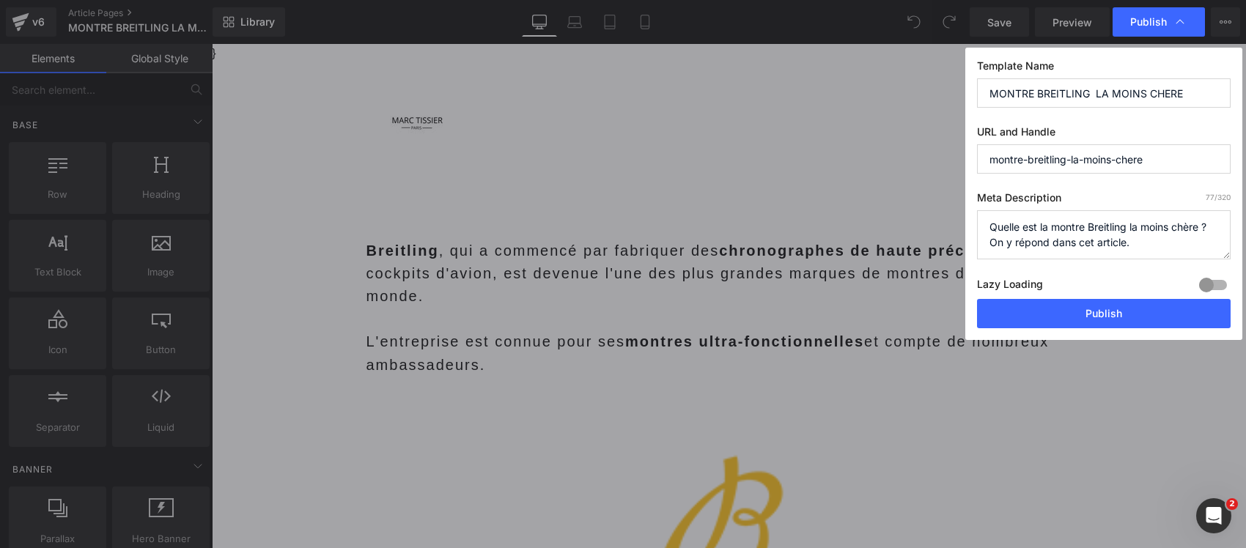
click at [1082, 94] on input "MONTRE BREITLING LA MOINS CHERE" at bounding box center [1104, 92] width 254 height 29
paste input "Cette montre Breitling est la moins chère… mais coûte encore le prix d'une voit…"
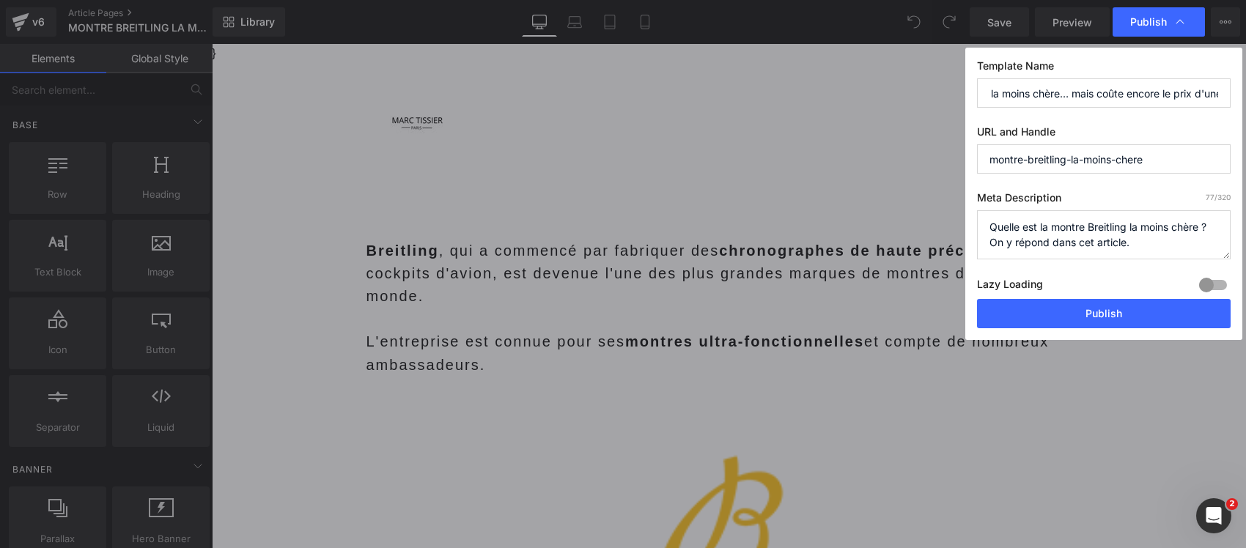
type input "Cette montre Breitling est la moins chère… mais coûte encore le prix d'une voit…"
click at [1171, 237] on textarea "Quelle est la montre Breitling la moins chère ? On y répond dans cet article." at bounding box center [1104, 234] width 254 height 49
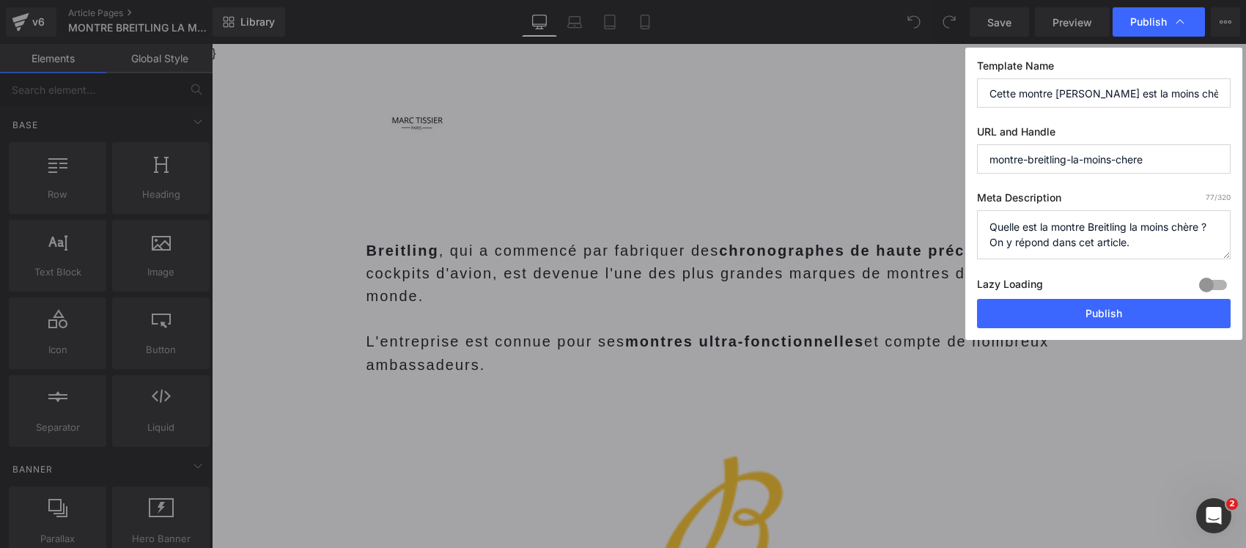
paste textarea "Montre Breitling la moins chère : prix d'entrée, modèles accessibles et alterna…"
type textarea "Montre Breitling la moins chère : prix d'entrée, modèles accessibles et alterna…"
click at [1214, 286] on div at bounding box center [1213, 284] width 35 height 23
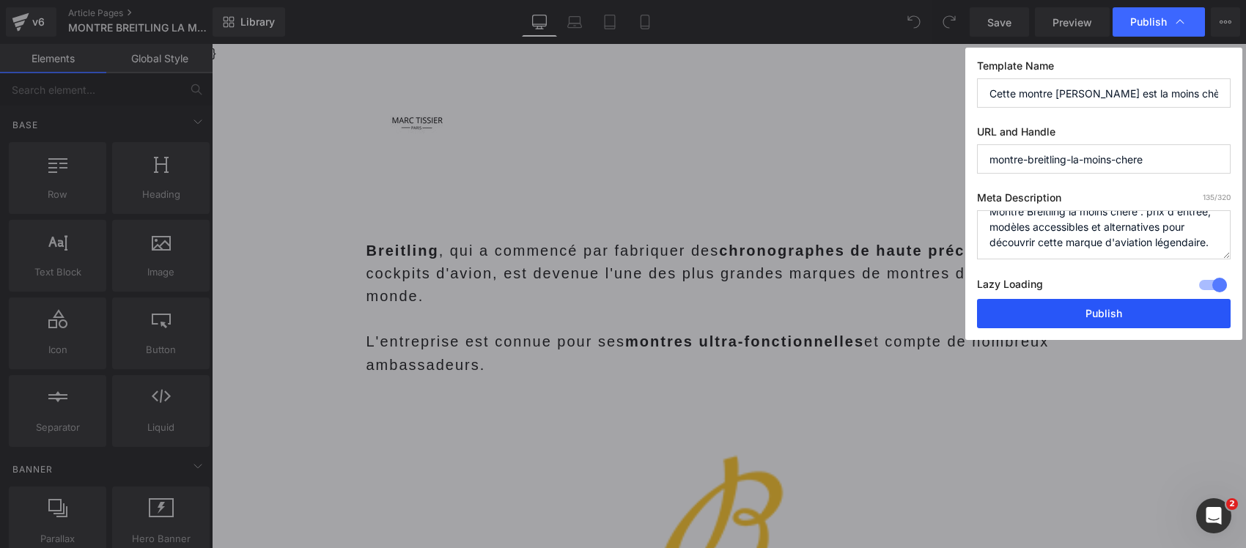
click at [1165, 309] on button "Publish" at bounding box center [1104, 313] width 254 height 29
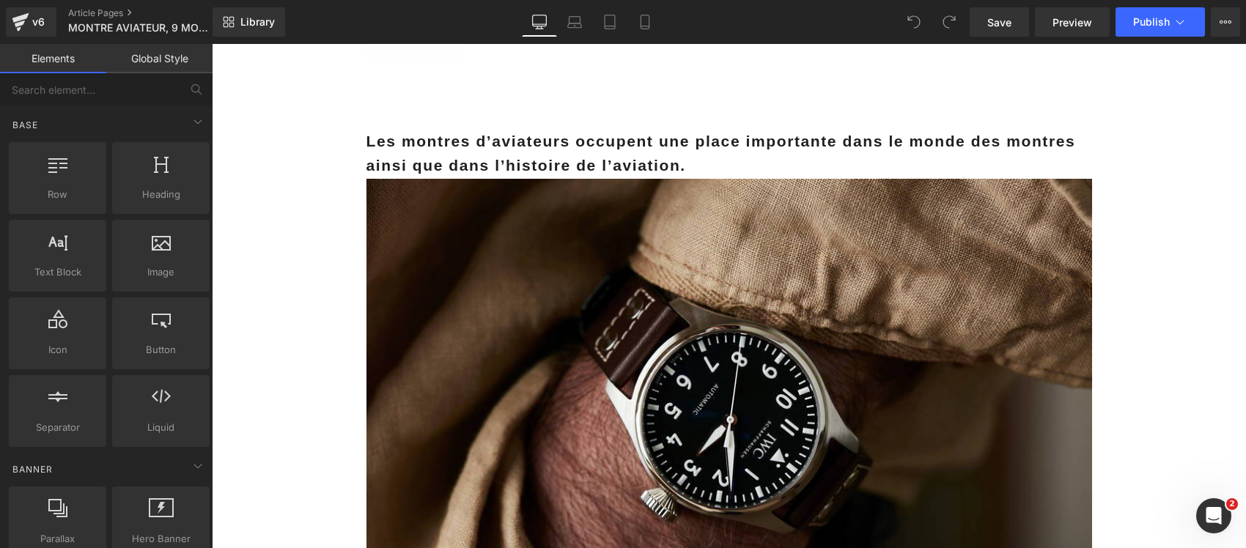
scroll to position [92, 0]
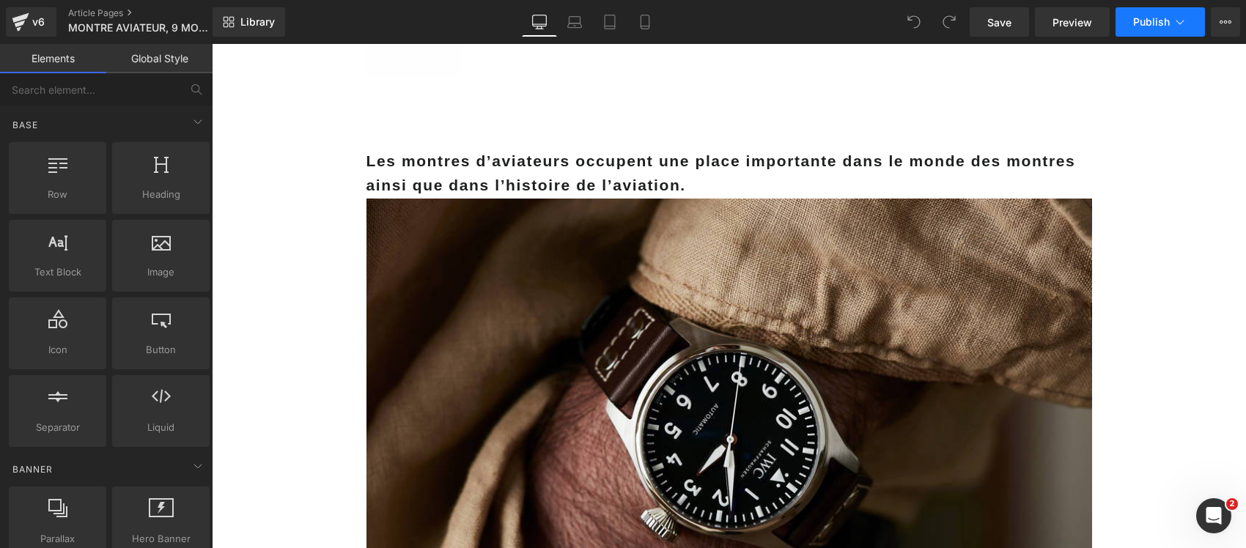
drag, startPoint x: 1017, startPoint y: 0, endPoint x: 1187, endPoint y: 17, distance: 170.9
click at [1187, 17] on icon at bounding box center [1180, 22] width 15 height 15
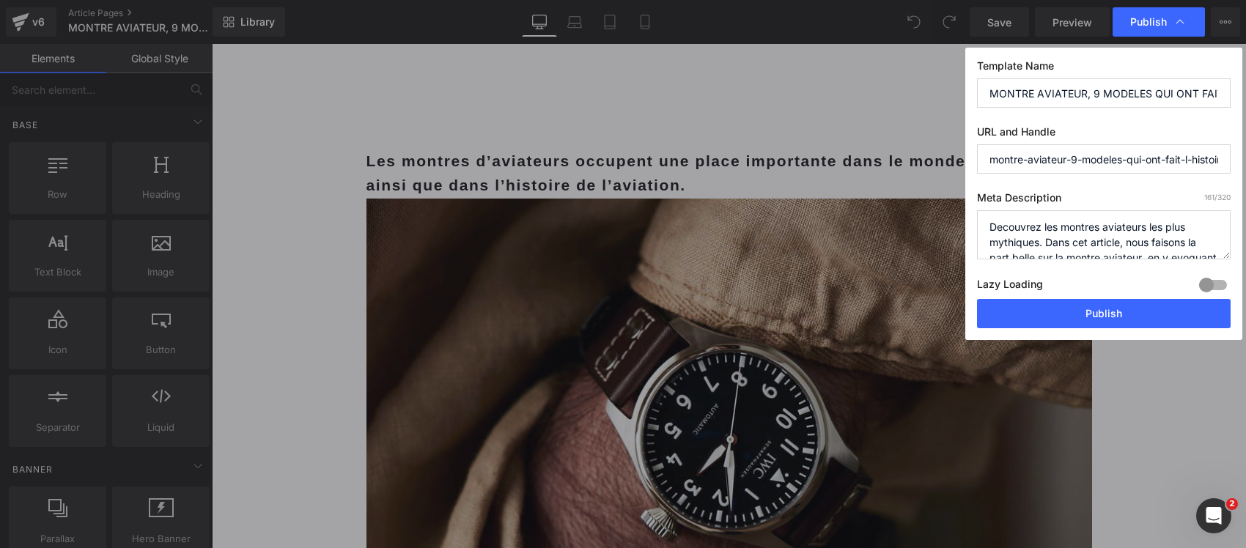
click at [1028, 81] on input "MONTRE AVIATEUR, 9 MODELES QUI ONT FAIT L’HISTOIRE" at bounding box center [1104, 92] width 254 height 29
paste input "9 montres d'aviateur qui ont fait l'histoire… et valent aujourd'hui une fortune"
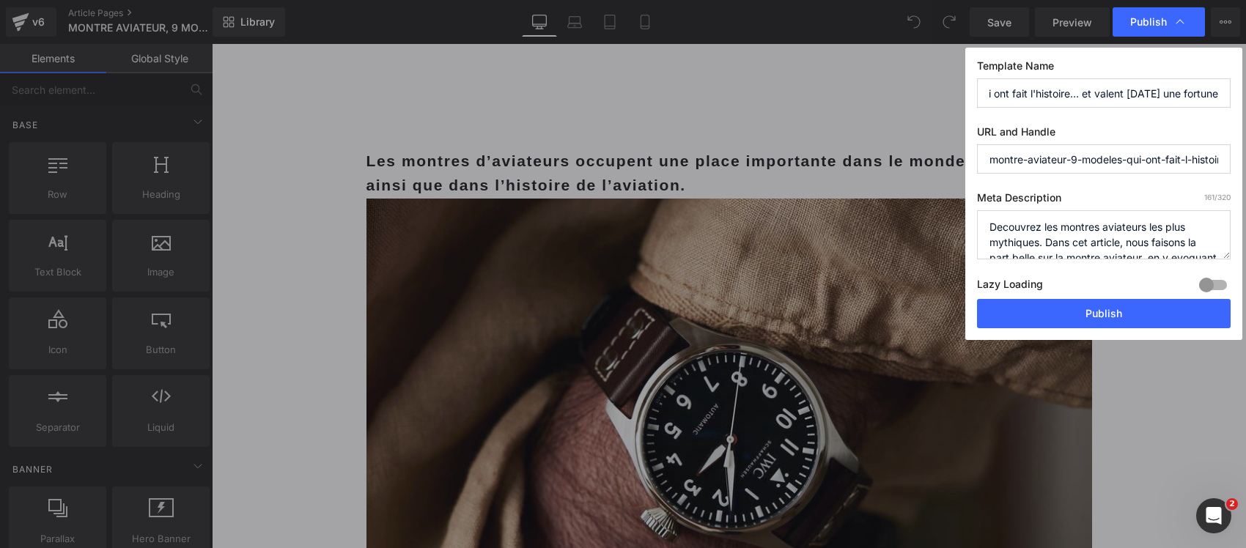
type input "9 montres d'aviateur qui ont fait l'histoire… et valent aujourd'hui une fortune"
click at [1215, 292] on div at bounding box center [1213, 284] width 35 height 23
click at [1127, 232] on textarea "Decouvrez les montres aviateurs les plus mythiques. Dans cet article, nous fais…" at bounding box center [1104, 234] width 254 height 49
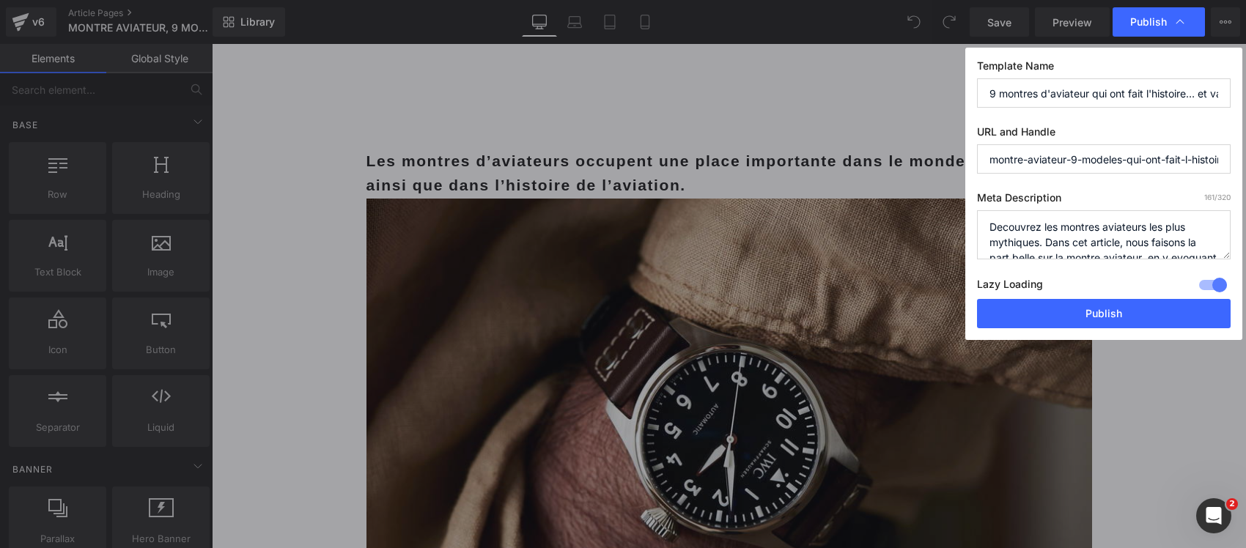
click at [1127, 232] on textarea "Decouvrez les montres aviateurs les plus mythiques. Dans cet article, nous fais…" at bounding box center [1104, 234] width 254 height 49
paste textarea "écouvrez les 9 montres d'aviateur qui ont fait l'histoire : modèles légendaires…"
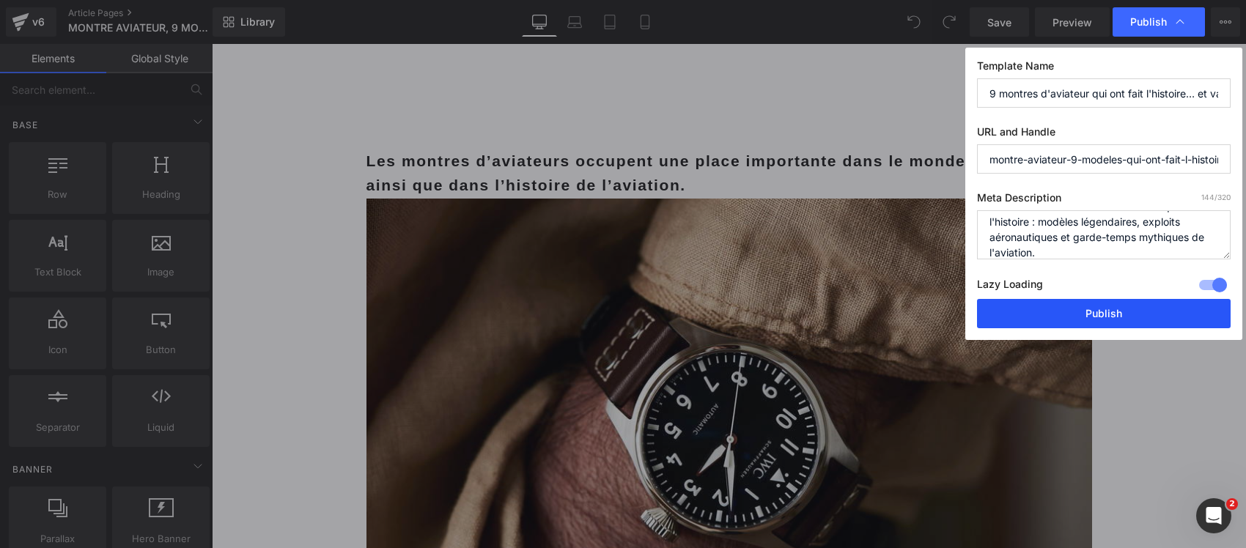
type textarea "Découvrez les 9 montres d'aviateur qui ont fait l'histoire : modèles légendaire…"
click at [1108, 309] on button "Publish" at bounding box center [1104, 313] width 254 height 29
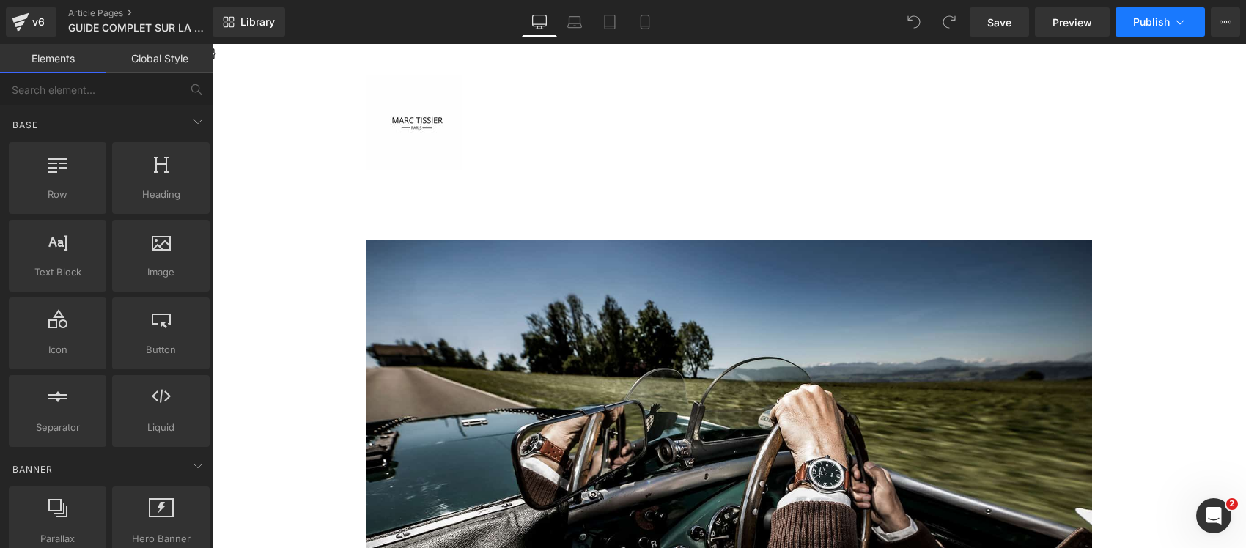
click at [1141, 19] on span "Publish" at bounding box center [1151, 22] width 37 height 12
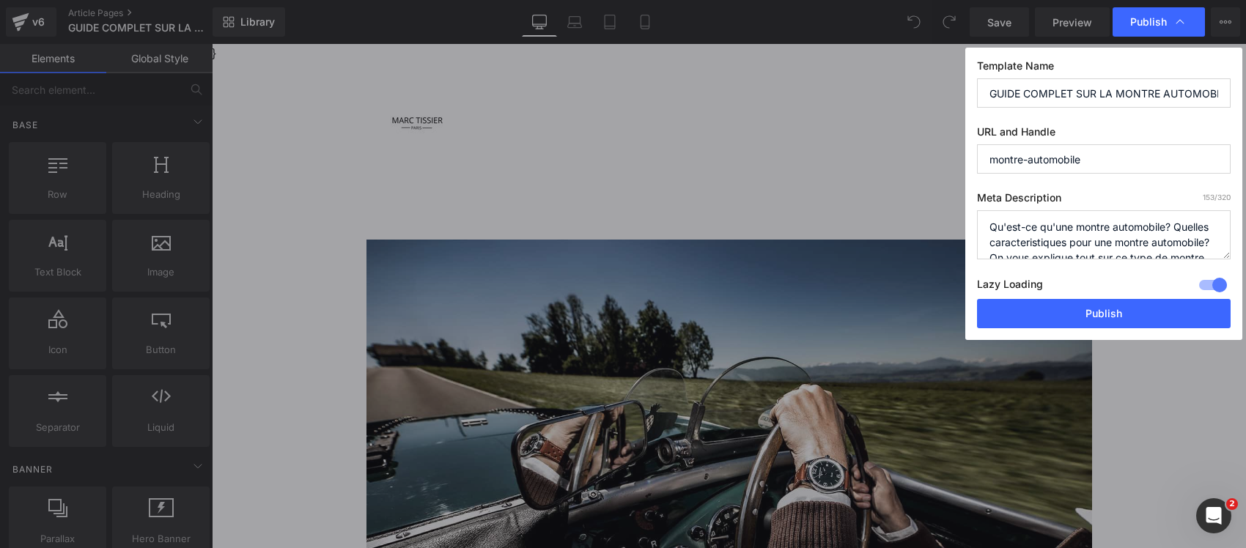
click at [1070, 92] on input "GUIDE COMPLET SUR LA MONTRE AUTOMOBILE" at bounding box center [1104, 92] width 254 height 29
paste input "Montre automobile : l'alliance parfaite entre deux univers de luxe et de précis…"
drag, startPoint x: 1070, startPoint y: 92, endPoint x: 949, endPoint y: 89, distance: 121.0
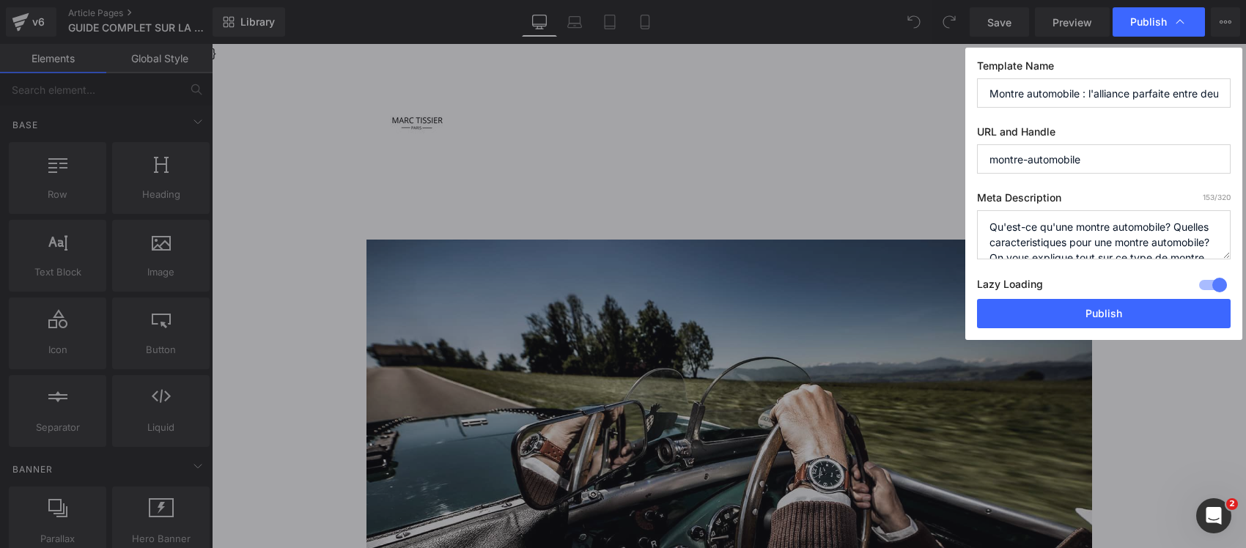
click at [949, 89] on div "Publish Template Name Montre automobile : l'alliance parfaite entre deux univer…" at bounding box center [623, 274] width 1246 height 548
click at [1065, 92] on input "Montre automobile : l'alliance parfaite entre deux univers de luxe et de précis…" at bounding box center [1104, 92] width 254 height 29
click at [991, 90] on input "Montre automobile : l'alliance parfaite entre deux univers de luxe et de précis…" at bounding box center [1104, 92] width 254 height 29
click at [1053, 89] on input "La montre Montre automobile : l'alliance parfaite entre deux univers de luxe et…" at bounding box center [1104, 92] width 254 height 29
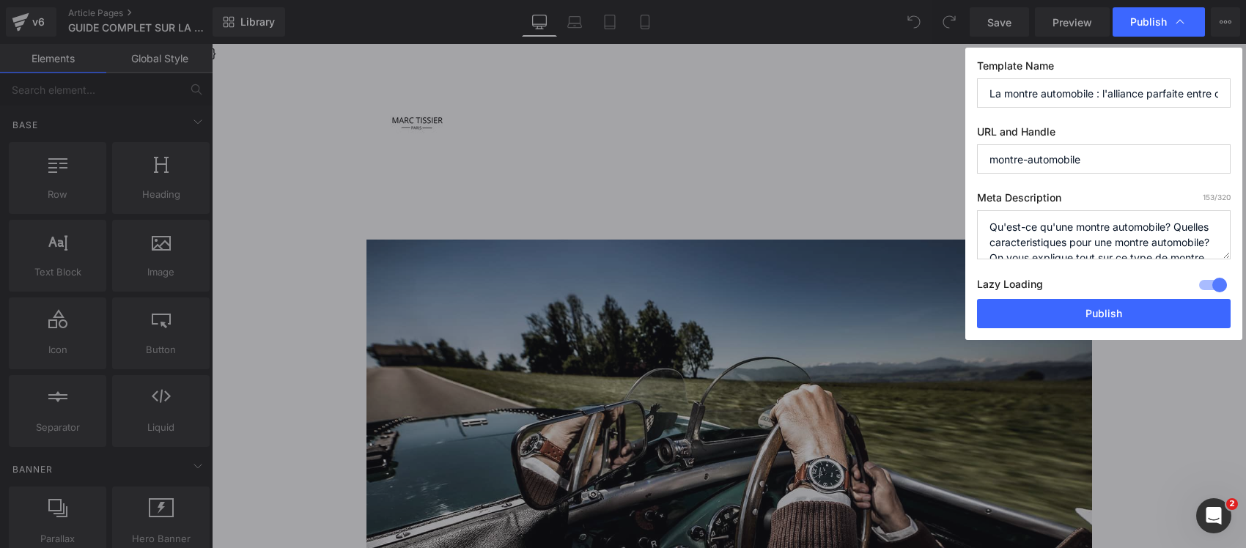
click at [1140, 92] on input "La montre automobile : l'alliance parfaite entre deux univers de luxe et de pré…" at bounding box center [1104, 92] width 254 height 29
click at [1103, 93] on input "La montre automobile : l'alliance parfaite entre deux univers de luxe et de pré…" at bounding box center [1104, 92] width 254 height 29
drag, startPoint x: 1137, startPoint y: 94, endPoint x: 1217, endPoint y: 96, distance: 79.9
click at [1217, 96] on input "La montre automobile est l'alliance parfaite entre deux univers de luxe et de p…" at bounding box center [1104, 92] width 254 height 29
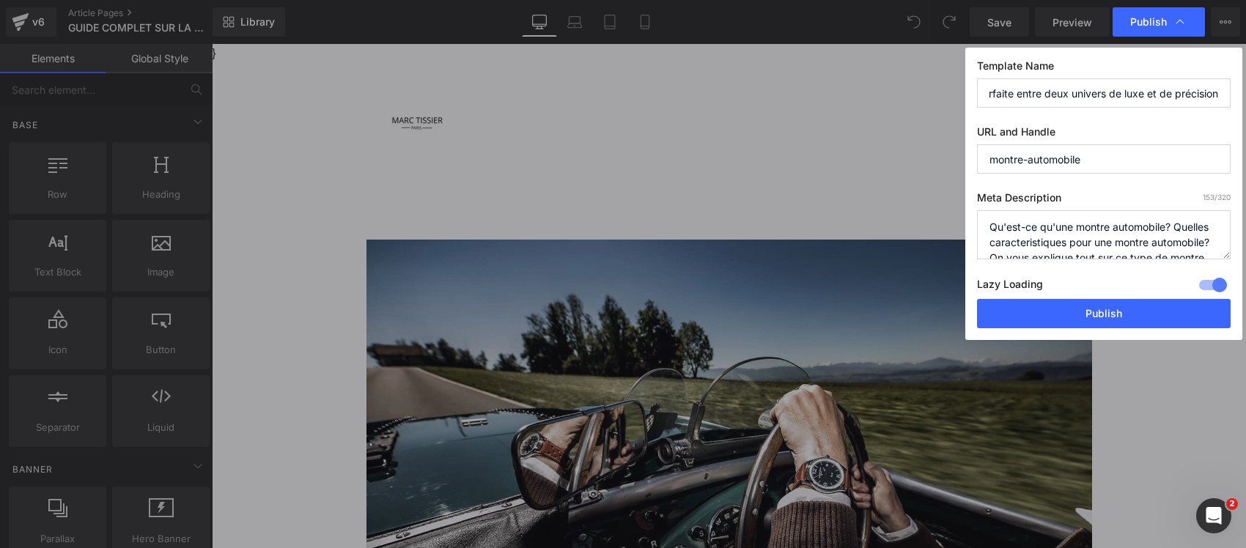
click at [1187, 96] on input "La montre automobile est l'alliance parfaite entre deux univers de luxe et de p…" at bounding box center [1104, 92] width 254 height 29
type input "La montre automobile est l'alliance parfaite entre deux univers de luxe et de p…"
click at [1094, 228] on textarea "Qu'est-ce qu'une montre automobile? Quelles caracteristiques pour une montre au…" at bounding box center [1104, 234] width 254 height 49
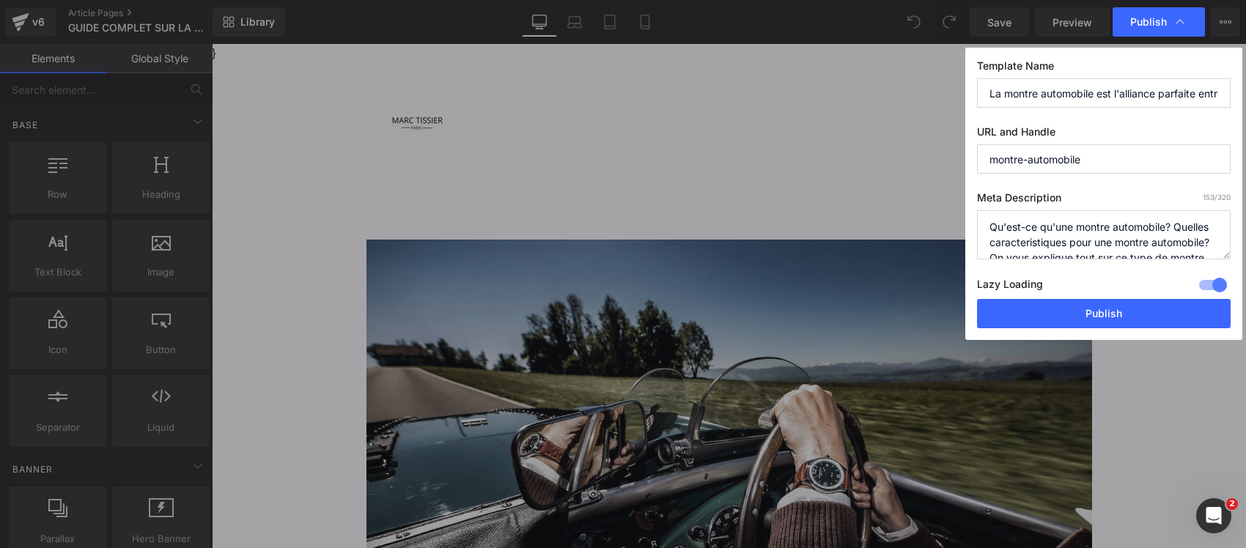
click at [1094, 228] on textarea "Qu'est-ce qu'une montre automobile? Quelles caracteristiques pour une montre au…" at bounding box center [1104, 234] width 254 height 49
paste textarea "Découvrez l'univers des montres automobiles : collaborations prestigieuses, mod…"
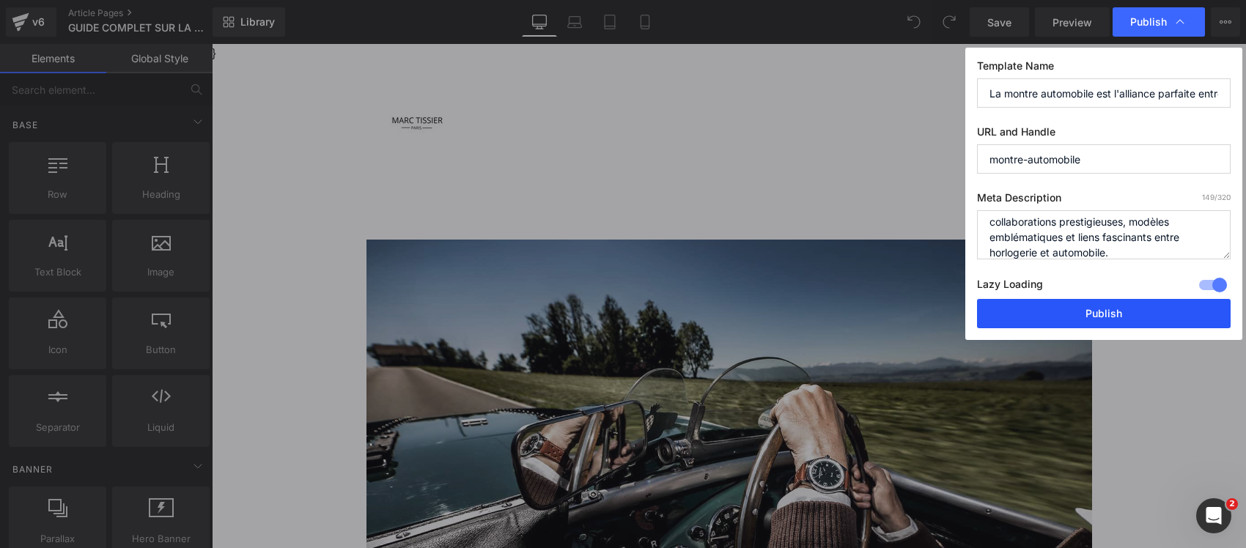
type textarea "Découvrez l'univers des montres automobiles : collaborations prestigieuses, mod…"
click at [1076, 317] on button "Publish" at bounding box center [1104, 313] width 254 height 29
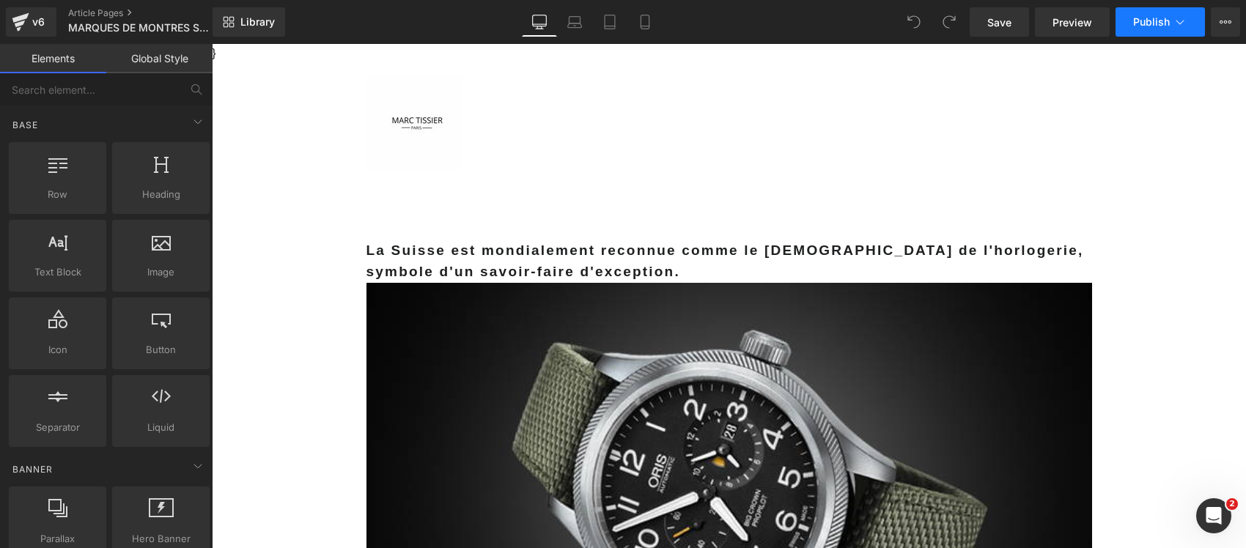
click at [1177, 23] on icon at bounding box center [1180, 22] width 15 height 15
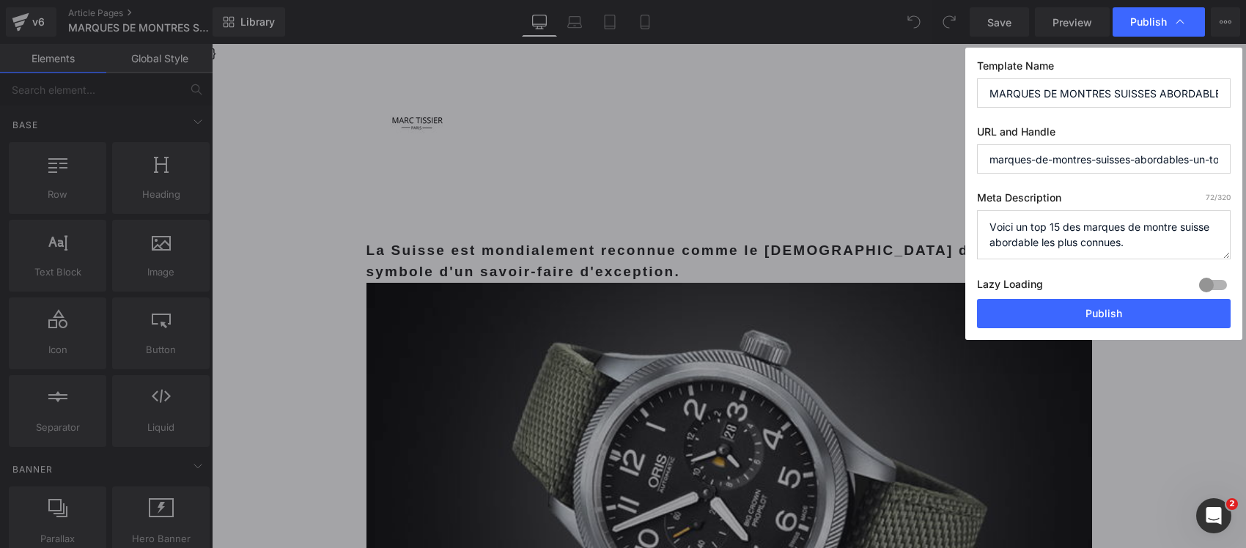
click at [1109, 89] on input "MARQUES DE MONTRES SUISSES ABORDABLES : UN TOP 15 QUI FAIT L’UNANIMITE !" at bounding box center [1104, 92] width 254 height 29
paste input "Swiss Made accessible : ces marques "oubliées" reviennent en force et dérangent"
drag, startPoint x: 1125, startPoint y: 99, endPoint x: 946, endPoint y: 99, distance: 179.6
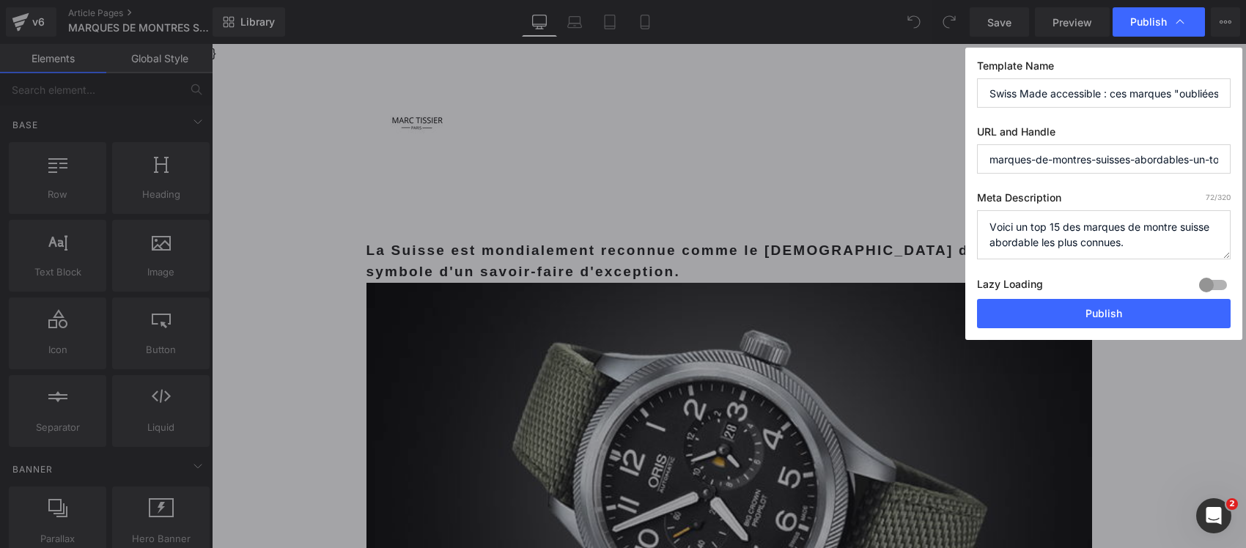
click at [946, 99] on div "Publish Template Name Swiss Made accessible : ces marques "oubliées" reviennent…" at bounding box center [623, 274] width 1246 height 548
click at [1042, 85] on input "Swiss Made accessible : ces marques "oubliées" reviennent en force et dérangent" at bounding box center [1104, 92] width 254 height 29
drag, startPoint x: 1133, startPoint y: 92, endPoint x: 870, endPoint y: 95, distance: 262.4
click at [870, 95] on div "Publish Template Name Swiss Made accessible : ces marques "oubliées" reviennent…" at bounding box center [623, 274] width 1246 height 548
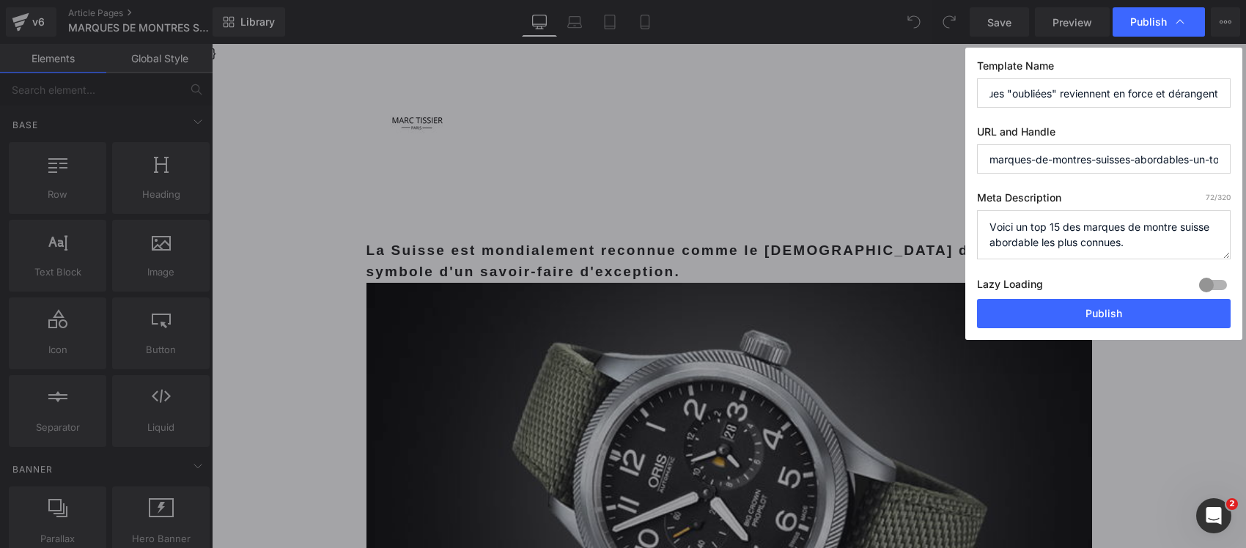
drag, startPoint x: 1193, startPoint y: 96, endPoint x: 1178, endPoint y: 100, distance: 16.0
click at [1239, 97] on div "Template Name Ces 15 marques de montres suisses abordables marques "oubliées" r…" at bounding box center [1103, 194] width 277 height 292
click at [1133, 94] on input "Ces 15 marques de montres suisses abordables marques "oubliées" reviennent en f…" at bounding box center [1104, 92] width 254 height 29
drag, startPoint x: 1057, startPoint y: 92, endPoint x: 1013, endPoint y: 84, distance: 44.6
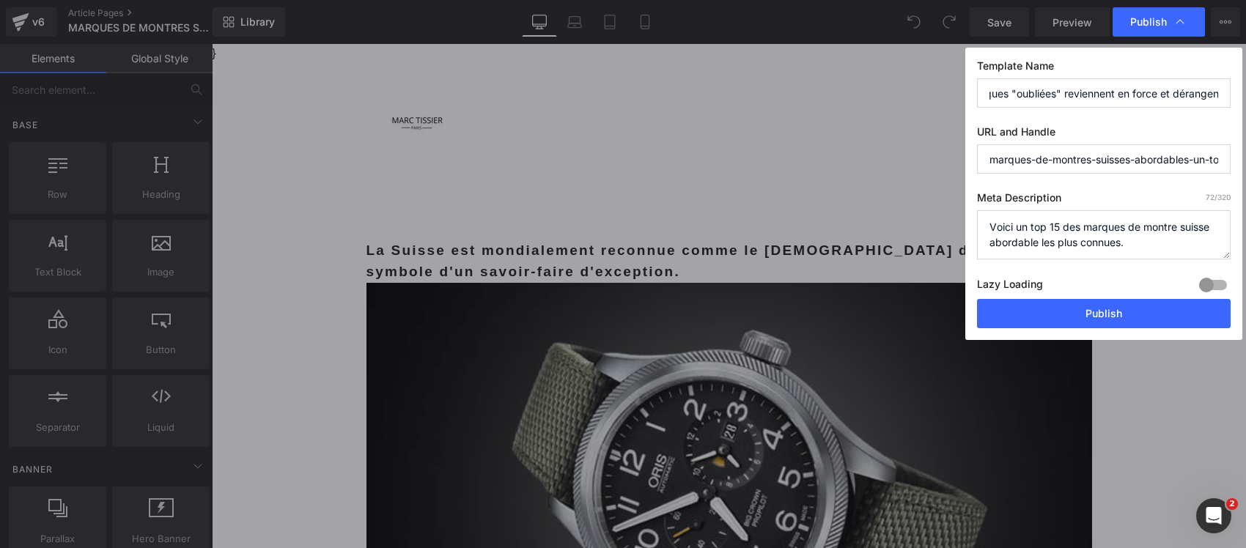
click at [1013, 84] on input "Ces 15 marques de montres suisses abordables marques "oubliées" reviennent en f…" at bounding box center [1104, 92] width 254 height 29
drag, startPoint x: 1119, startPoint y: 103, endPoint x: 1218, endPoint y: 95, distance: 99.3
click at [1228, 105] on input "Ces 15 marques de montres suisses abordables marques reviennent en force et dér…" at bounding box center [1104, 92] width 254 height 29
click at [1218, 92] on input "Ces 15 marques de montres suisses abordables marques reviennent en force et dér…" at bounding box center [1104, 92] width 254 height 29
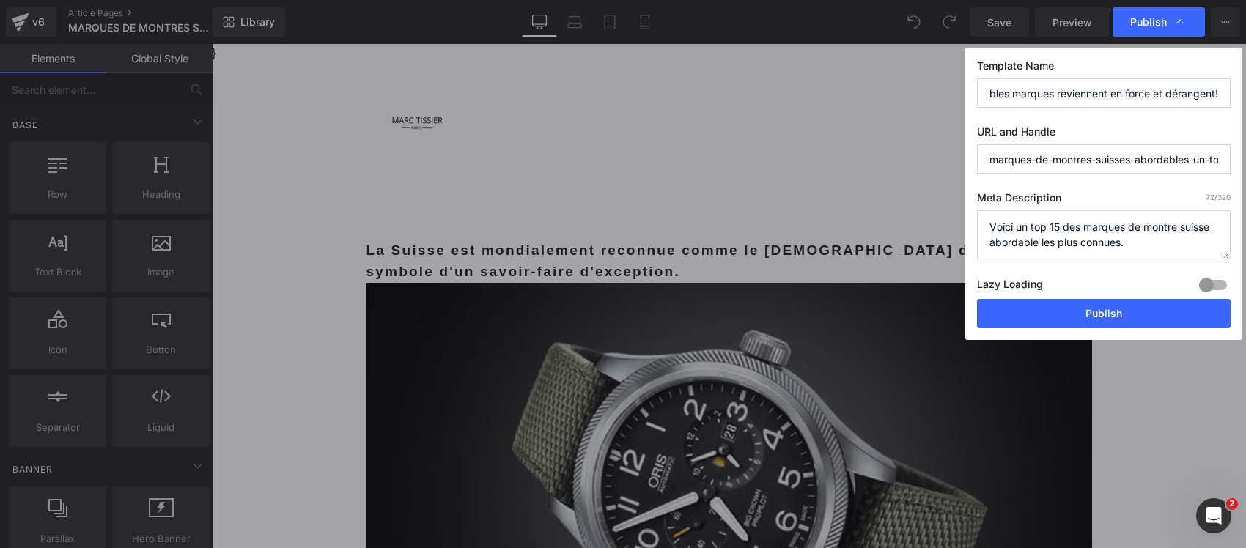
scroll to position [0, 213]
type input "Ces 15 marques de montres suisses abordables marques reviennent en force et dér…"
click at [1067, 233] on textarea "Voici un top 15 des marques de montre suisse abordable les plus connues." at bounding box center [1104, 234] width 254 height 49
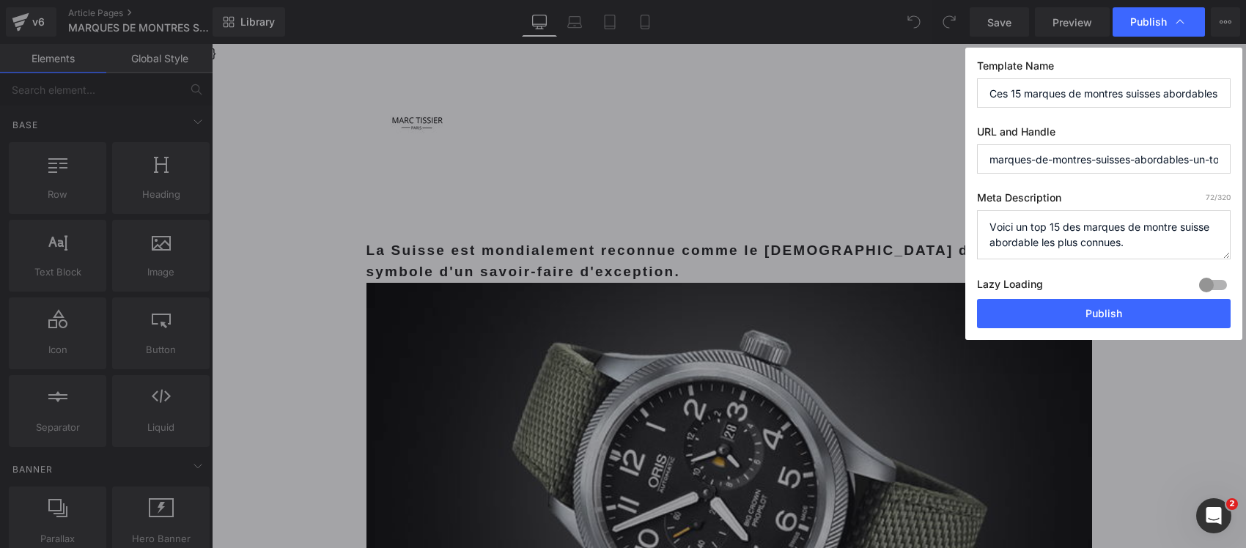
click at [1067, 233] on textarea "Voici un top 15 des marques de montre suisse abordable les plus connues." at bounding box center [1104, 234] width 254 height 49
paste textarea "Top 15 des marques de montres suisses abordables : qualité Swiss Made accessibl…"
type textarea "Top 15 des marques de montres suisses abordables : qualité Swiss Made accessibl…"
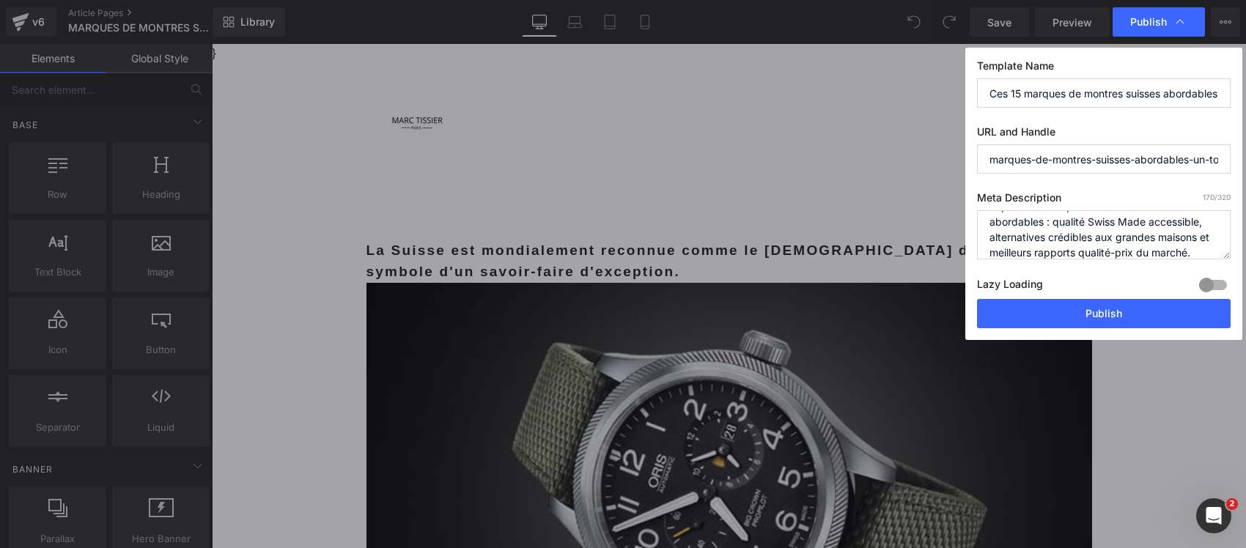
click at [1214, 284] on div at bounding box center [1213, 284] width 35 height 23
click at [1144, 313] on button "Publish" at bounding box center [1104, 313] width 254 height 29
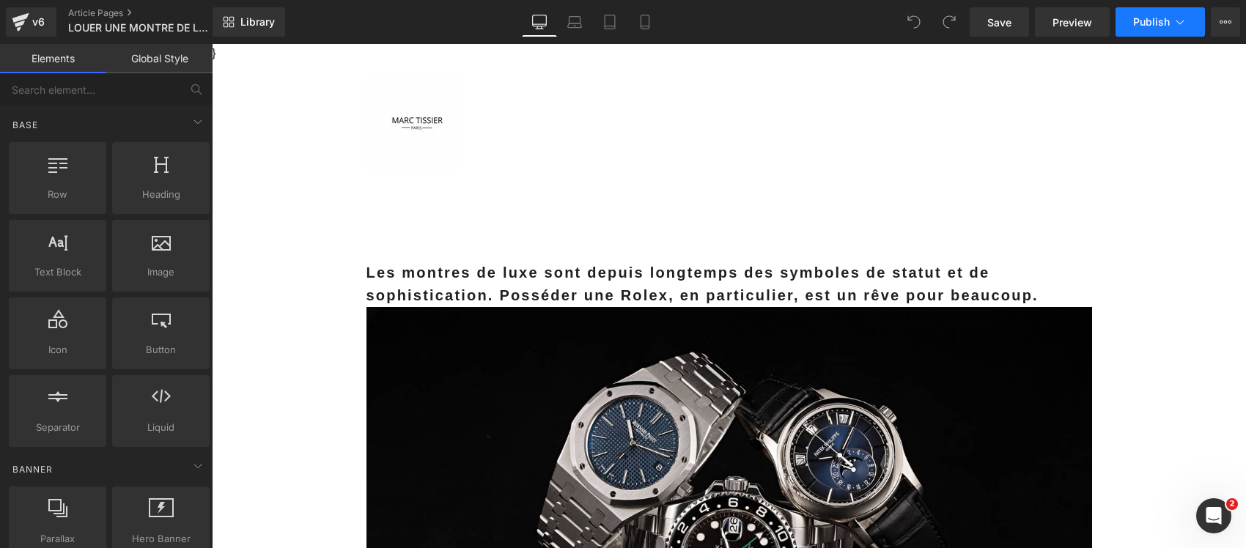
click at [1156, 18] on span "Publish" at bounding box center [1151, 22] width 37 height 12
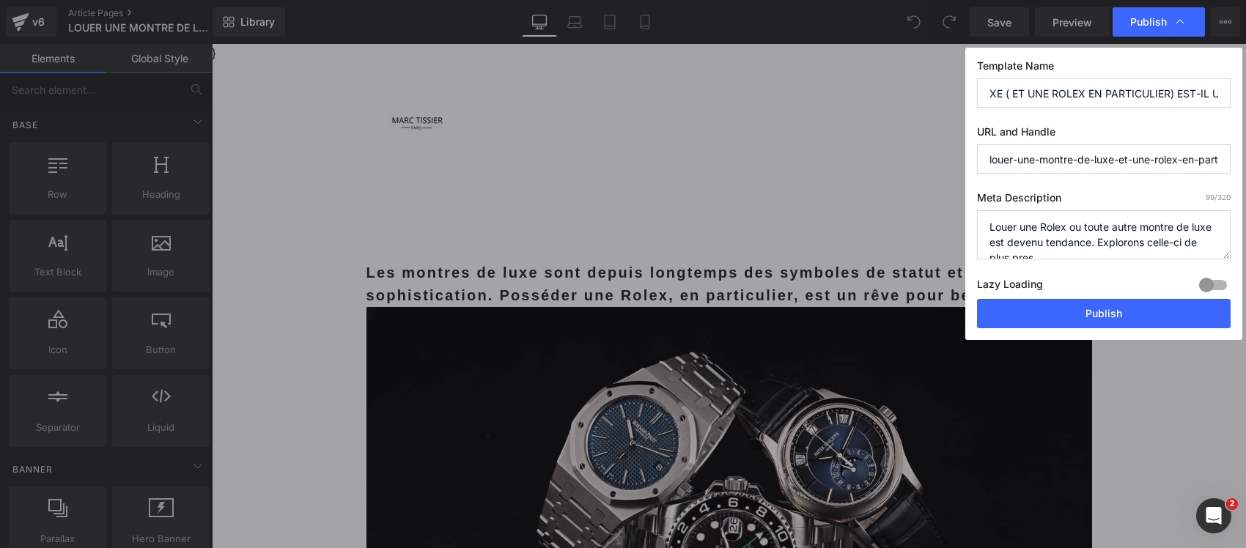
scroll to position [0, 215]
drag, startPoint x: 1145, startPoint y: 95, endPoint x: 1229, endPoint y: 81, distance: 85.4
click at [1229, 81] on input "LOUER UNE MONTRE DE LUXE ( ET UNE ROLEX EN PARTICULIER) EST-IL UN BON CHOIX?" at bounding box center [1104, 92] width 254 height 29
click at [1152, 99] on input "LOUER UNE MONTRE DE LUXE ( ET UNE ROLEX EN PARTICULIER) EST-IL UN BON CHOIX?" at bounding box center [1104, 92] width 254 height 29
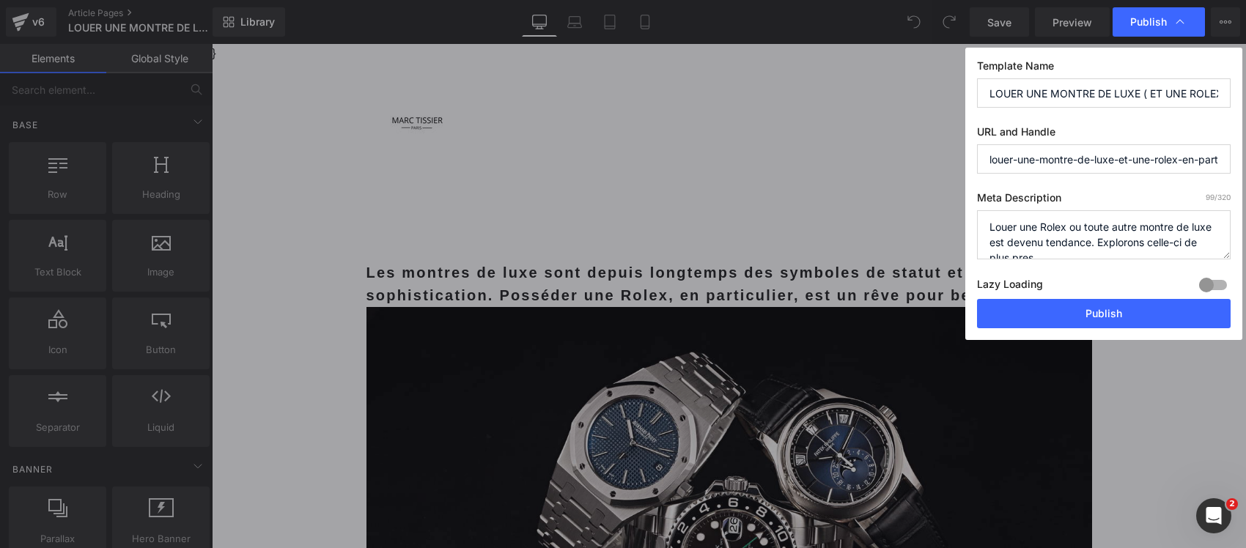
click at [1043, 92] on input "LOUER UNE MONTRE DE LUXE ( ET UNE ROLEX EN PARTICULIER) EST-IL UN BON CHOIX?" at bounding box center [1104, 92] width 254 height 29
paste input "ocation Rolex : 500 € par mois pour porter une Daytona... les riches adoptent c…"
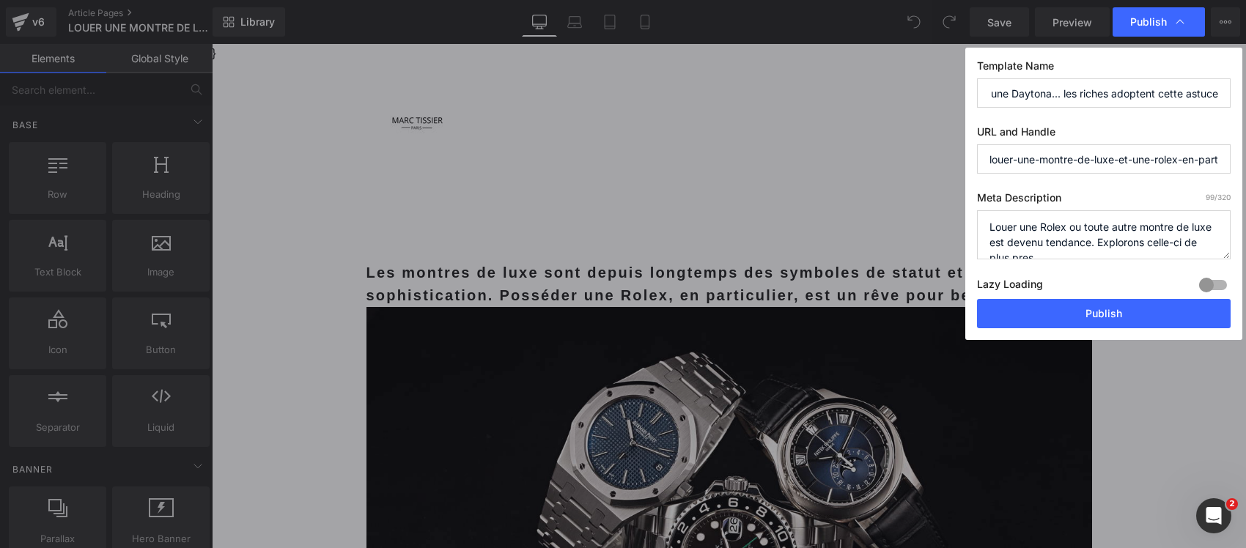
type input "Location Rolex : 500 € par mois pour porter une Daytona... les riches adoptent …"
click at [1034, 229] on textarea "Louer une Rolex ou toute autre montre de luxe est devenu tendance. Explorons ce…" at bounding box center [1104, 234] width 254 height 49
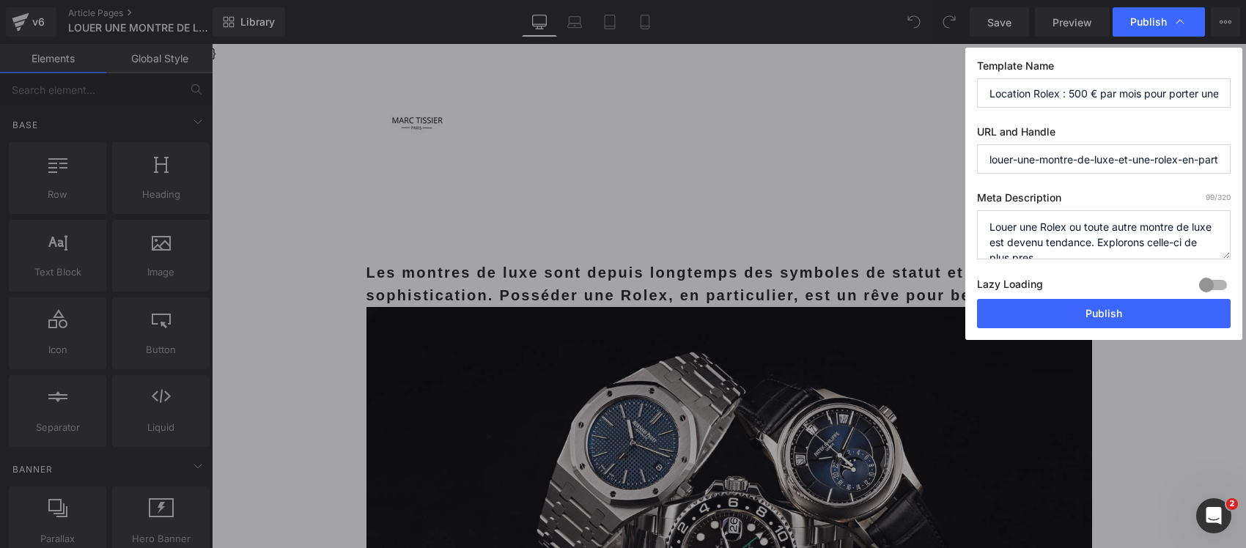
paste textarea "cation de montres de luxe et Rolex : avantages, inconvénients, coûts réels et a…"
type textarea "Location de montres de luxe et Rolex : avantages, inconvénients, coûts réels et…"
click at [1211, 284] on div at bounding box center [1213, 284] width 35 height 23
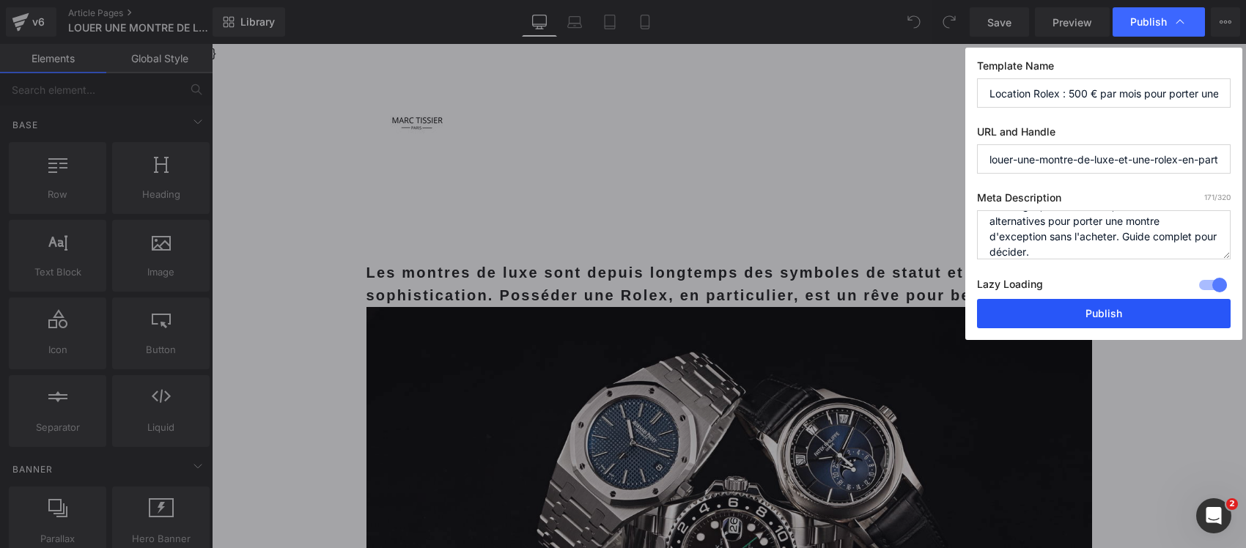
click at [1138, 316] on button "Publish" at bounding box center [1104, 313] width 254 height 29
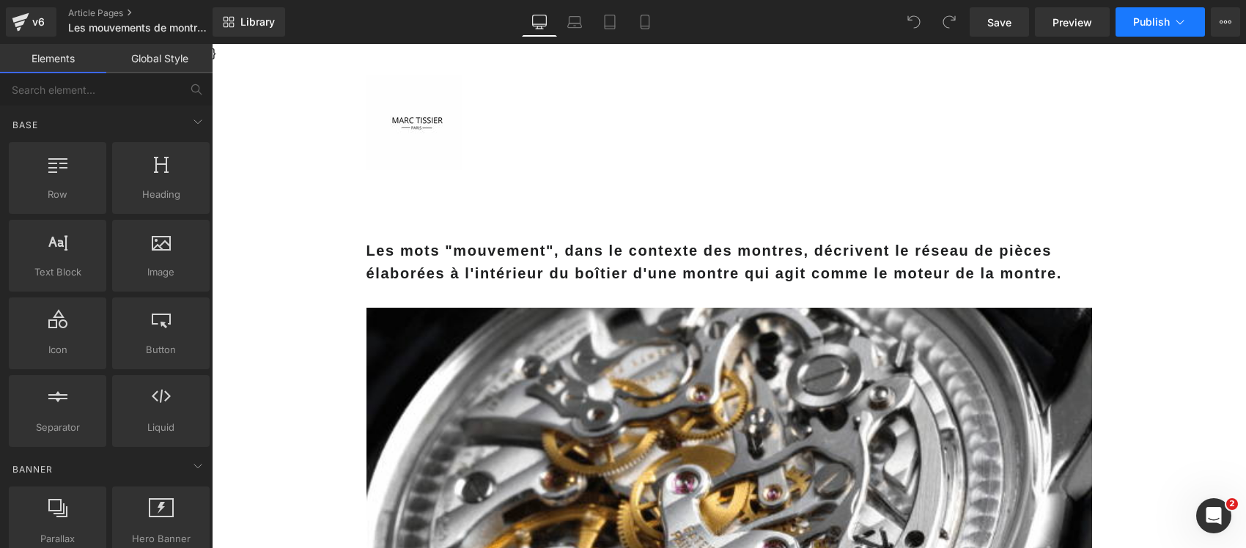
click at [1148, 17] on span "Publish" at bounding box center [1151, 22] width 37 height 12
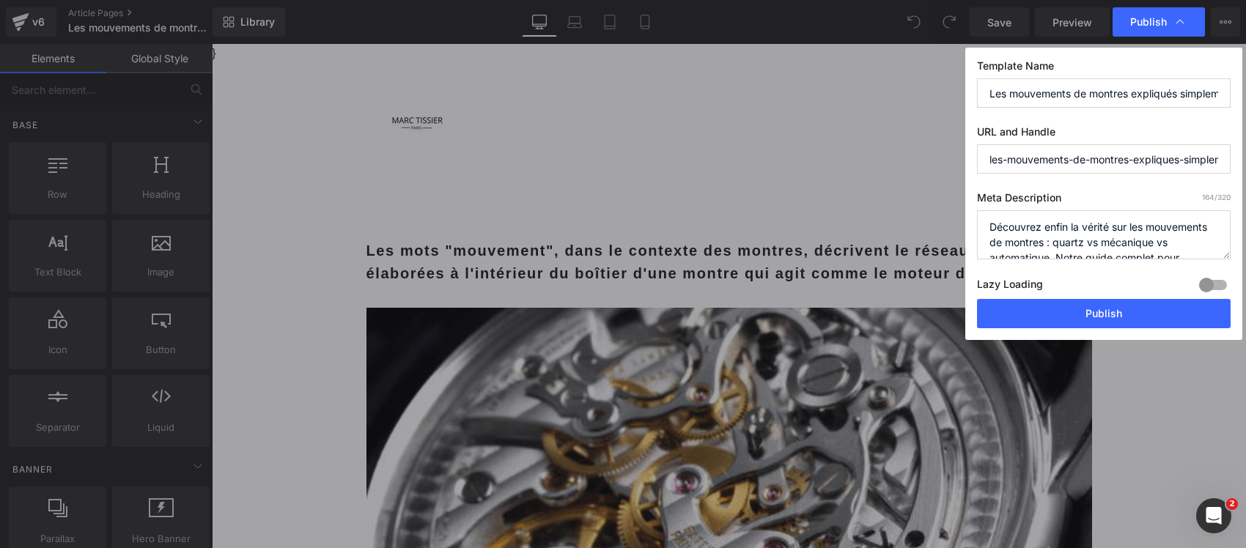
click at [1089, 97] on input "Les mouvements de montres expliqués simplement [Guide pratique 2025]" at bounding box center [1104, 92] width 254 height 29
paste input "Quartz vs mécanique : cette guerre divise encore l'horlogerie [DATE]"
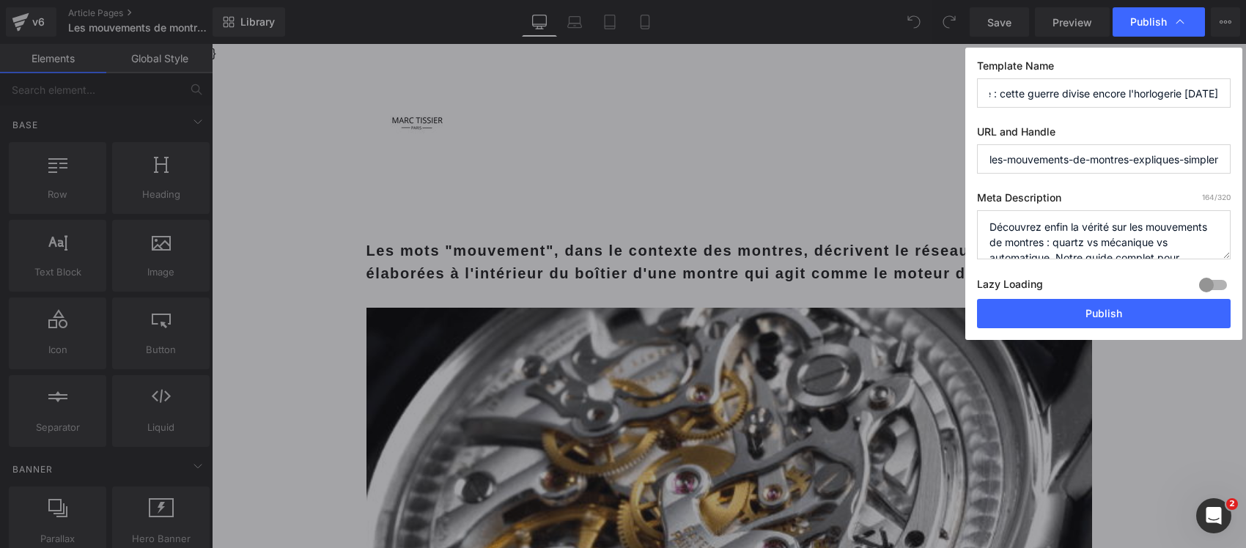
type input "Quartz vs mécanique : cette guerre divise encore l'horlogerie [DATE]"
click at [1065, 217] on textarea "Découvrez enfin la vérité sur les mouvements de montres : quartz vs mécanique v…" at bounding box center [1104, 234] width 254 height 49
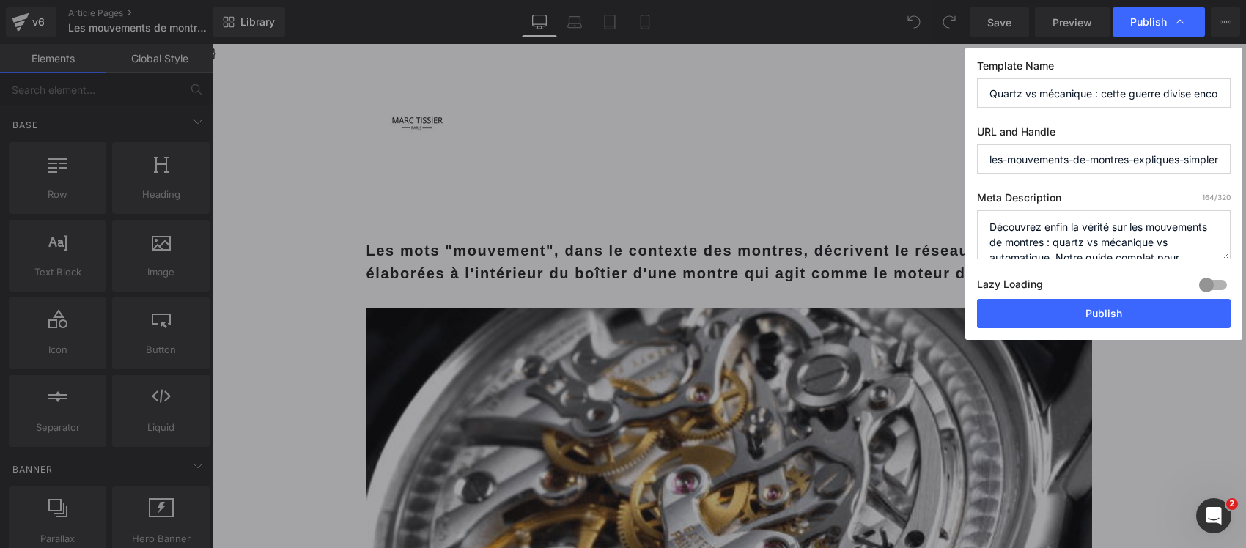
paste textarea "Guide complet des mouvements de montres : quartz, mécanique, automatique expliq…"
type textarea "Guide complet des mouvements de montres : quartz, mécanique, automatique expliq…"
click at [1211, 283] on div at bounding box center [1213, 284] width 35 height 23
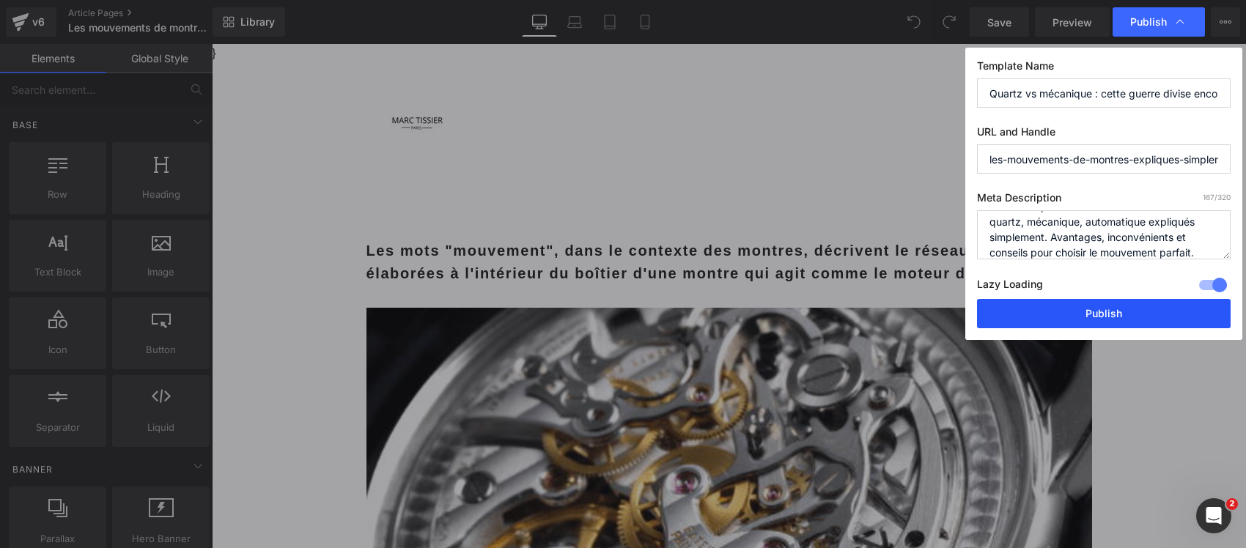
click at [1130, 320] on button "Publish" at bounding box center [1104, 313] width 254 height 29
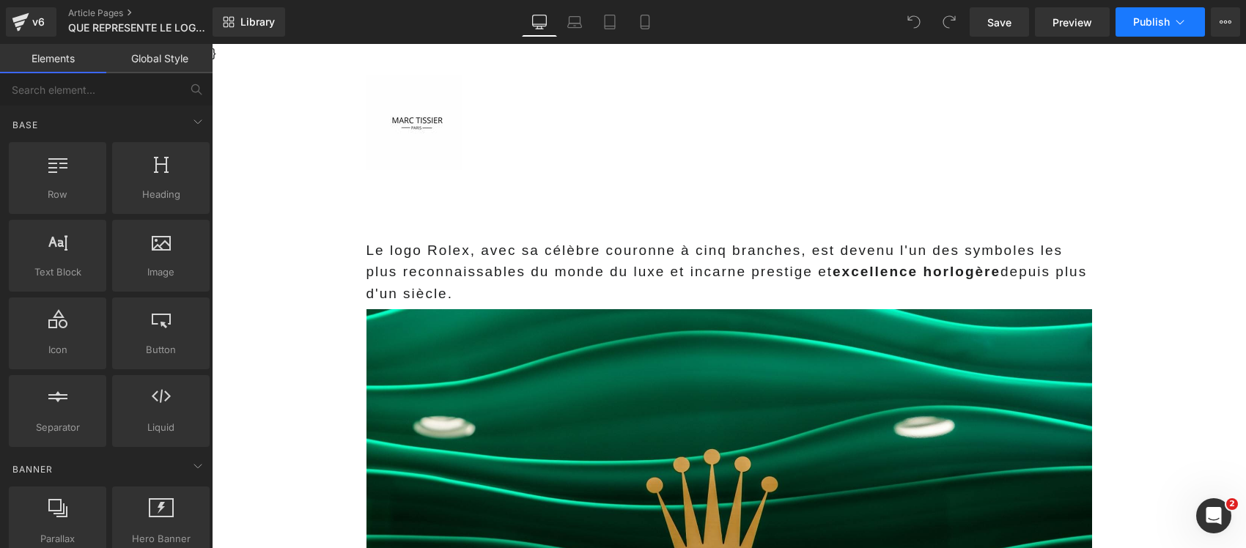
click at [1165, 23] on span "Publish" at bounding box center [1151, 22] width 37 height 12
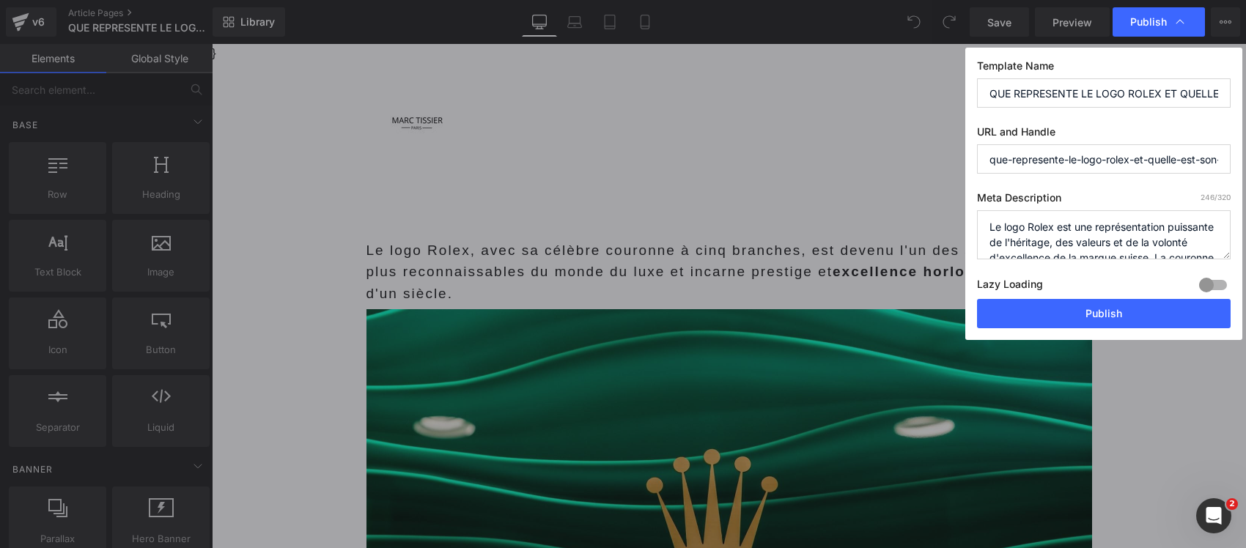
click at [1113, 86] on input "QUE REPRESENTE LE LOGO ROLEX ET QUELLE EST SON HISTOIRE?" at bounding box center [1104, 92] width 254 height 29
paste input "LOGO ROLEX : CETTE COURONNE CACHE UN SECRET QUE 95% DES PROPRIÉTAIRES IGNORENT"
drag, startPoint x: 1108, startPoint y: 93, endPoint x: 906, endPoint y: 90, distance: 201.6
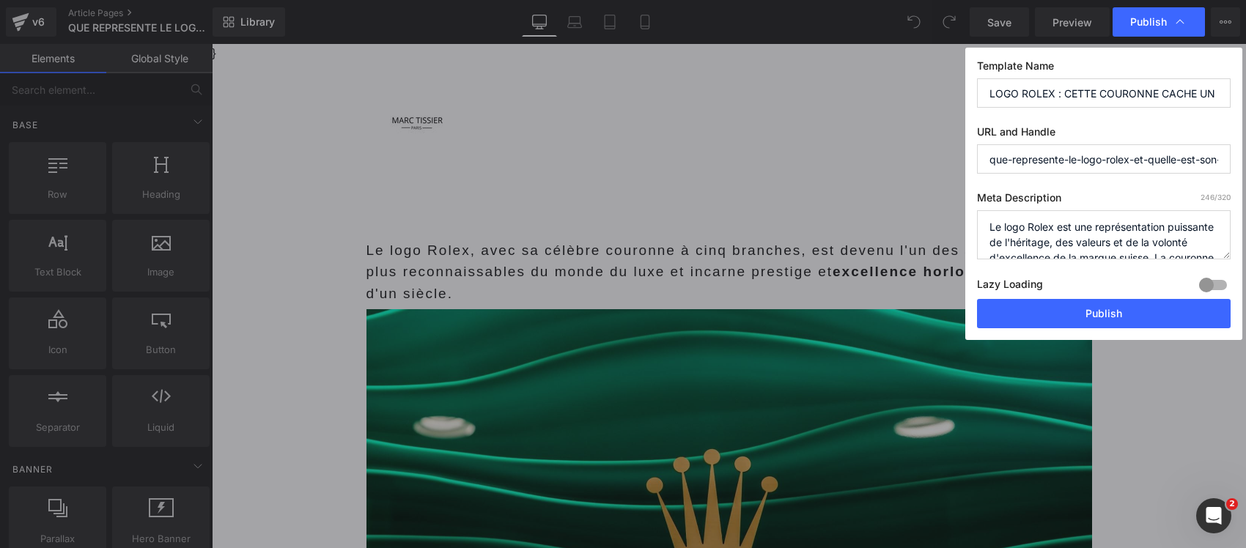
click at [906, 90] on div "Publish Template Name LOGO ROLEX : CETTE COURONNE CACHE UN SECRET QUE 95% DES P…" at bounding box center [623, 274] width 1246 height 548
type input "LOGO ROLEX : CETTE COURONNE CACHE UN SECRET QUE 95% DES PROPRIÉTAIRES IGNORENT"
click at [1037, 232] on textarea "Le logo Rolex est une représentation puissante de l'héritage, des valeurs et de…" at bounding box center [1104, 234] width 254 height 49
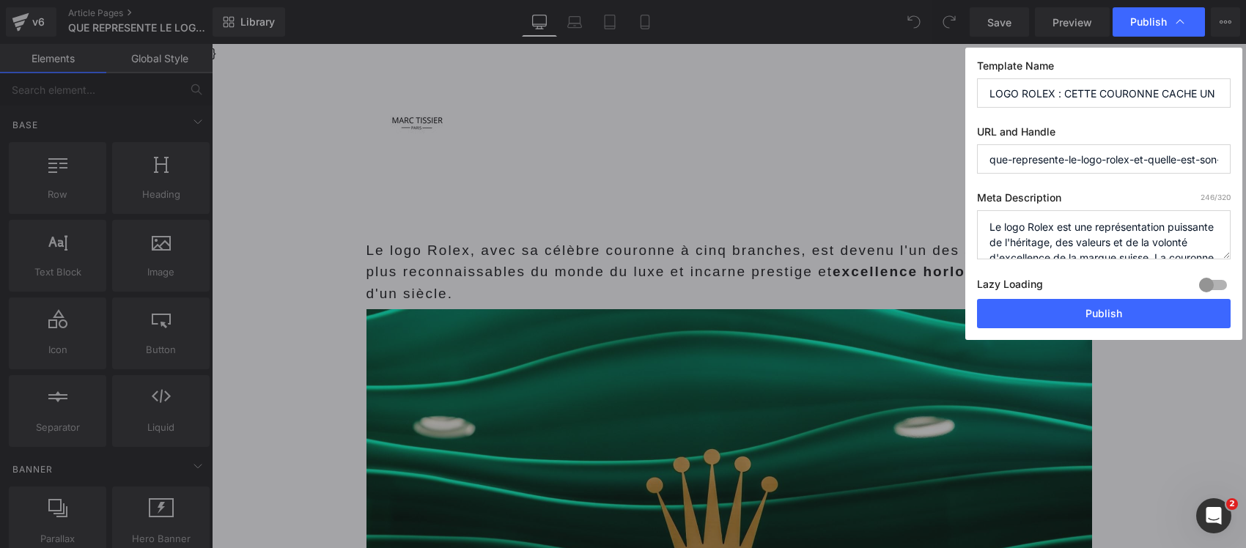
paste textarea "Découvrez l'histoire fascinante et la signification cachée du logo Rolex. Pourq…"
type textarea "Découvrez l'histoire fascinante et la signification cachée du logo Rolex. Pourq…"
click at [1211, 281] on div at bounding box center [1213, 284] width 35 height 23
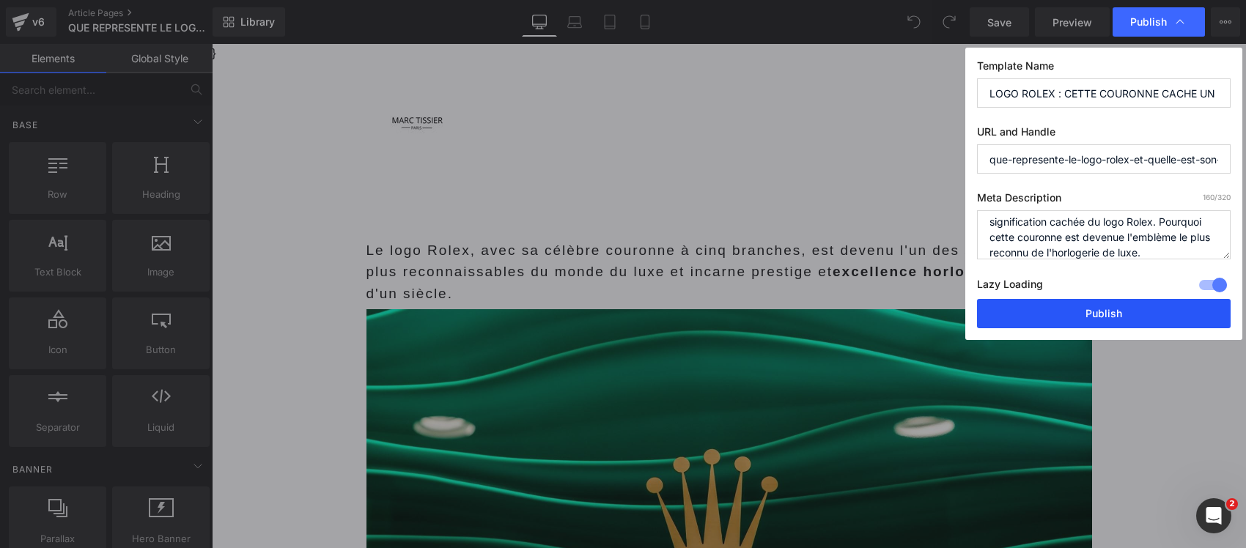
click at [1138, 316] on button "Publish" at bounding box center [1104, 313] width 254 height 29
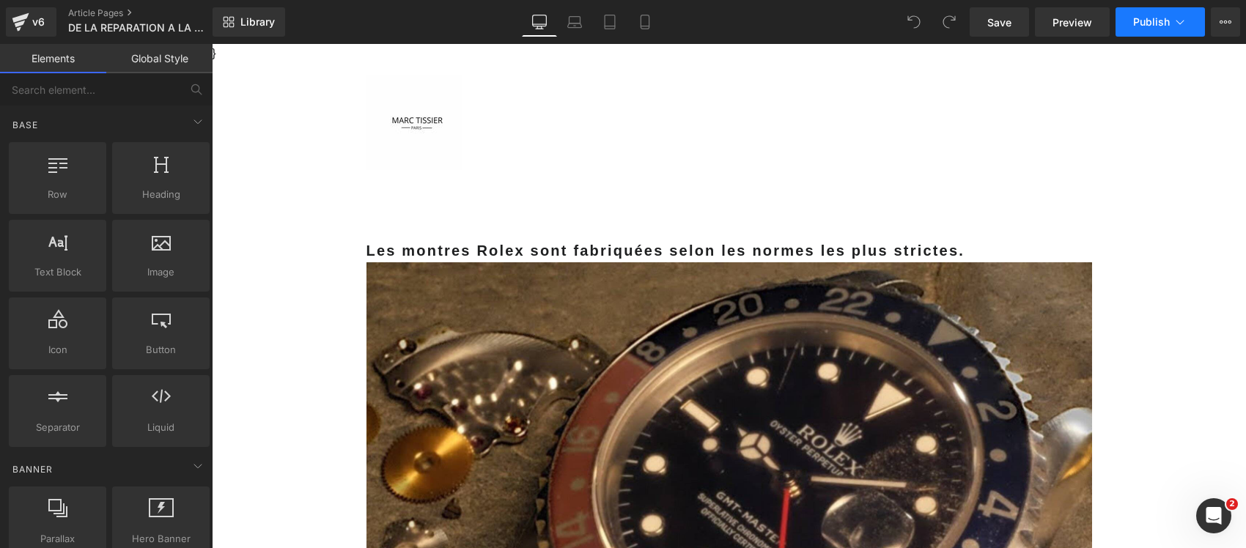
click at [1156, 23] on span "Publish" at bounding box center [1151, 22] width 37 height 12
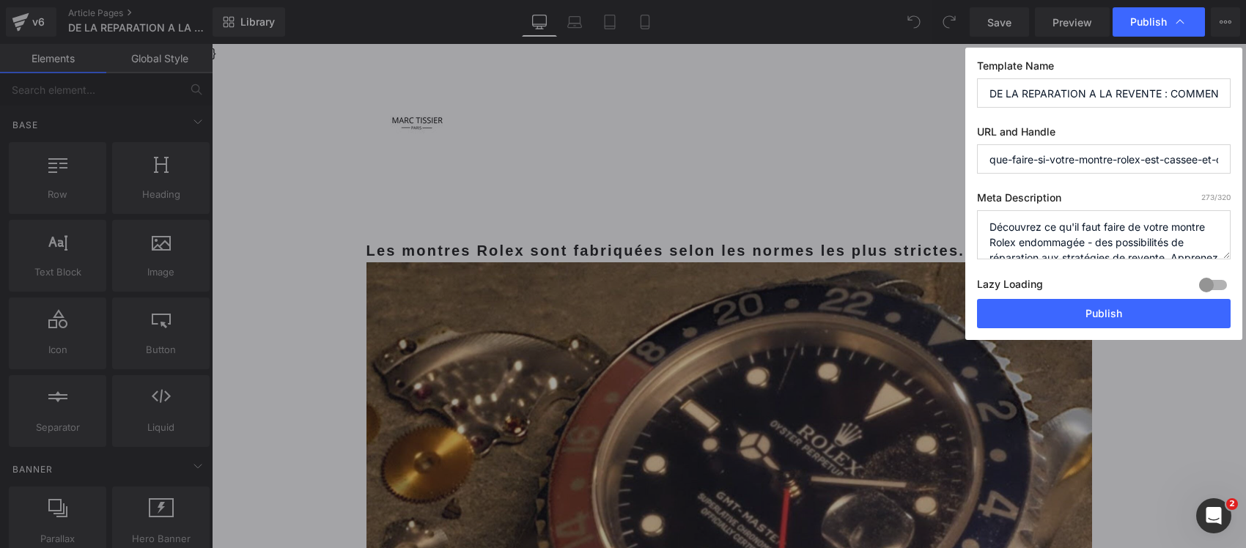
click at [1105, 94] on input "DE LA REPARATION A LA REVENTE : COMMENT GERER UNE MONTRE ROLEX CASSEE OU DEFECT…" at bounding box center [1104, 92] width 254 height 29
paste input "VOTRE ROLEX EST CASSÉE ? CETTE ERREUR COÛTE PARFOIS PLUS DE 3000€ EN RÉPARATIONS"
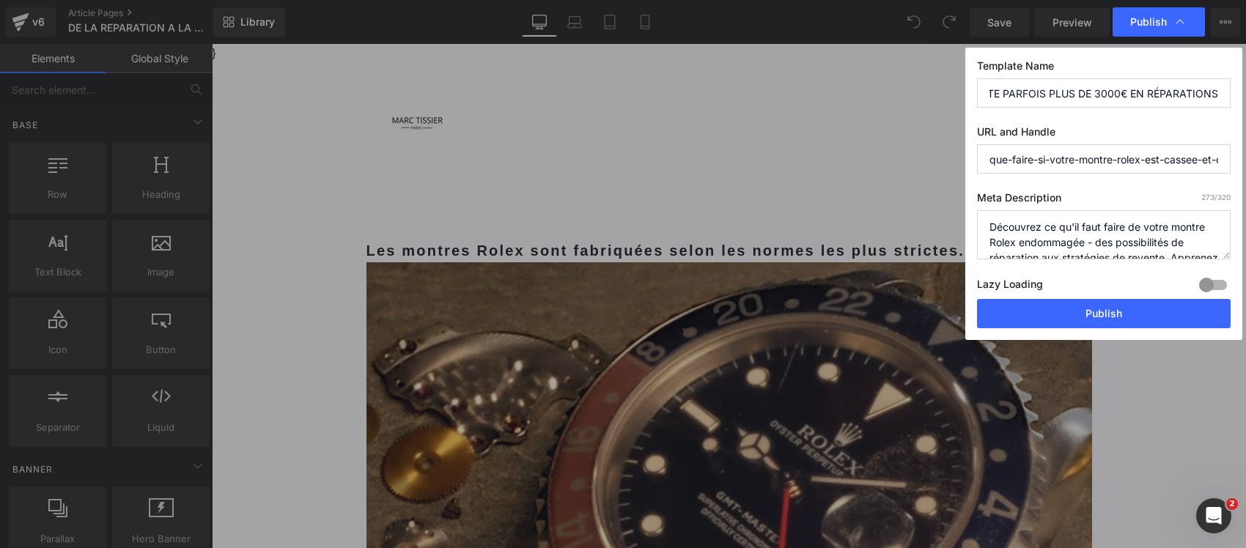
type input "VOTRE ROLEX EST CASSÉE ? CETTE ERREUR COÛTE PARFOIS PLUS DE 3000€ EN RÉPARATIONS"
click at [1068, 232] on textarea "Découvrez ce qu'il faut faire de votre montre Rolex endommagée - des possibilit…" at bounding box center [1104, 234] width 254 height 49
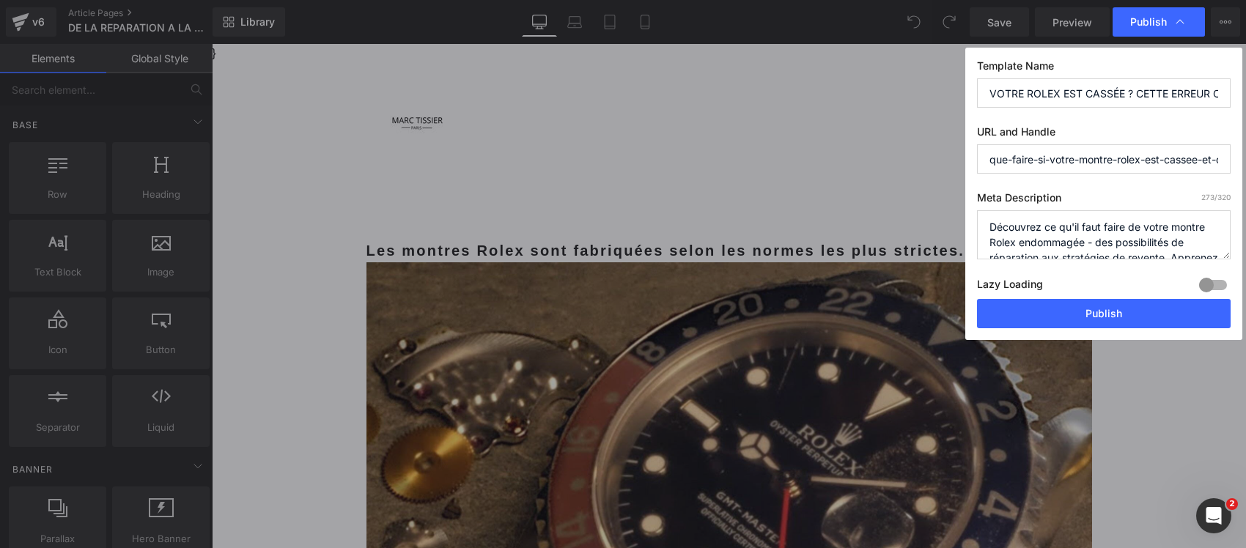
paste textarea "Que faire si votre Rolex est cassée ou défectueuse ? Solutions, coûts de répara…"
type textarea "Que faire si votre Rolex est cassée ou défectueuse ? Solutions, coûts de répara…"
click at [1210, 287] on div at bounding box center [1213, 284] width 35 height 23
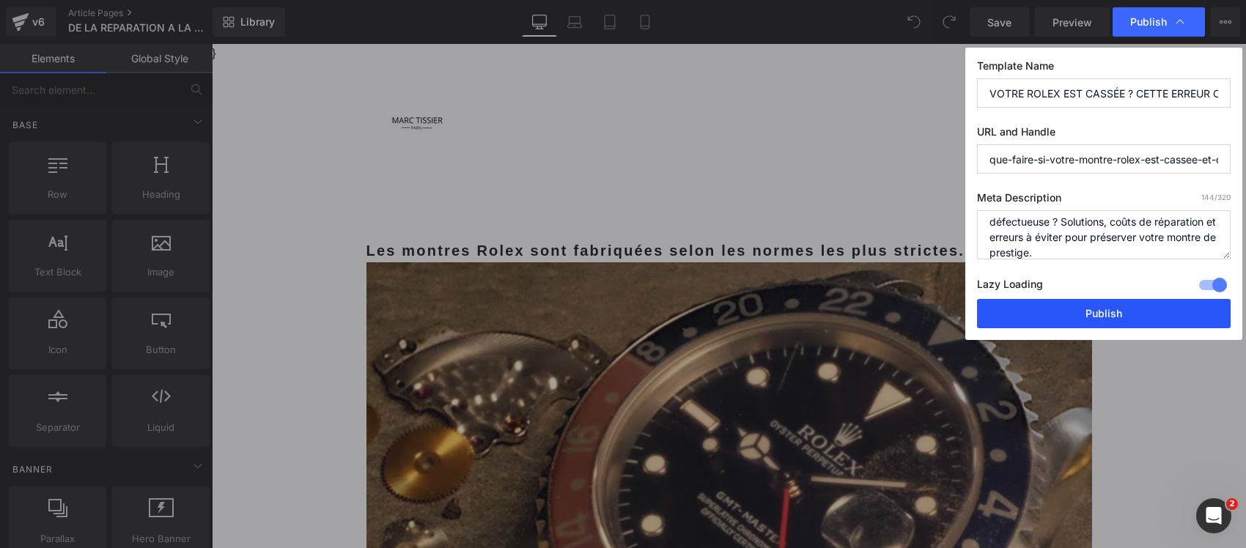
drag, startPoint x: 1168, startPoint y: 306, endPoint x: 960, endPoint y: 299, distance: 208.3
click at [1168, 306] on button "Publish" at bounding box center [1104, 313] width 254 height 29
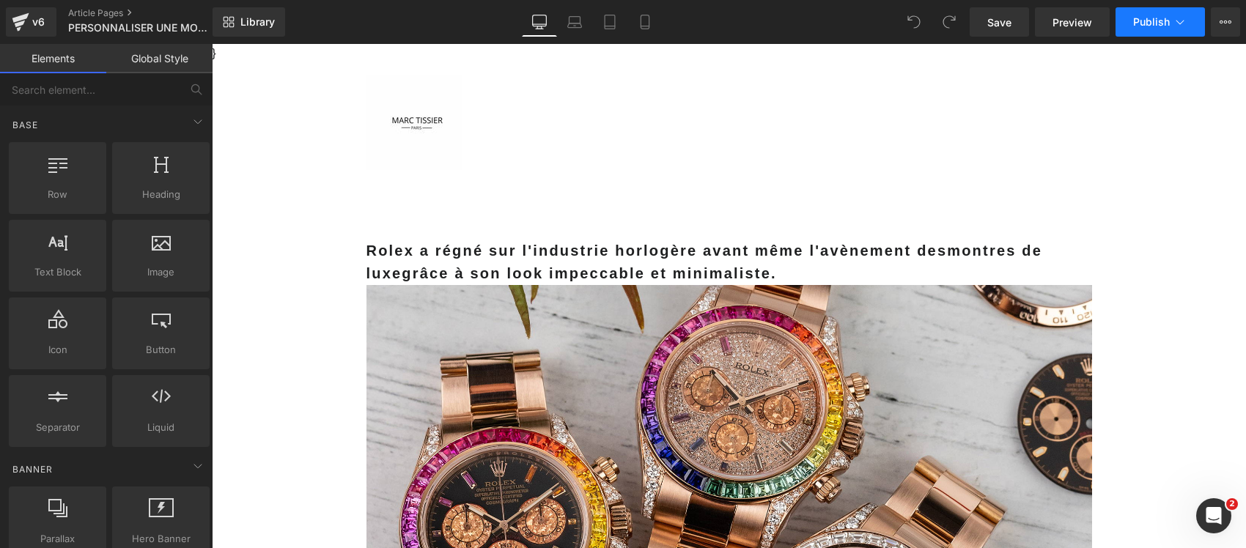
click at [1171, 13] on button "Publish" at bounding box center [1160, 21] width 89 height 29
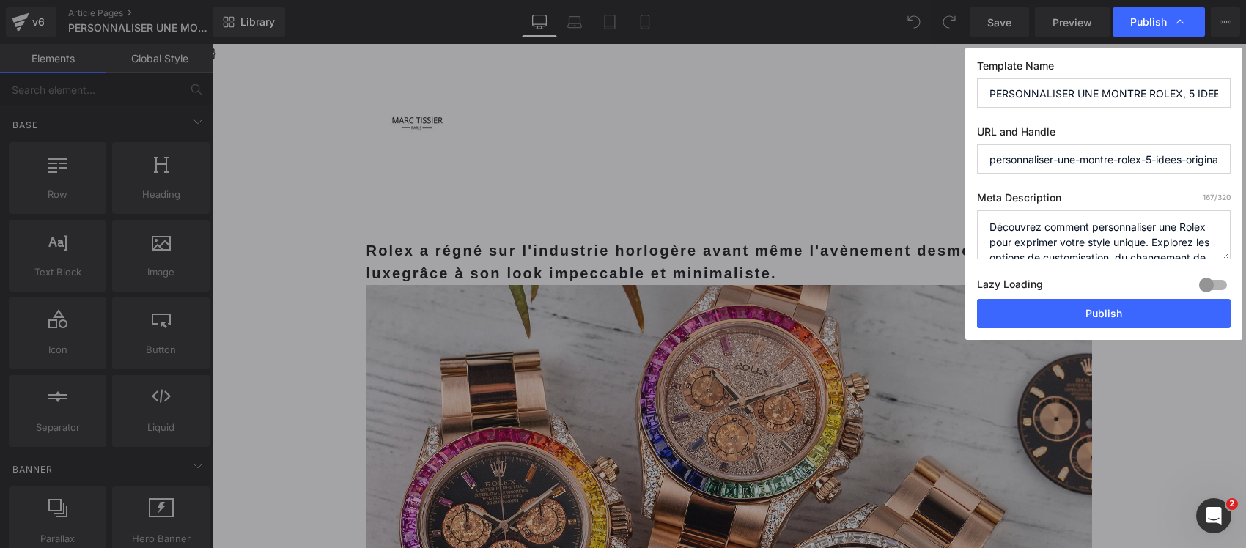
click at [1031, 92] on input "PERSONNALISER UNE MONTRE ROLEX, 5 IDEES ORIGINALES" at bounding box center [1104, 92] width 254 height 29
paste input "SA ROLEX : CES 5 MODIFICATIONS FONT BONDIR SA VALEUR… OU LA DÉTRUISENT"
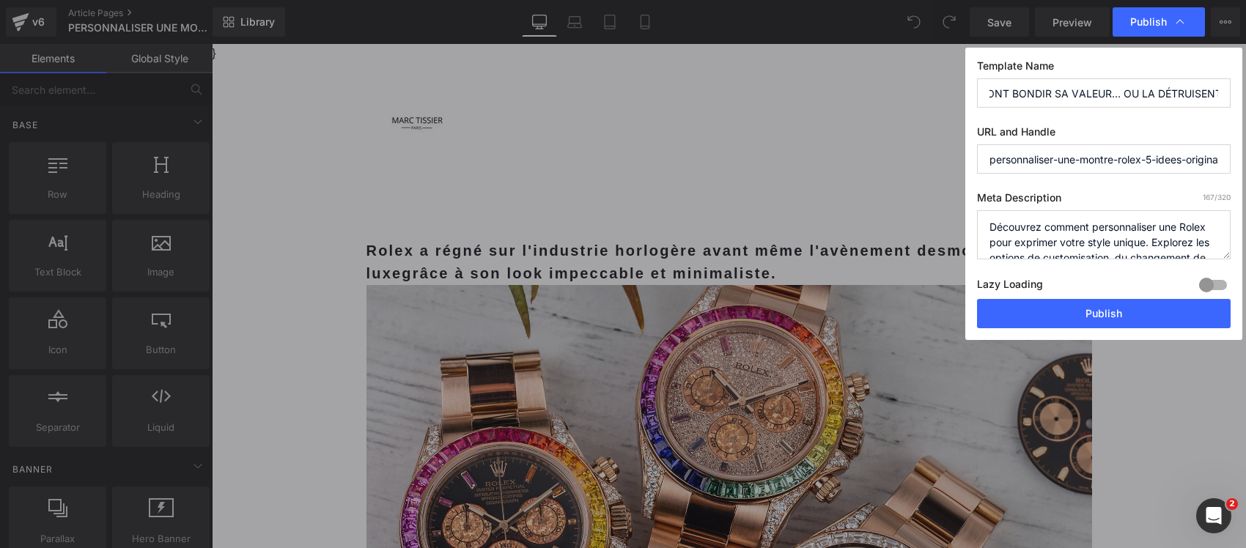
type input "PERSONNALISER SA ROLEX : CES 5 MODIFICATIONS FONT BONDIR SA VALEUR… OU LA DÉTRU…"
click at [1046, 227] on textarea "Découvrez comment personnaliser une Rolex pour exprimer votre style unique. Exp…" at bounding box center [1104, 234] width 254 height 49
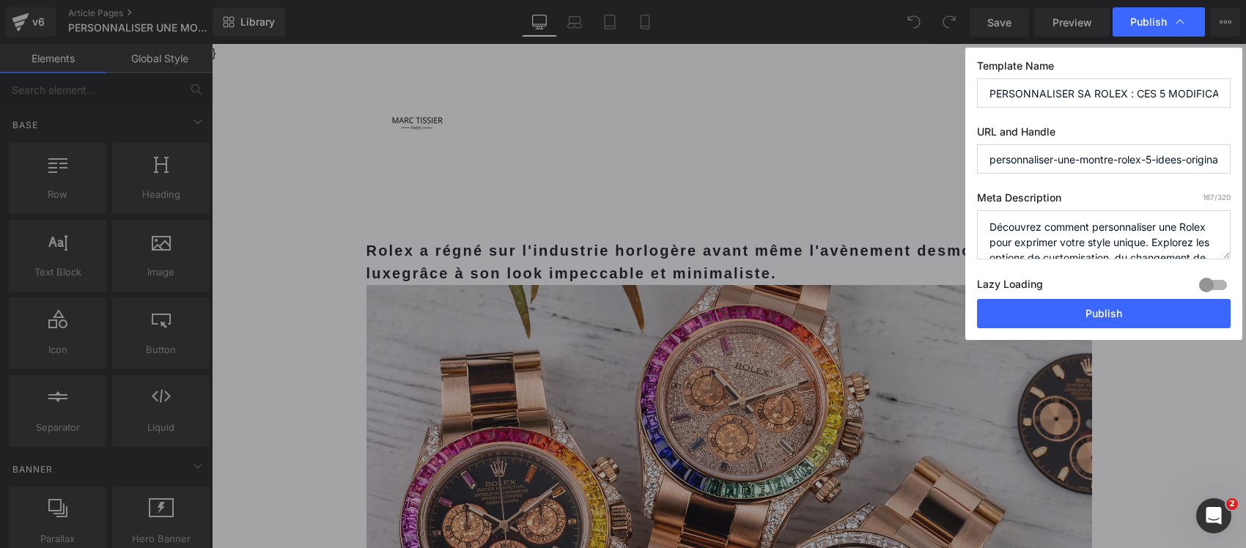
paste textarea "5 idées originales pour personnaliser votre Rolex : avantages, risques et impac…"
type textarea "5 idées originales pour personnaliser votre Rolex : avantages, risques et impac…"
click at [1213, 284] on div at bounding box center [1213, 284] width 35 height 23
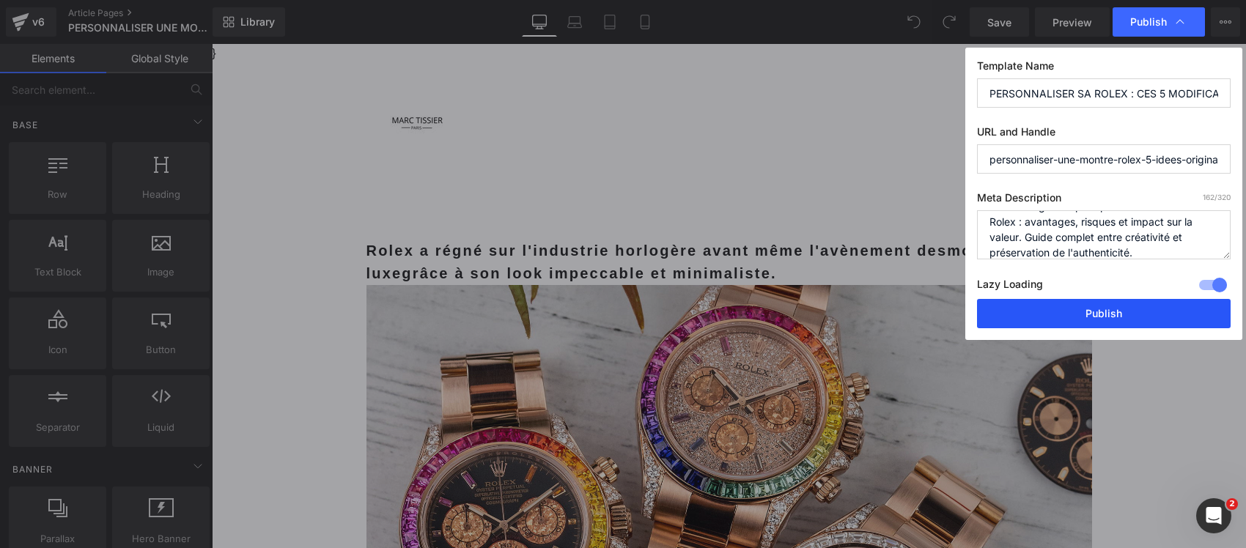
click at [1133, 315] on button "Publish" at bounding box center [1104, 313] width 254 height 29
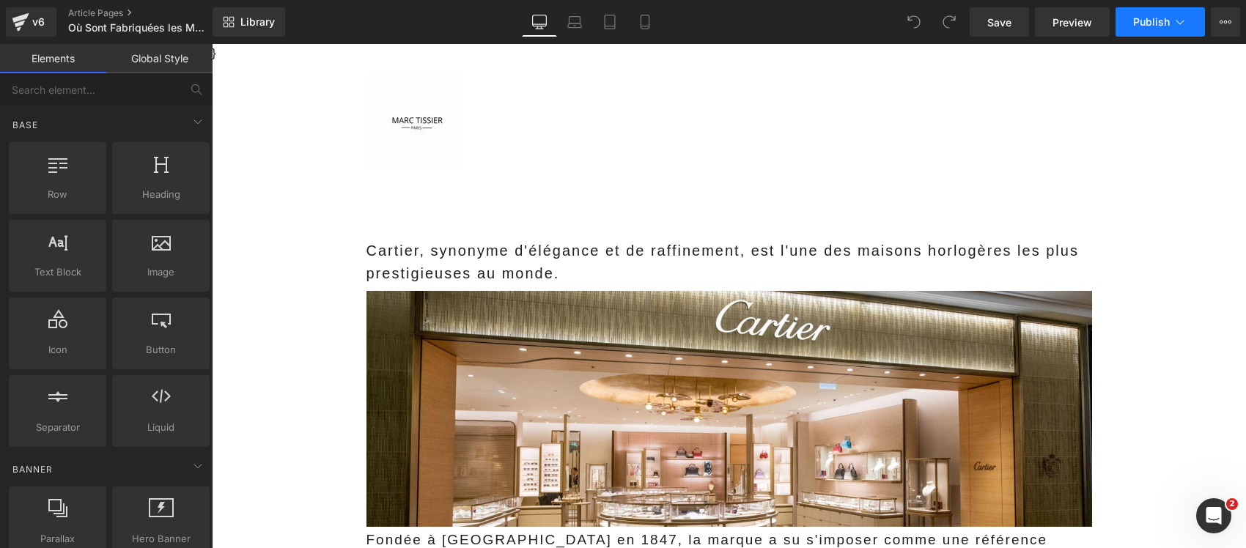
click at [1147, 16] on span "Publish" at bounding box center [1151, 22] width 37 height 12
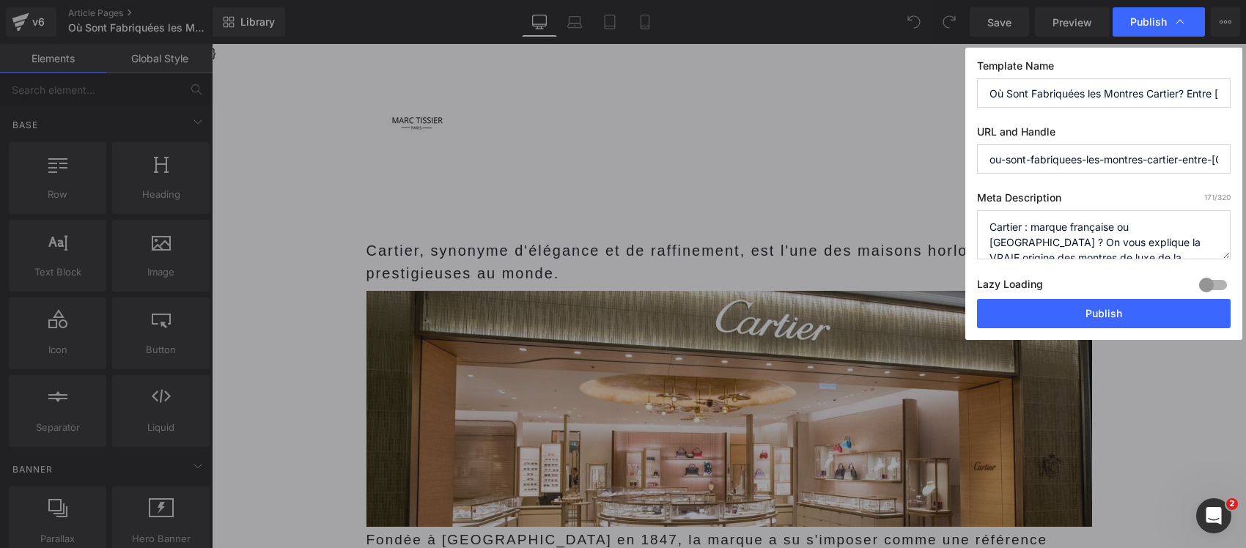
click at [1120, 97] on input "Où Sont Fabriquées les Montres Cartier? Entre [GEOGRAPHIC_DATA] et la [GEOGRAPH…" at bounding box center [1104, 92] width 254 height 29
paste input "N CROYAIT CARTIER 100% PARISIEN… MAIS CES MONTRES SONT ASSEMBLÉES AILLEURS"
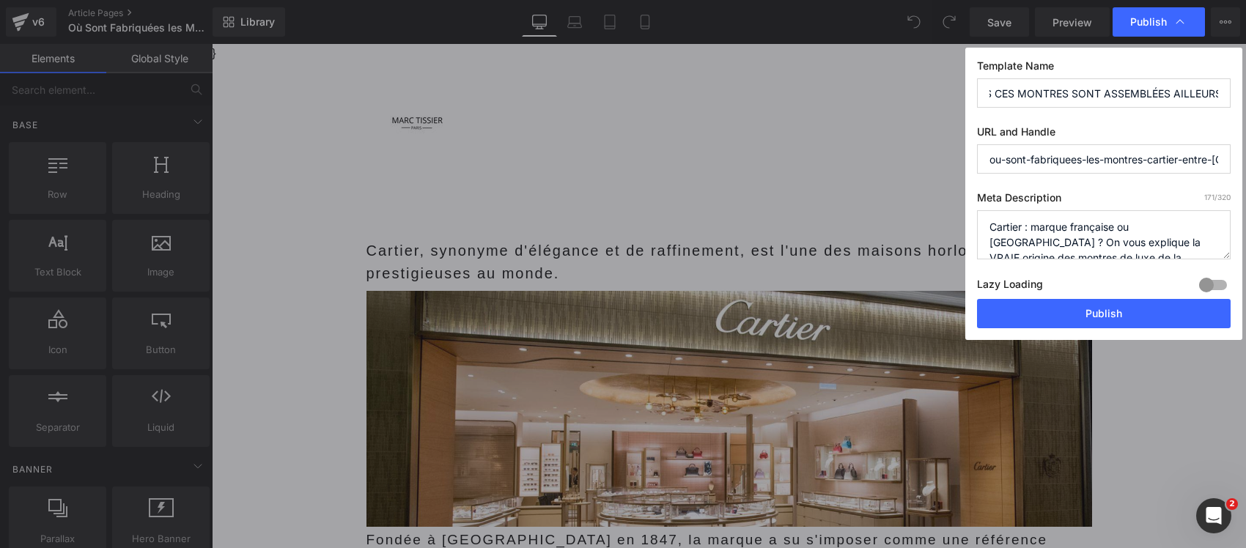
type input "ON CROYAIT CARTIER 100% PARISIEN… MAIS CES MONTRES SONT ASSEMBLÉES AILLEURS"
click at [1097, 239] on textarea "Cartier : marque française ou [GEOGRAPHIC_DATA] ? On vous explique la VRAIE ori…" at bounding box center [1104, 234] width 254 height 49
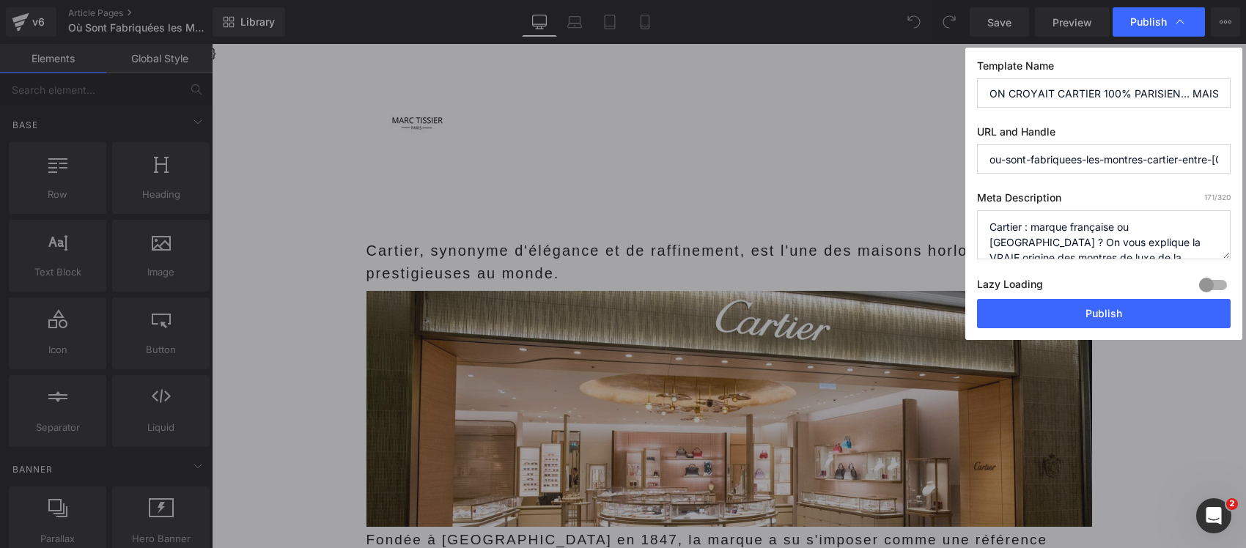
paste textarea "Découvrez la vérité sur la fabrication des montres Cartier entre [GEOGRAPHIC_DA…"
type textarea "Découvrez la vérité sur la fabrication des montres Cartier entre [GEOGRAPHIC_DA…"
click at [1210, 281] on div at bounding box center [1213, 284] width 35 height 23
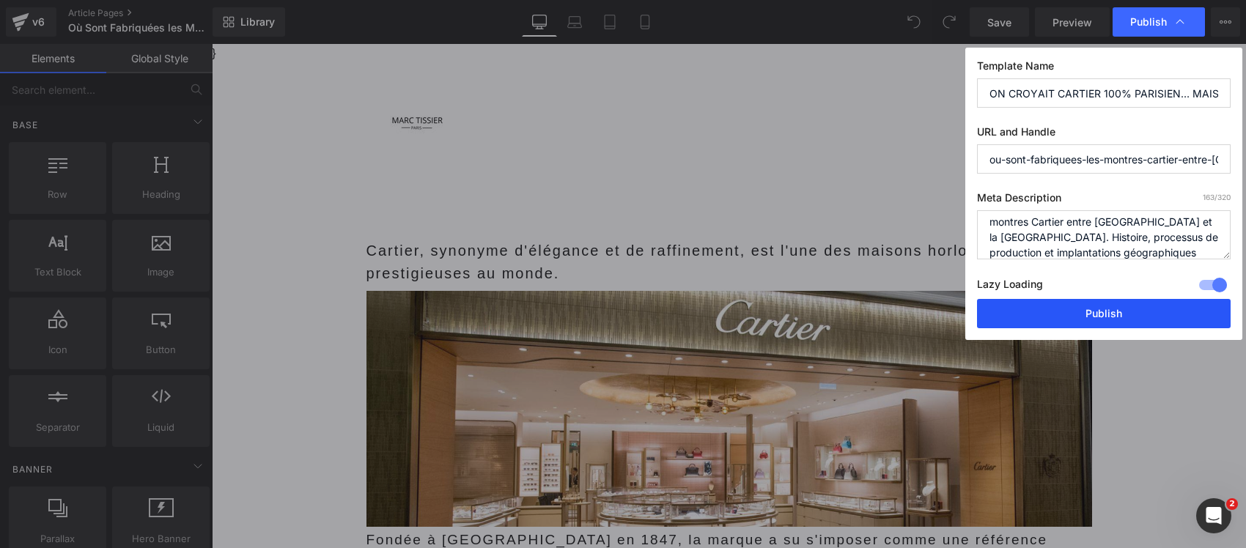
click at [1144, 312] on button "Publish" at bounding box center [1104, 313] width 254 height 29
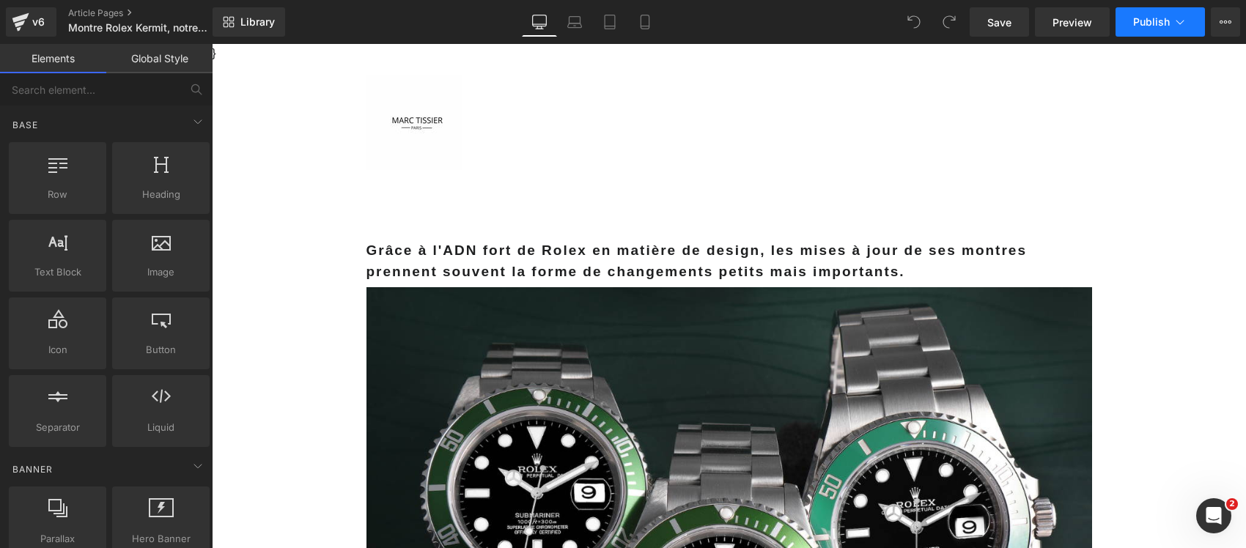
click at [1160, 21] on span "Publish" at bounding box center [1151, 22] width 37 height 12
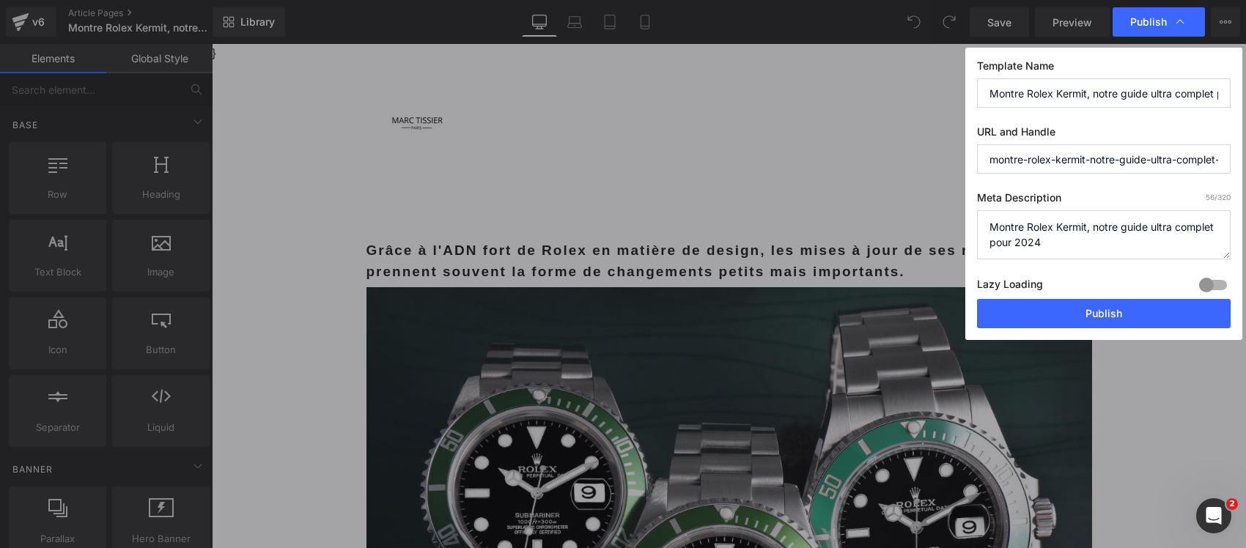
click at [1086, 89] on input "Montre Rolex Kermit, notre guide ultra complet pour 2024" at bounding box center [1104, 92] width 254 height 29
paste input "ROLEX KERMIT : POURQUOI CETTE SUBMARINER VERTE VAUT [DATE] 35% DE PLUS QU'EN 20…"
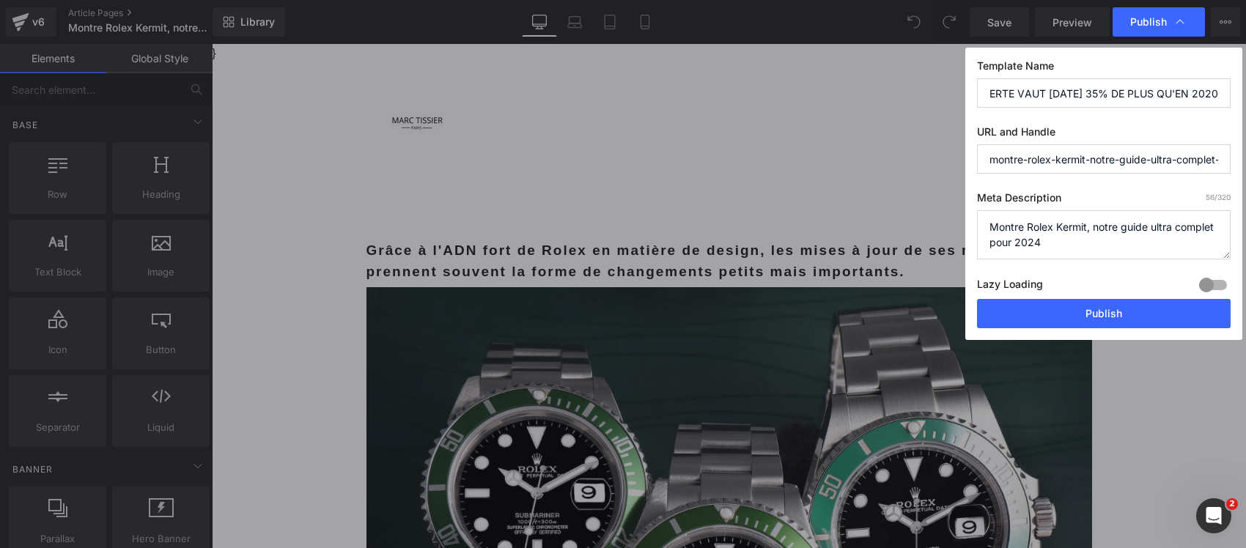
type input "ROLEX KERMIT : POURQUOI CETTE SUBMARINER VERTE VAUT [DATE] 35% DE PLUS QU'EN 20…"
click at [1039, 235] on textarea "Montre Rolex Kermit, notre guide ultra complet pour 2024" at bounding box center [1104, 234] width 254 height 49
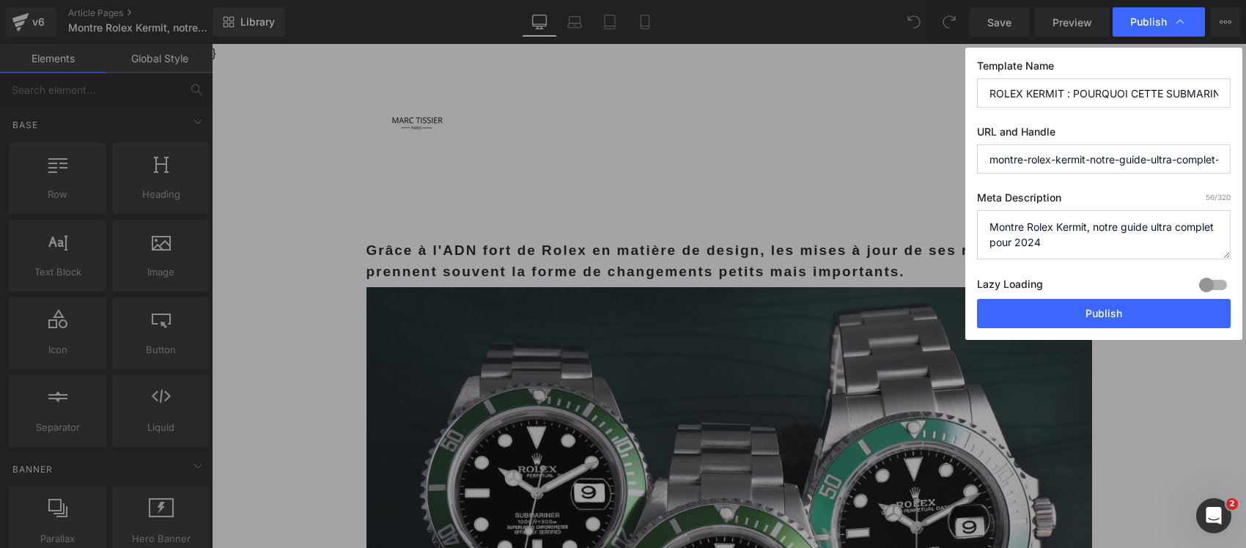
paste textarea "Guide complet de la Rolex Submariner Kermit 2024 : prix, évolution du marché, a…"
click at [1006, 238] on textarea "Montre Rolex Kermit, notre guide ultra complet pour 2024" at bounding box center [1104, 234] width 254 height 49
type textarea "Guide complet de la Rolex Submariner Kermit : prix, évolution du marché, authen…"
click at [1212, 284] on div at bounding box center [1213, 284] width 35 height 23
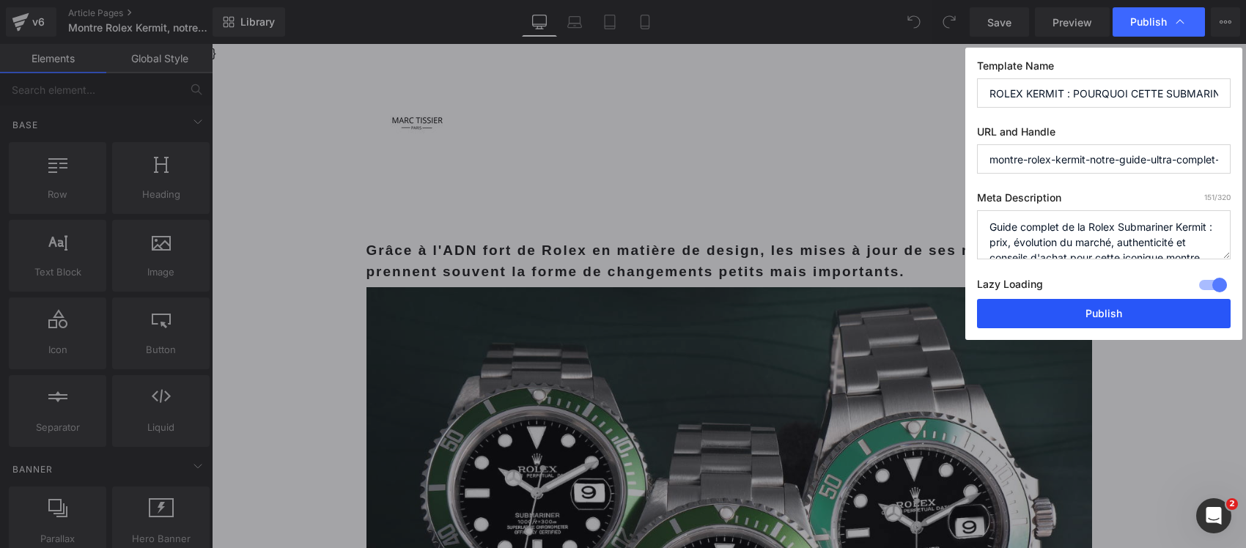
click at [1149, 315] on button "Publish" at bounding box center [1104, 313] width 254 height 29
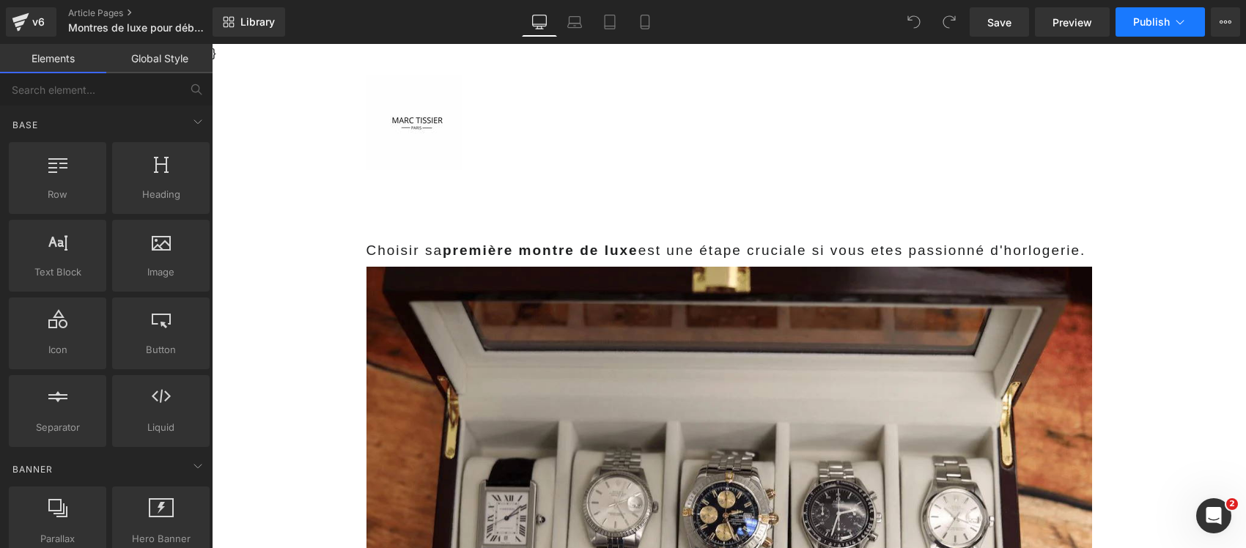
click at [1149, 17] on span "Publish" at bounding box center [1151, 22] width 37 height 12
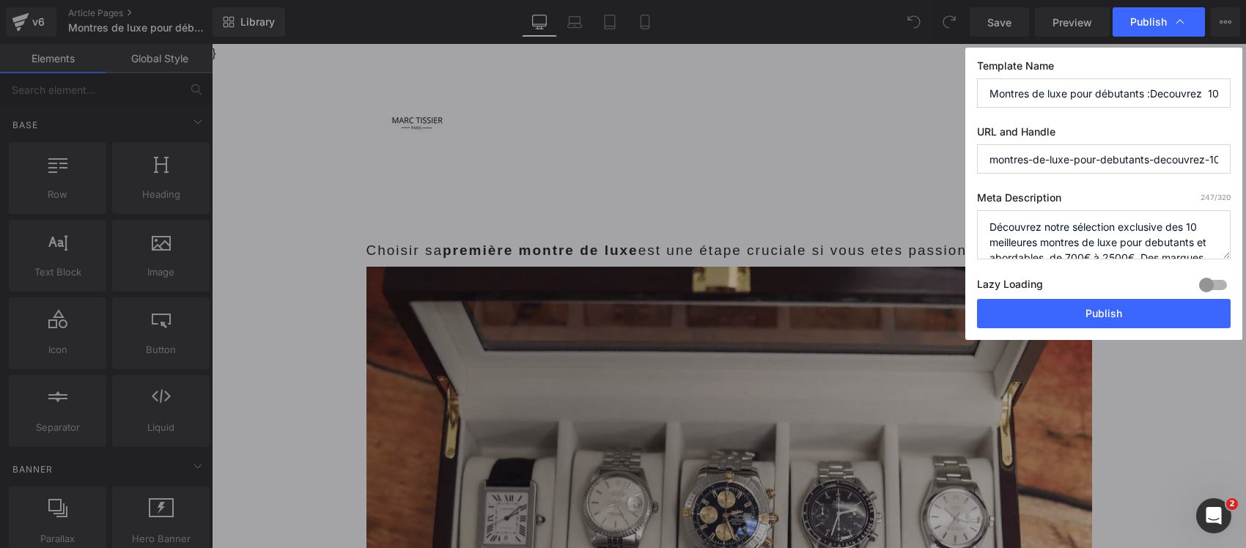
click at [1100, 100] on input "Montres de luxe pour débutants :Decouvrez 10 pépites cachées qui rivalisent ave…" at bounding box center [1104, 92] width 254 height 29
paste input "CES 10 MARQUES MÉCONNUES RIVALISENT AVEC ROLEX… MAIS COÛTENT 3 FOIS MOINS CHER"
drag, startPoint x: 1090, startPoint y: 90, endPoint x: 959, endPoint y: 88, distance: 131.2
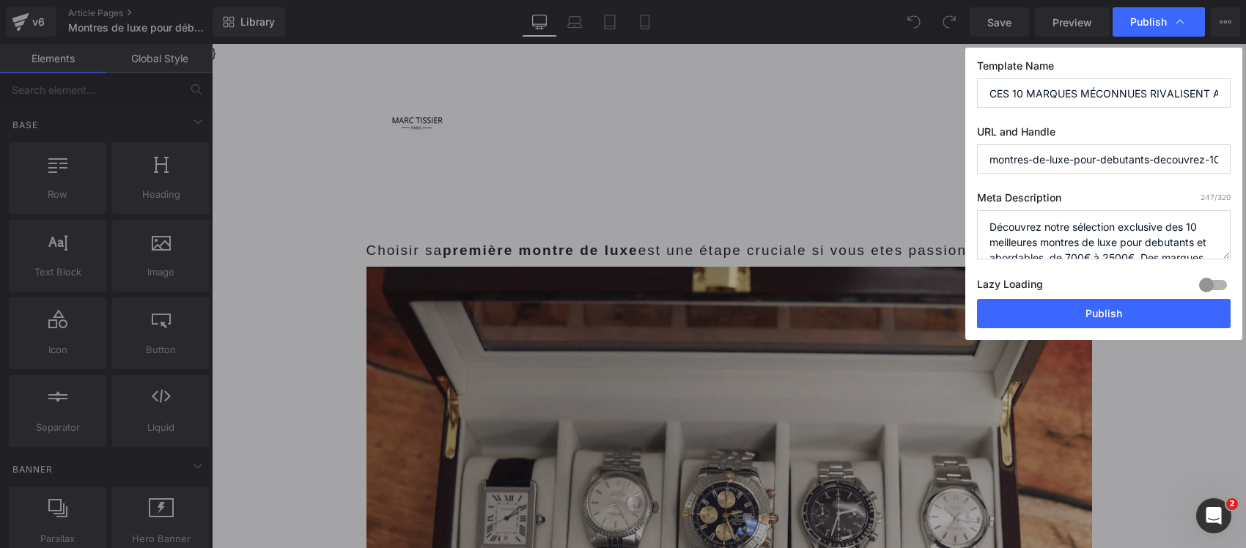
click at [959, 88] on div "Publish Template Name CES 10 MARQUES MÉCONNUES RIVALISENT AVEC ROLEX… MAIS COÛT…" at bounding box center [623, 274] width 1246 height 548
type input "CES 10 MARQUES MÉCONNUES RIVALISENT AVEC ROLEX… MAIS COÛTENT 3 FOIS MOINS CHER"
click at [1060, 227] on textarea "Découvrez notre sélection exclusive des 10 meilleures montres de luxe pour debu…" at bounding box center [1104, 234] width 254 height 49
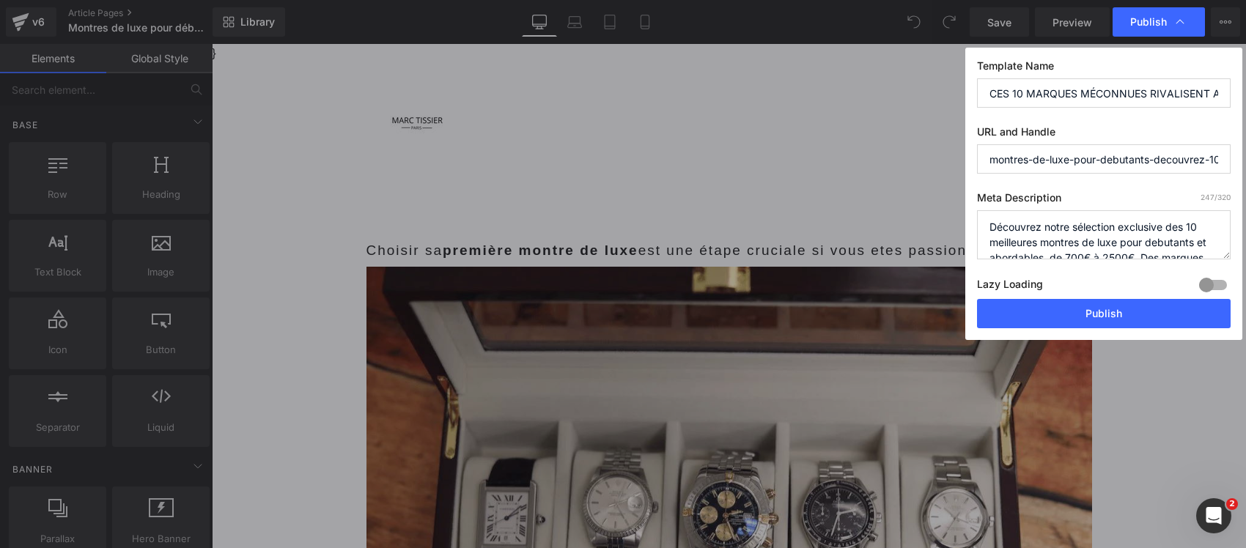
paste textarea "Guide débutant : 10 marques horlogères confidentielles qui offrent une qualité …"
type textarea "Guide débutant : 10 marques horlogères confidentielles qui offrent une qualité …"
click at [1219, 288] on div at bounding box center [1213, 284] width 35 height 23
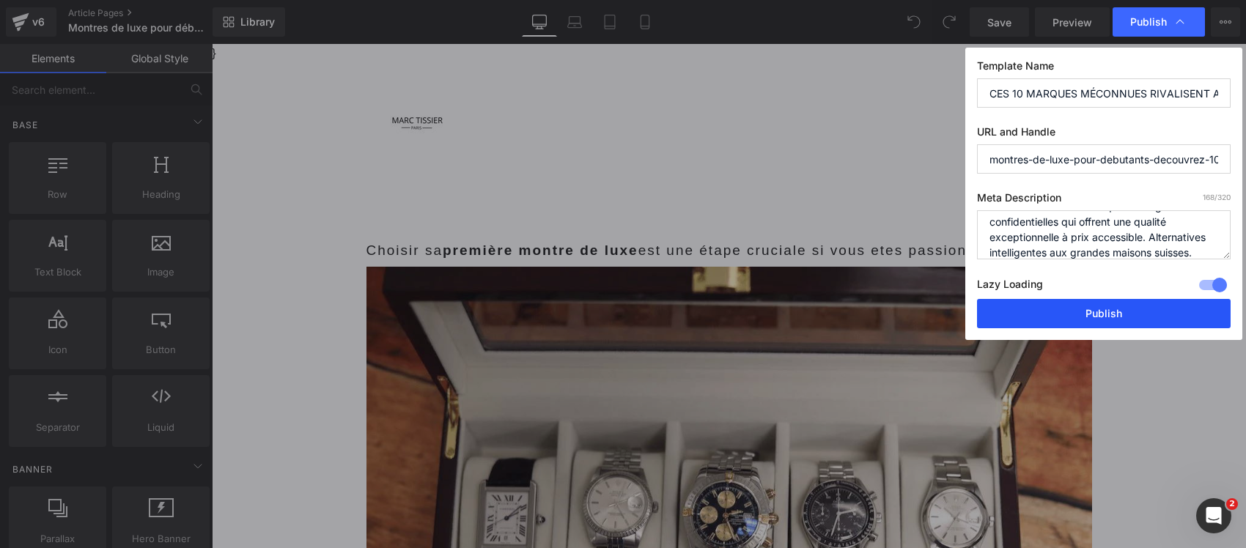
click at [1144, 313] on button "Publish" at bounding box center [1104, 313] width 254 height 29
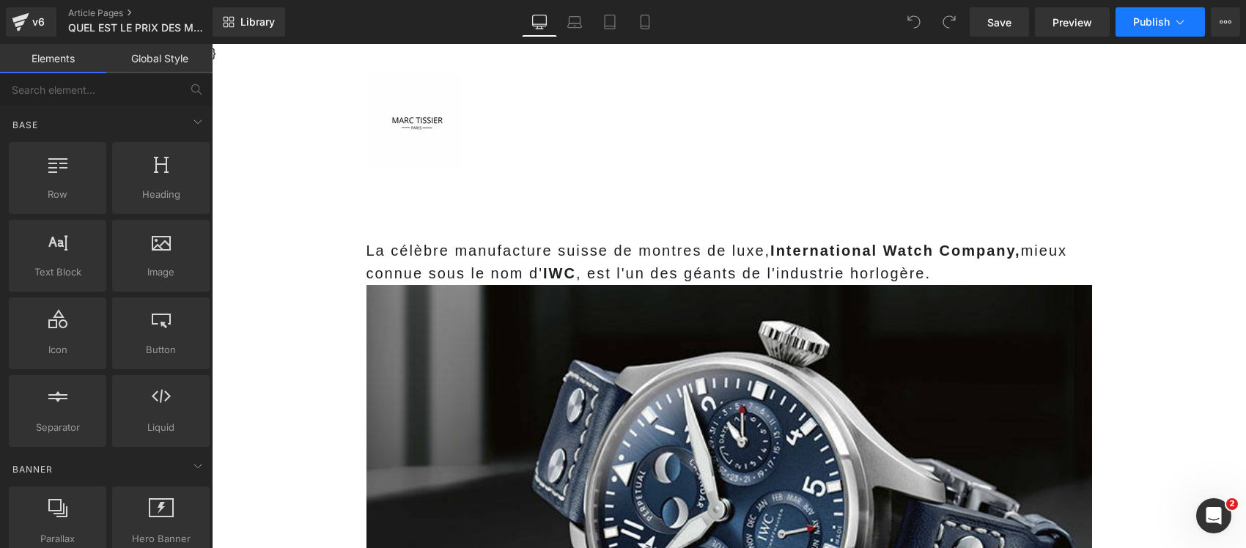
click at [1147, 18] on span "Publish" at bounding box center [1151, 22] width 37 height 12
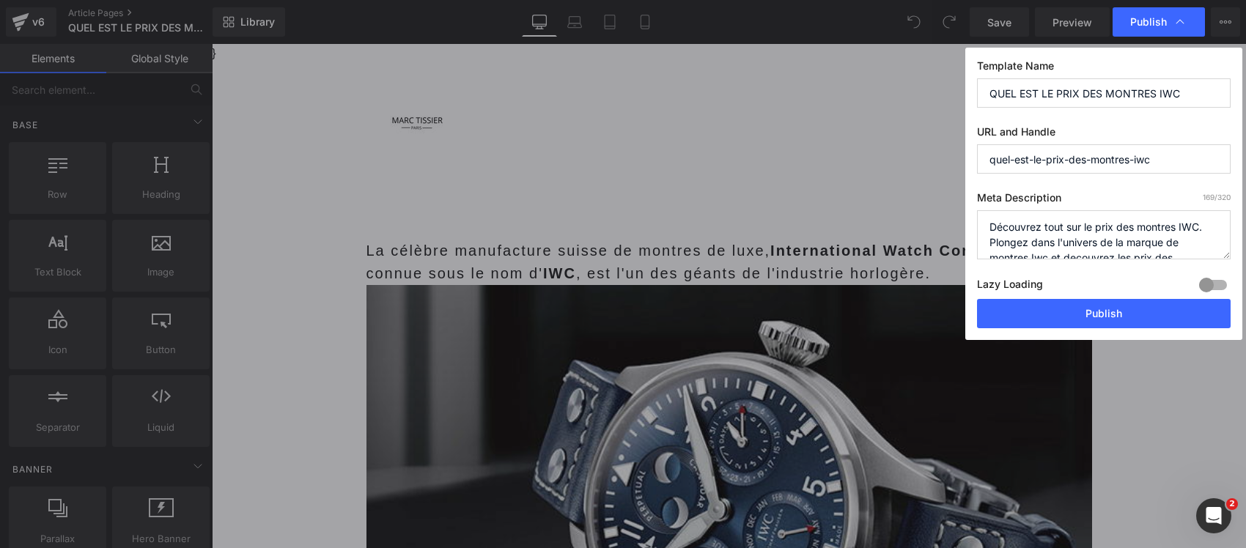
click at [1094, 95] on input "QUEL EST LE PRIX DES MONTRES IWC" at bounding box center [1104, 92] width 254 height 29
paste input "IWC : DÉCOUVREZ POURQUOI CES MONTRES COÛTENT ENTRE 3000€ ET 150 000€"
drag, startPoint x: 1089, startPoint y: 88, endPoint x: 951, endPoint y: 86, distance: 137.8
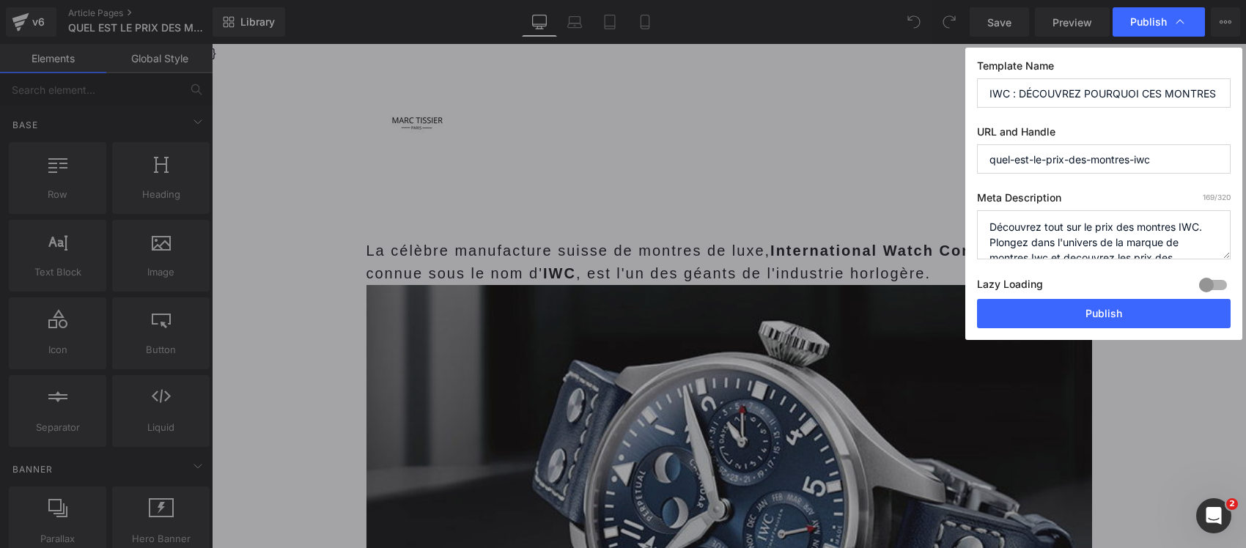
click at [951, 86] on div "Publish Template Name IWC : DÉCOUVREZ POURQUOI CES MONTRES COÛTENT ENTRE 3000€ …" at bounding box center [623, 274] width 1246 height 548
click at [991, 92] on input "IWC : DÉCOUVREZ POURQUOI CES MONTRES COÛTENT ENTRE 3000€ ET 150 000€" at bounding box center [1104, 92] width 254 height 29
click at [987, 89] on input "IWC : DÉCOUVREZ POURQUOI CES MONTRES COÛTENT ENTRE 3000€ ET 150 000€" at bounding box center [1104, 92] width 254 height 29
click at [1083, 90] on input "LES MONTRES IWC : DÉCOUVREZ POURQUOI CES MONTRES COÛTENT ENTRE 3000€ ET 150 000€" at bounding box center [1104, 92] width 254 height 29
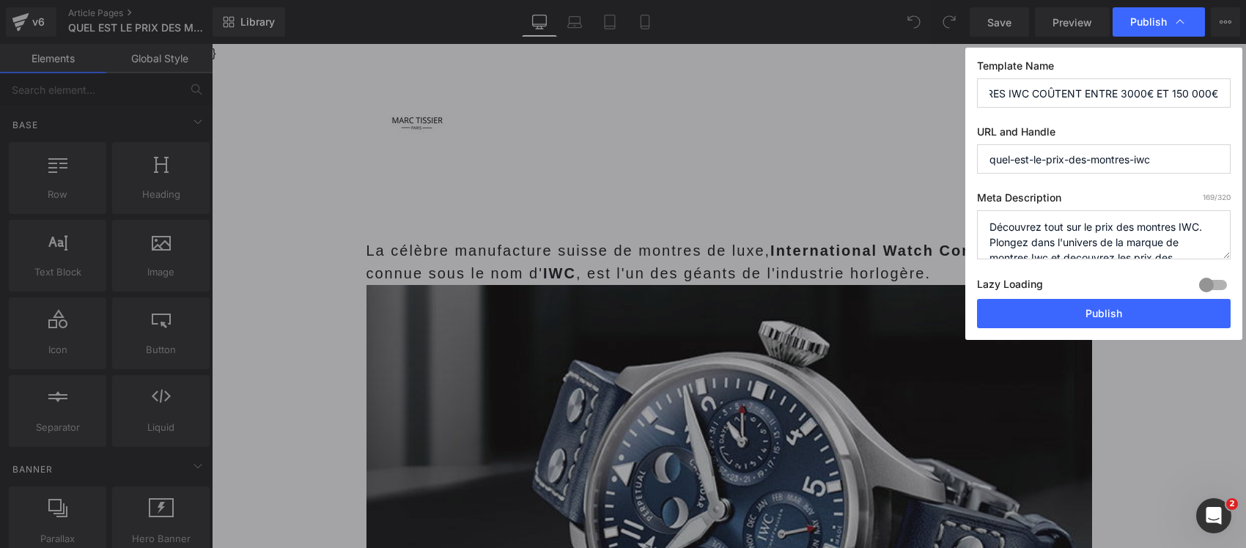
scroll to position [0, 56]
drag, startPoint x: 1064, startPoint y: 90, endPoint x: 1009, endPoint y: 90, distance: 55.0
click at [1009, 90] on input "LES MONTRES IWC COÛTENT ENTRE 3000€ ET 150 000€" at bounding box center [1104, 92] width 254 height 29
click at [1079, 92] on input "LES MONTRES IWC COÛTENT ENTRE 3000€ ET 150 000€" at bounding box center [1104, 92] width 254 height 29
drag, startPoint x: 1153, startPoint y: 94, endPoint x: 1218, endPoint y: 93, distance: 64.5
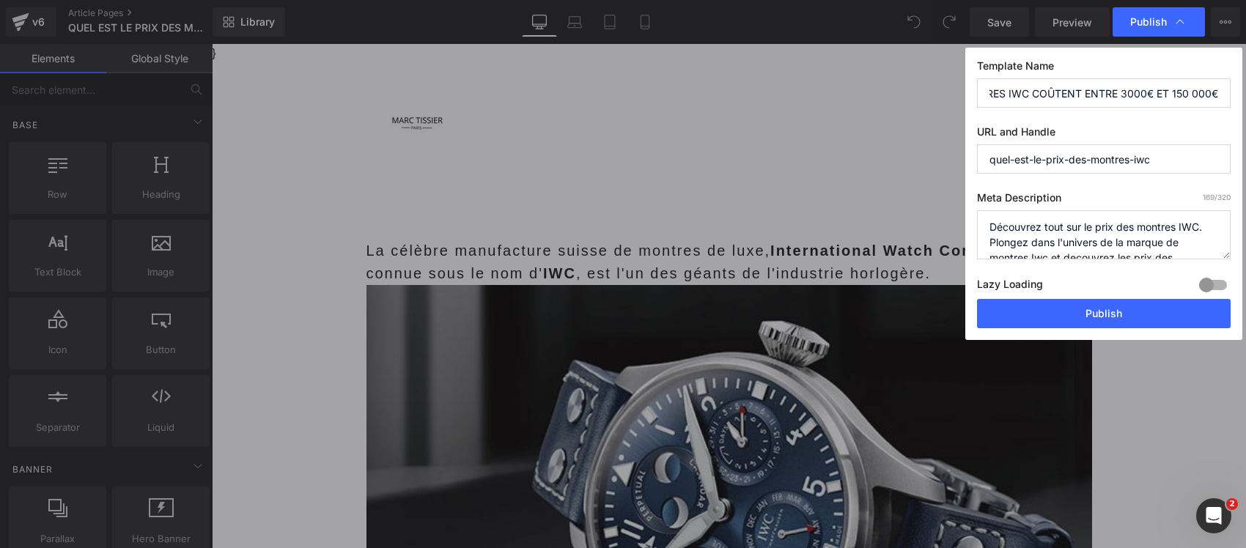
click at [1226, 99] on input "LES MONTRES IWC COÛTENT ENTRE 3000€ ET 150 000€" at bounding box center [1104, 92] width 254 height 29
click at [1218, 92] on input "LES MONTRES IWC COÛTENT ENTRE 3000€ ET 150 000€" at bounding box center [1104, 92] width 254 height 29
click at [1190, 89] on input "LES MONTRES IWC COÛTENT ENTRE 3000€ ET 150 000€!" at bounding box center [1104, 92] width 254 height 29
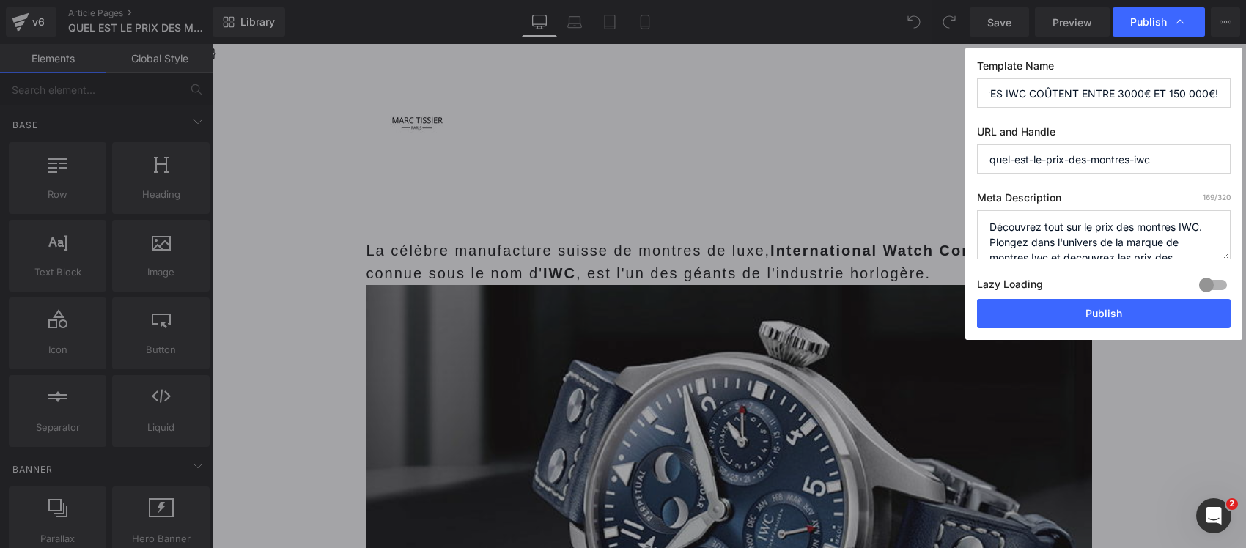
click at [1190, 89] on input "LES MONTRES IWC COÛTENT ENTRE 3000€ ET 150 000€!" at bounding box center [1104, 92] width 254 height 29
click at [1140, 93] on input "LES MONTRES IWC COÛTENT ENTRE 3000€ ET 150 000€!" at bounding box center [1104, 92] width 254 height 29
drag, startPoint x: 1097, startPoint y: 99, endPoint x: 1240, endPoint y: 96, distance: 143.0
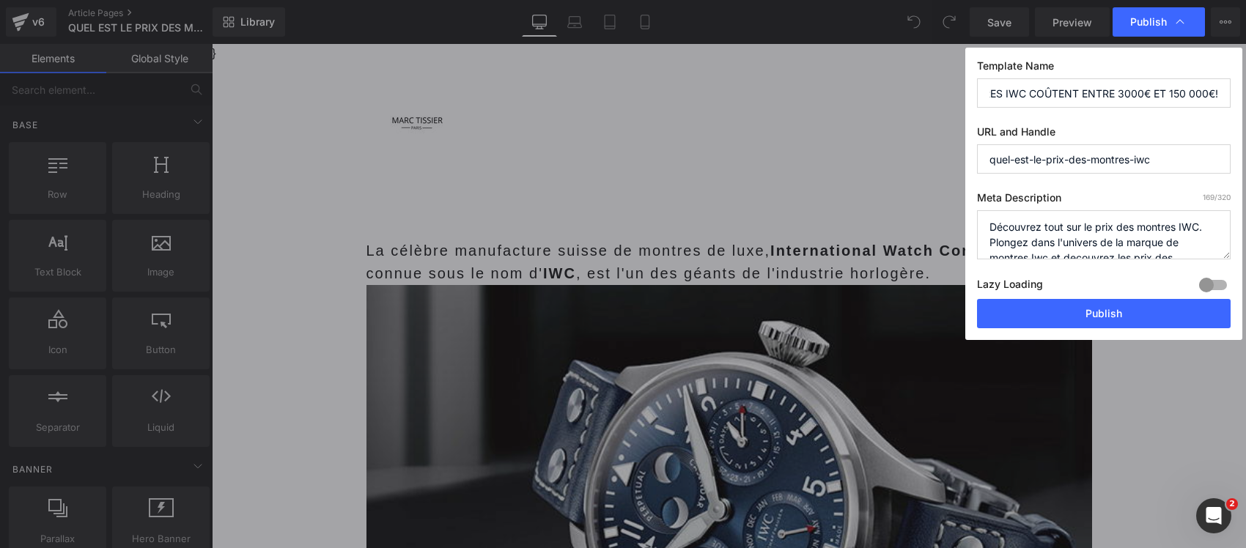
click at [1240, 96] on div "Template Name LES MONTRES IWC COÛTENT ENTRE 3000€ ET 150 000€! URL and Handle q…" at bounding box center [1103, 194] width 277 height 292
click at [1207, 89] on input "LES MONTRES IWC COÛTENT ENTRE 3000€ ET 150 000€!" at bounding box center [1104, 92] width 254 height 29
click at [1219, 97] on input "LES MONTRES IWC COÛTENT ENTRE 3000€ ET 150 000€!" at bounding box center [1104, 92] width 254 height 29
type input "LES MONTRES IWC COÛTENT ENTRE 3000€ ET 150 000€! LES TARIFS COMPLETES"
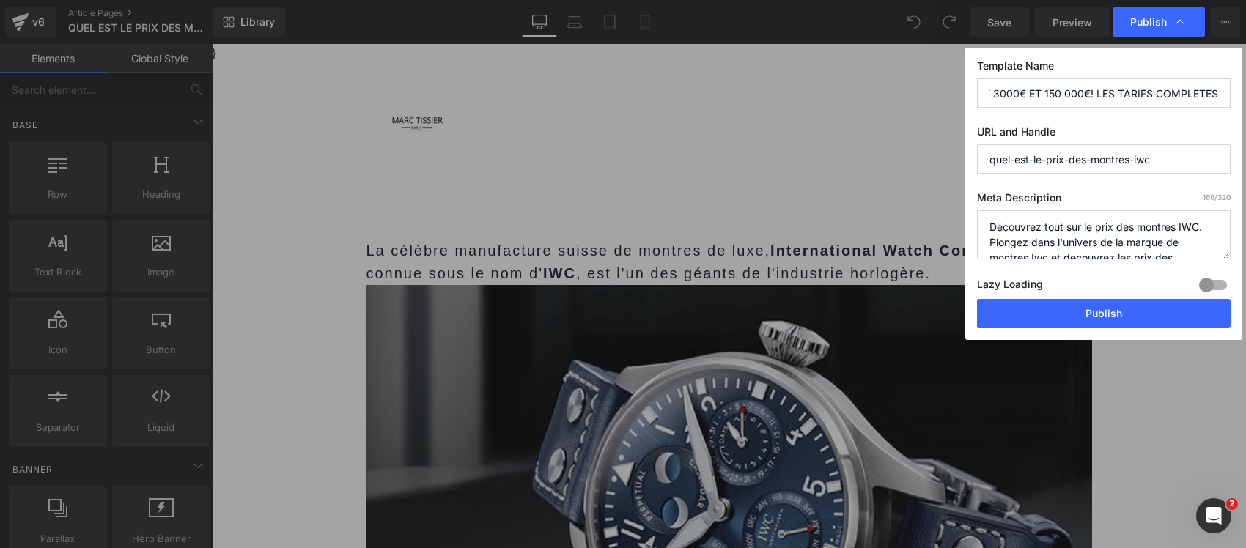
scroll to position [0, 0]
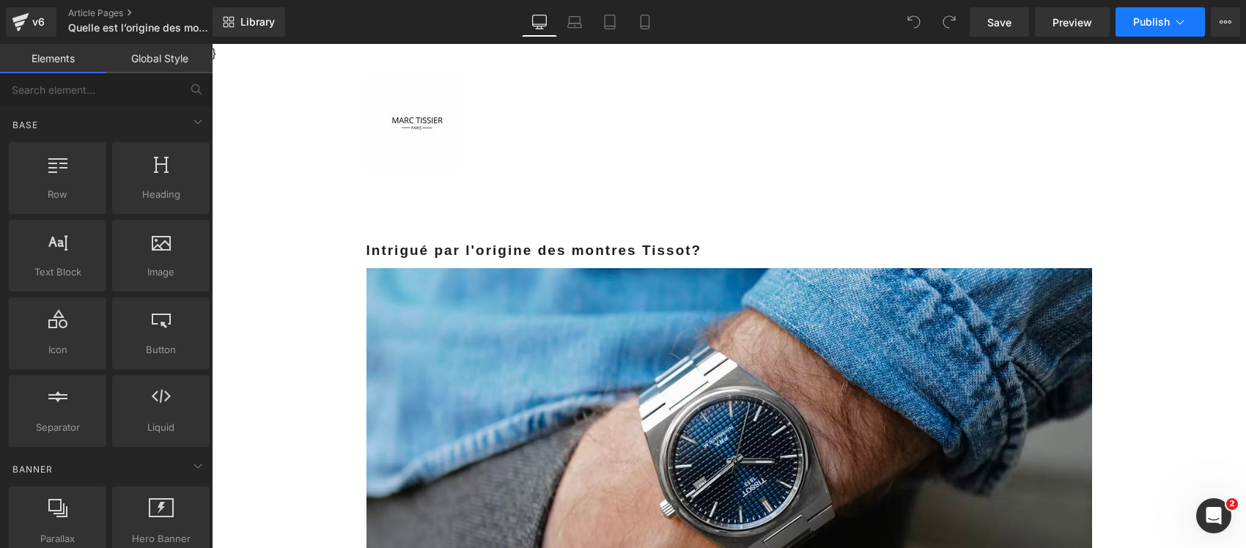
click at [1178, 19] on icon at bounding box center [1180, 22] width 15 height 15
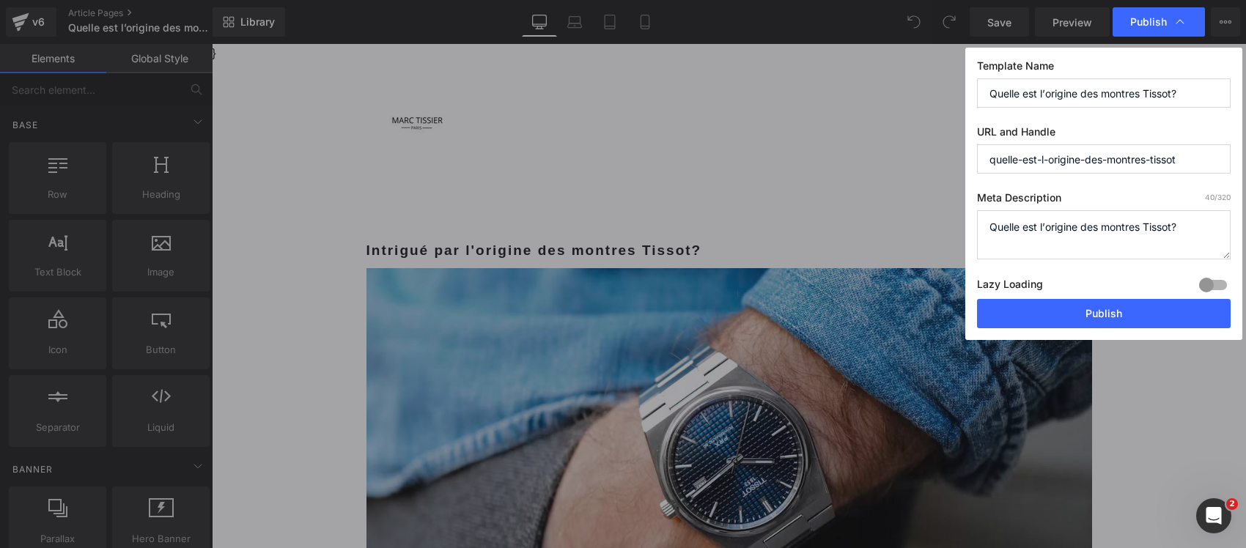
click at [1113, 97] on input "Quelle est l’origine des montres Tissot?" at bounding box center [1104, 92] width 254 height 29
paste input "TISSOT : ON CROYAIT CETTE MARQUE RÉCENTE… ELLE EXISTE DEPUIS 170 ANS"
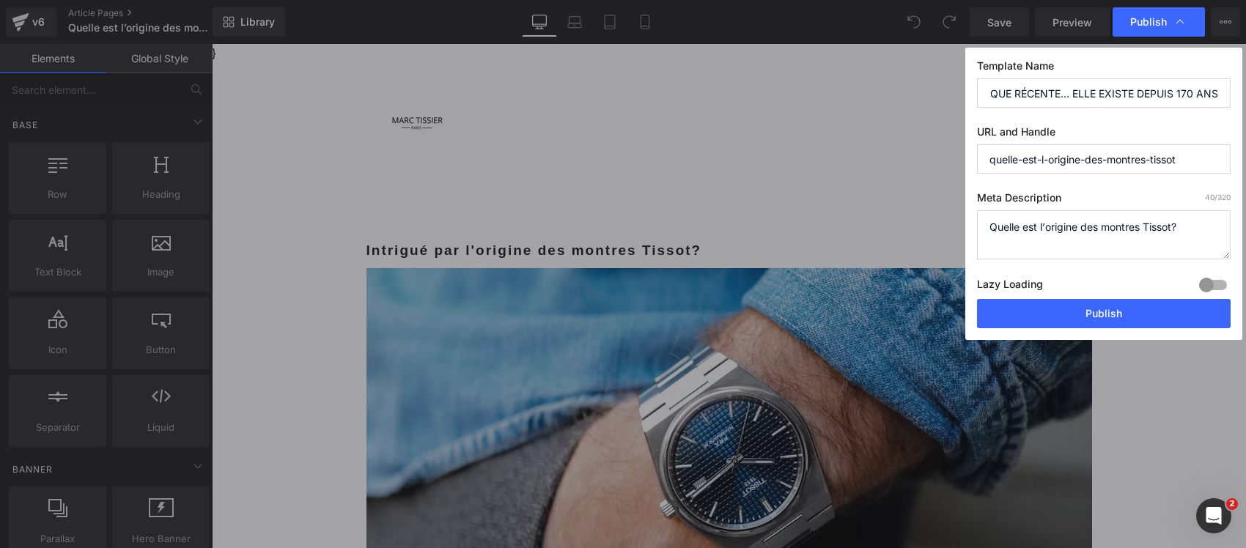
type input "TISSOT : ON CROYAIT CETTE MARQUE RÉCENTE… ELLE EXISTE DEPUIS 170 ANS"
click at [1012, 232] on textarea "Quelle est l’origine des montres Tissot?" at bounding box center [1104, 234] width 254 height 49
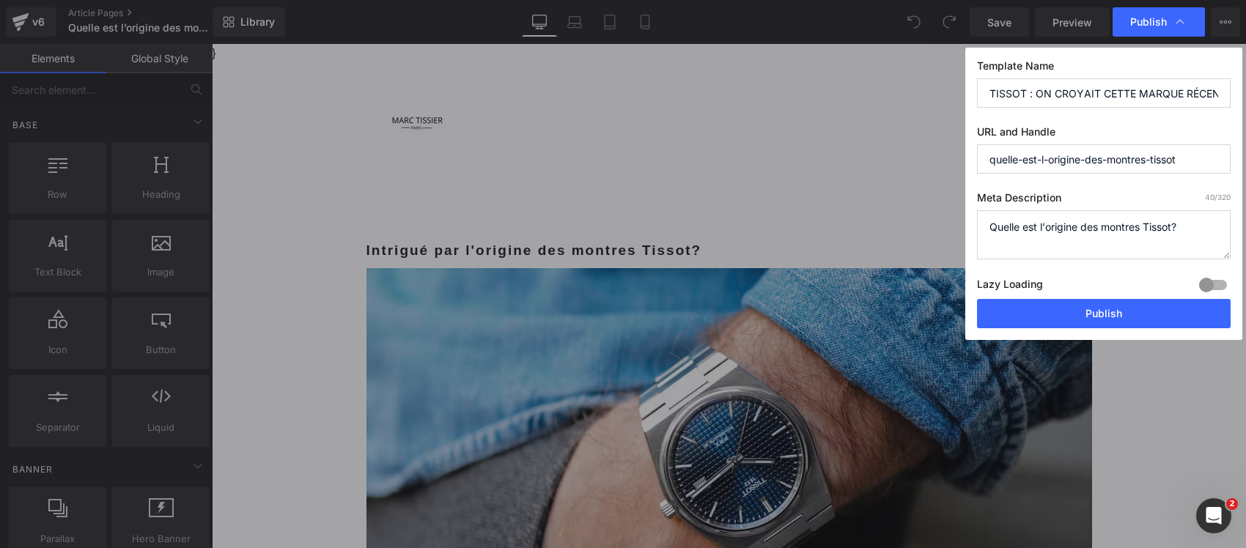
paste textarea "Histoire et origine des montres Tissot : 170 ans d'innovation horlogère suisse,…"
type textarea "Histoire et origine des montres Tissot : 170 ans d'innovation horlogère suisse,…"
click at [1213, 284] on div at bounding box center [1213, 284] width 35 height 23
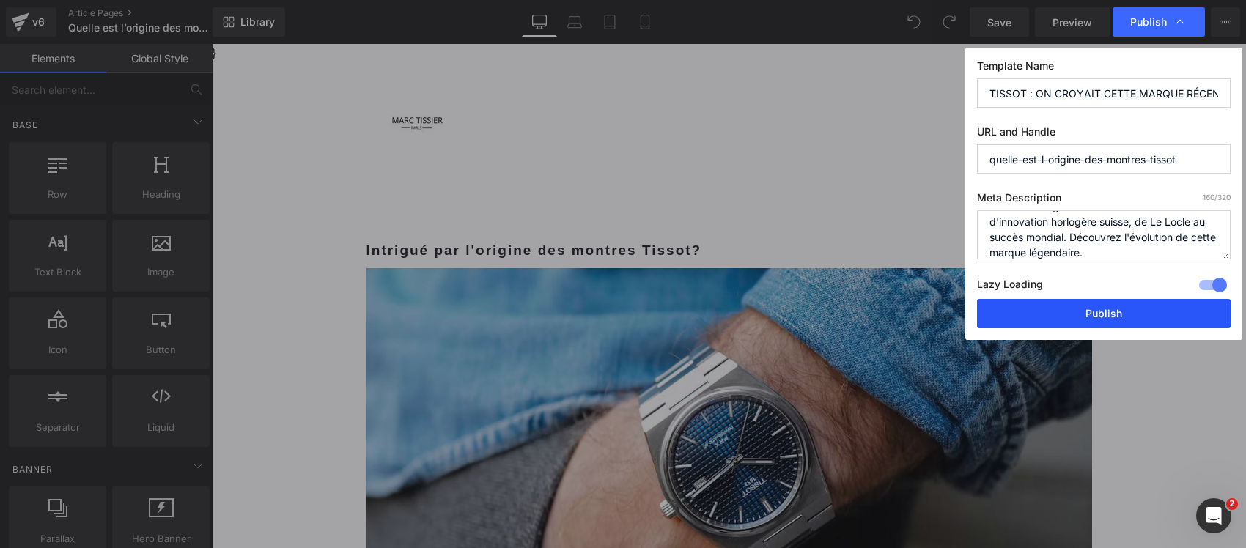
click at [1155, 313] on button "Publish" at bounding box center [1104, 313] width 254 height 29
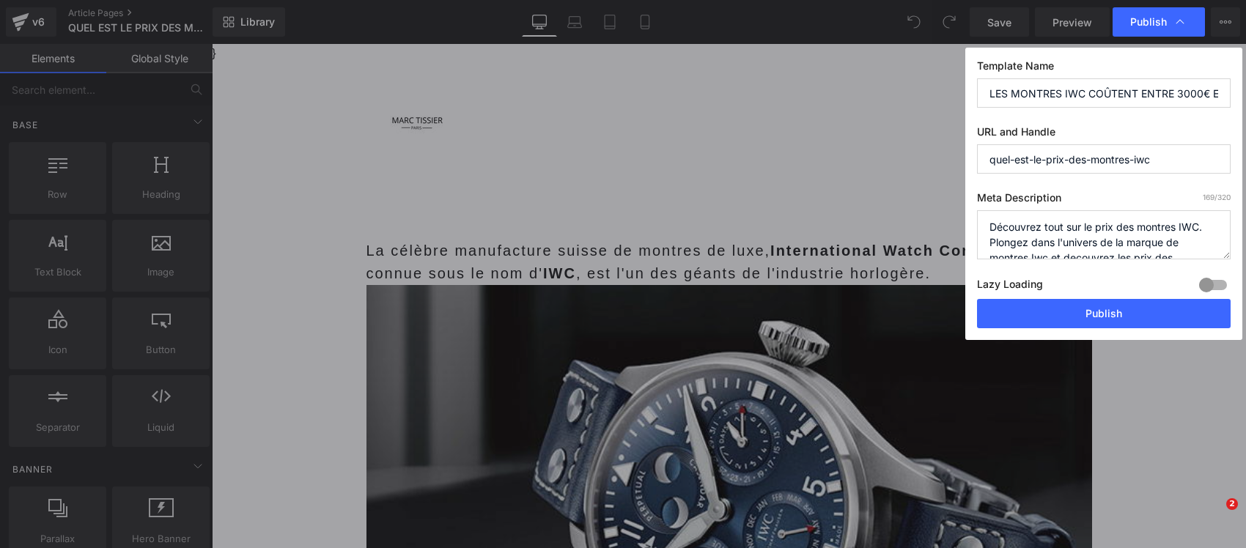
drag, startPoint x: 0, startPoint y: 0, endPoint x: 1072, endPoint y: 240, distance: 1098.1
click at [1072, 240] on textarea "Découvrez tout sur le prix des montres IWC. Plongez dans l'univers de la marque…" at bounding box center [1104, 234] width 254 height 49
paste textarea "Prix des montres IWC 2025 : guide tarifaire complet de l'entrée de gamme aux mo…"
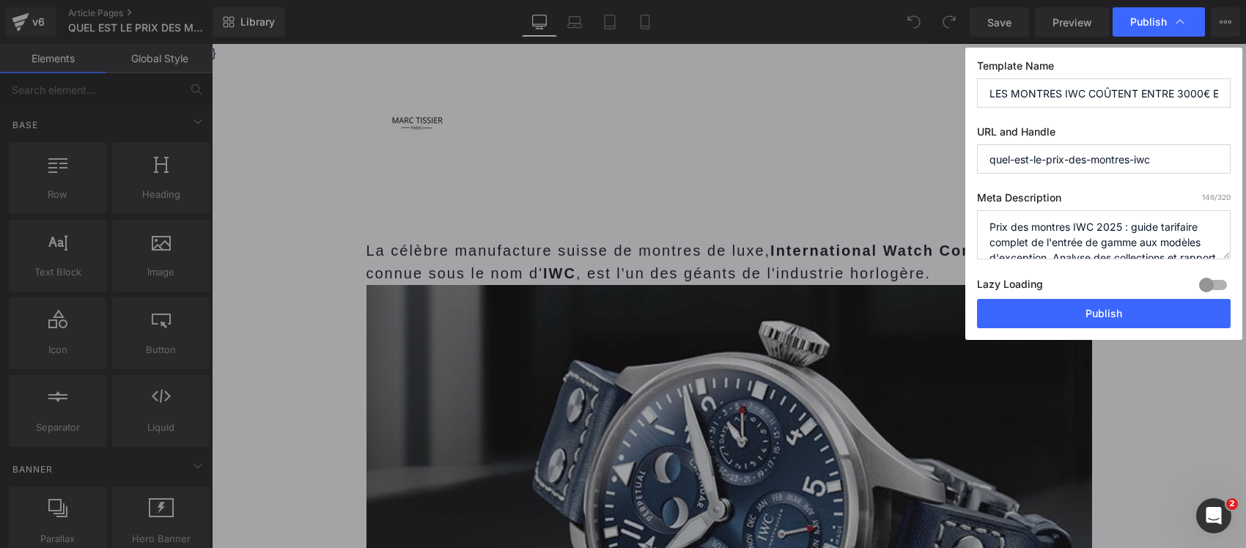
click at [1114, 224] on textarea "Découvrez tout sur le prix des montres IWC. Plongez dans l'univers de la marque…" at bounding box center [1104, 234] width 254 height 49
type textarea "Prix des montres IWC : guide tarifaire complet de l'entrée de gamme aux modèles…"
click at [1209, 280] on div at bounding box center [1213, 284] width 35 height 23
click at [1113, 319] on button "Publish" at bounding box center [1104, 313] width 254 height 29
